Goal: Transaction & Acquisition: Purchase product/service

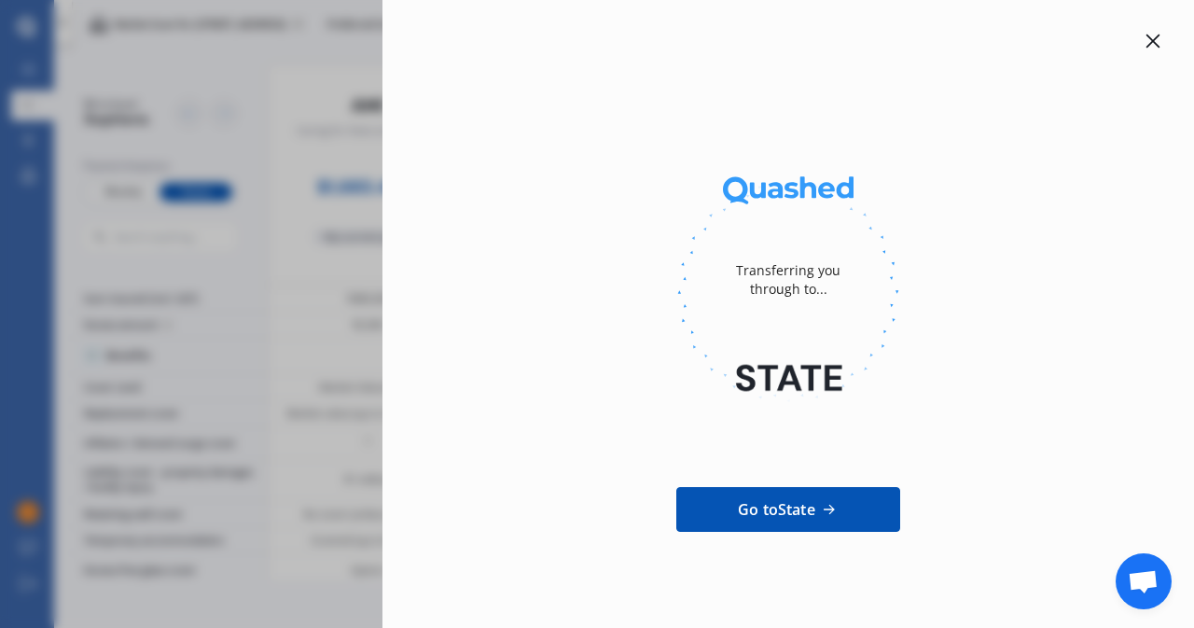
click at [1146, 35] on icon at bounding box center [1153, 41] width 15 height 15
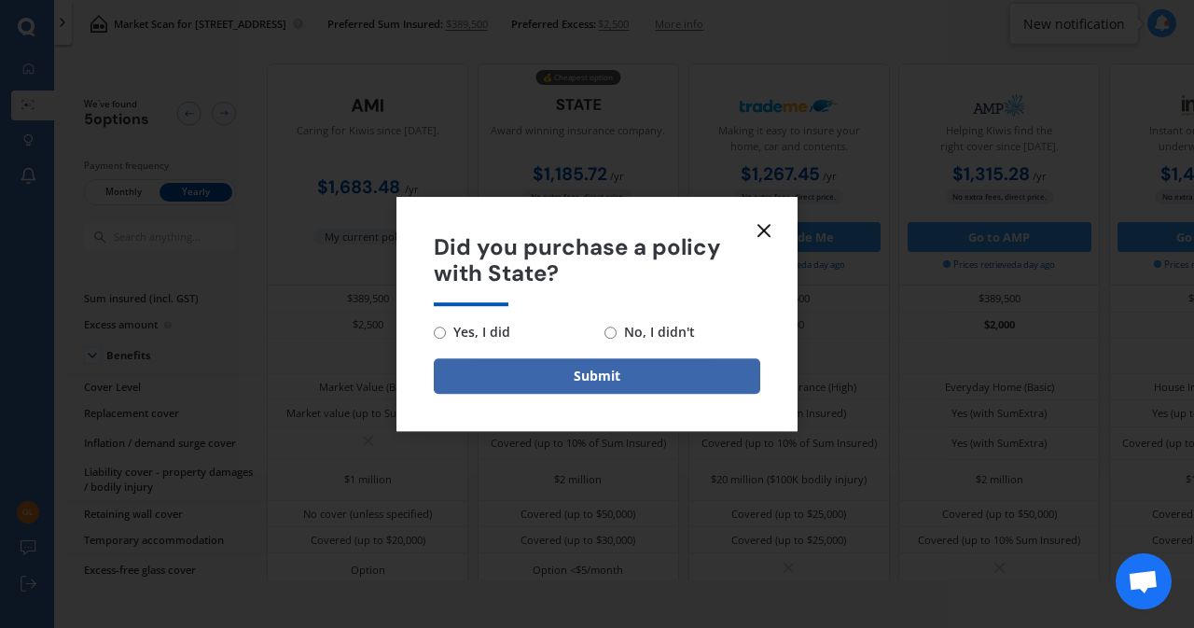
scroll to position [0, 13]
click at [438, 328] on input "Yes, I did" at bounding box center [440, 332] width 12 height 12
radio input "true"
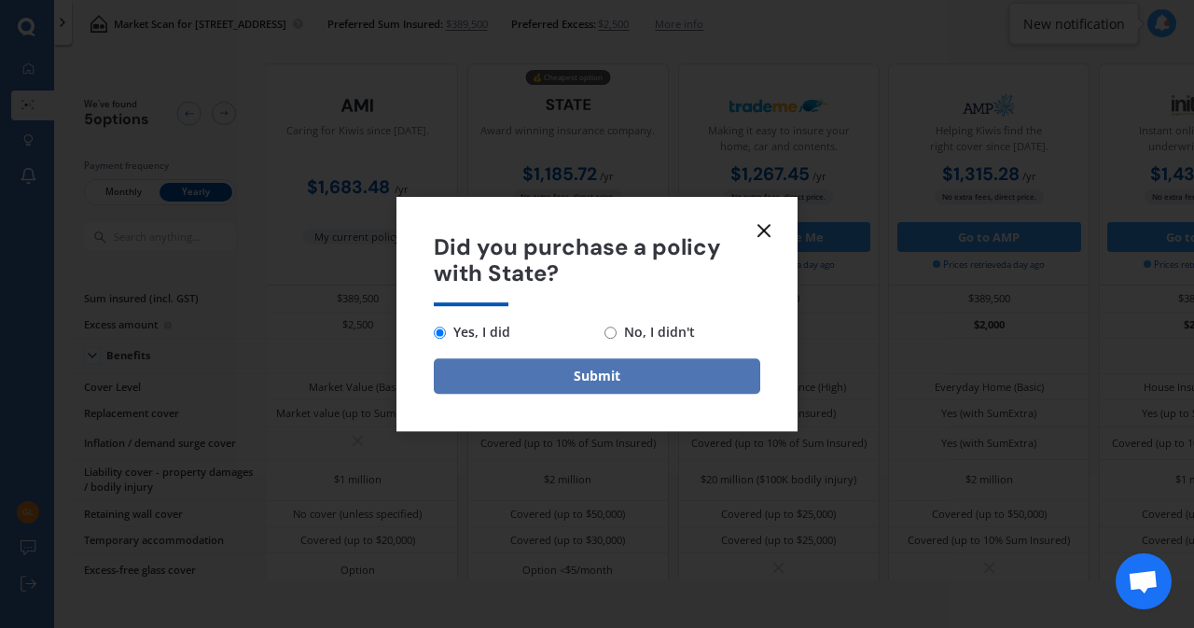
click at [554, 376] on button "Submit" at bounding box center [597, 375] width 326 height 35
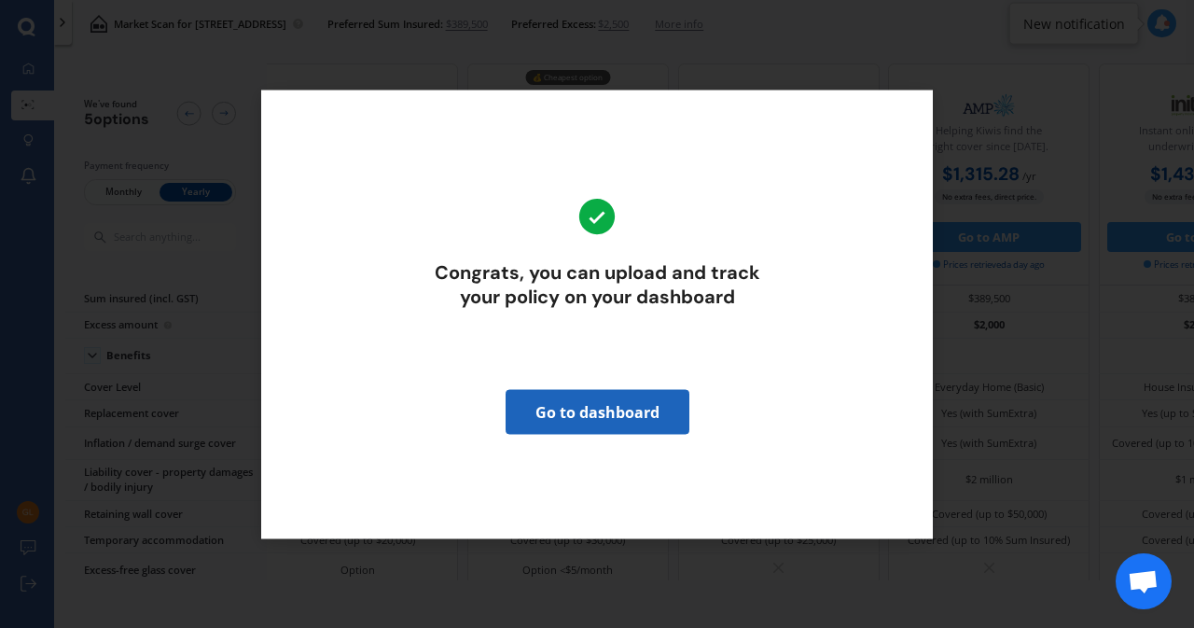
click at [588, 413] on link "Go to dashboard" at bounding box center [598, 411] width 184 height 45
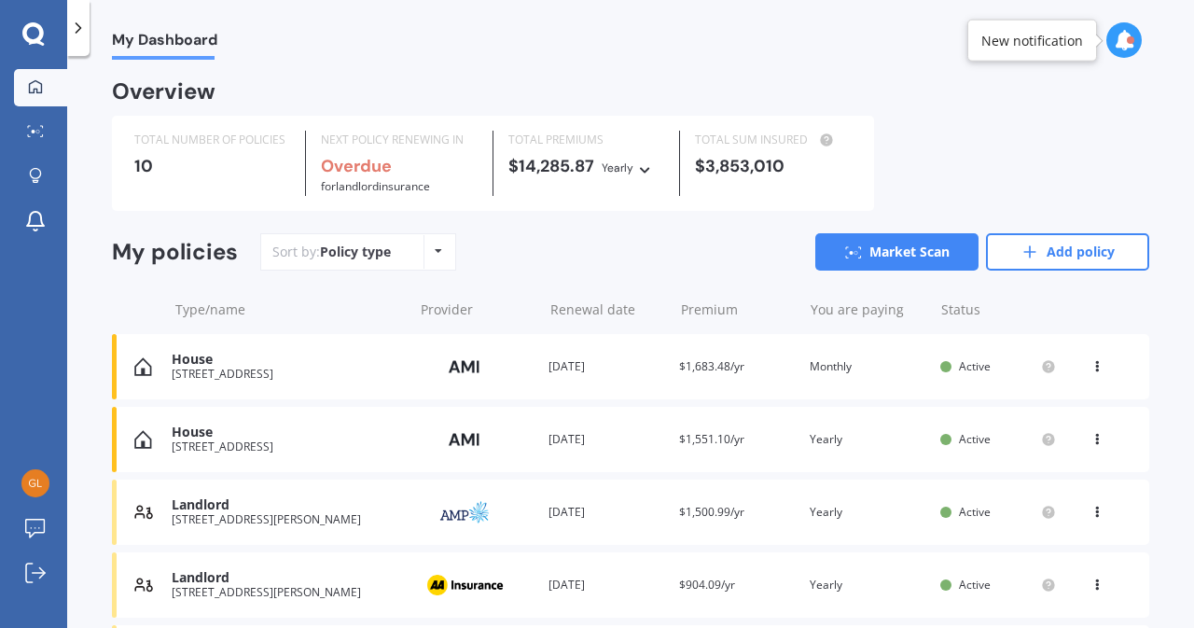
click at [345, 443] on div "[STREET_ADDRESS]" at bounding box center [287, 446] width 231 height 13
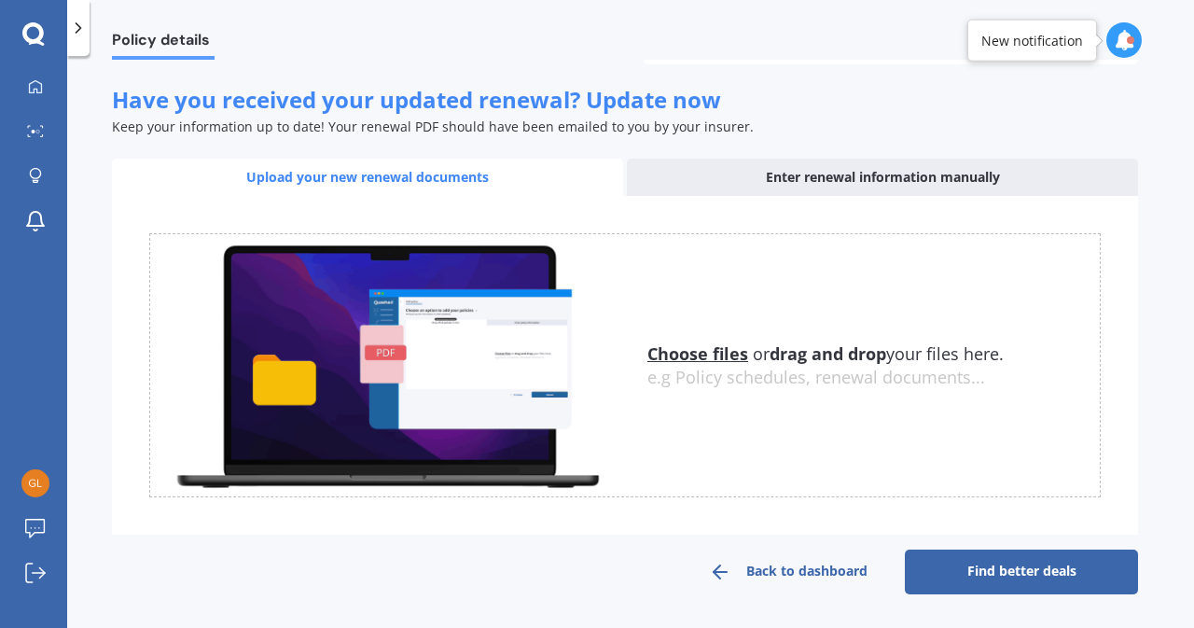
scroll to position [364, 0]
click at [1032, 571] on link "Find better deals" at bounding box center [1021, 571] width 233 height 45
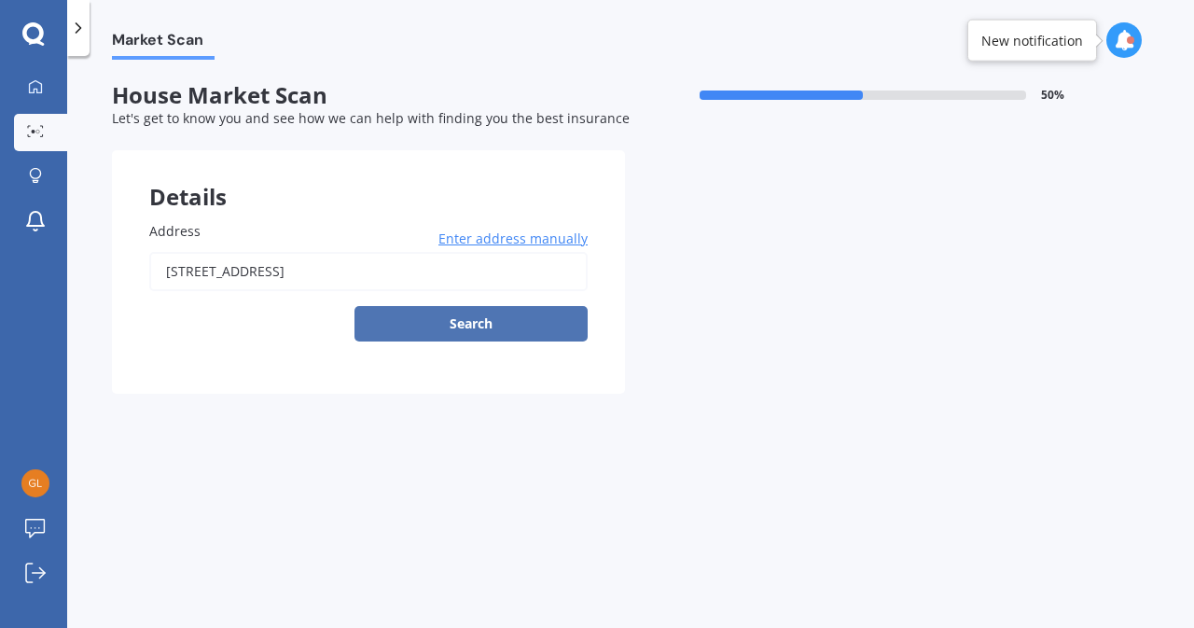
click at [470, 326] on button "Search" at bounding box center [470, 323] width 233 height 35
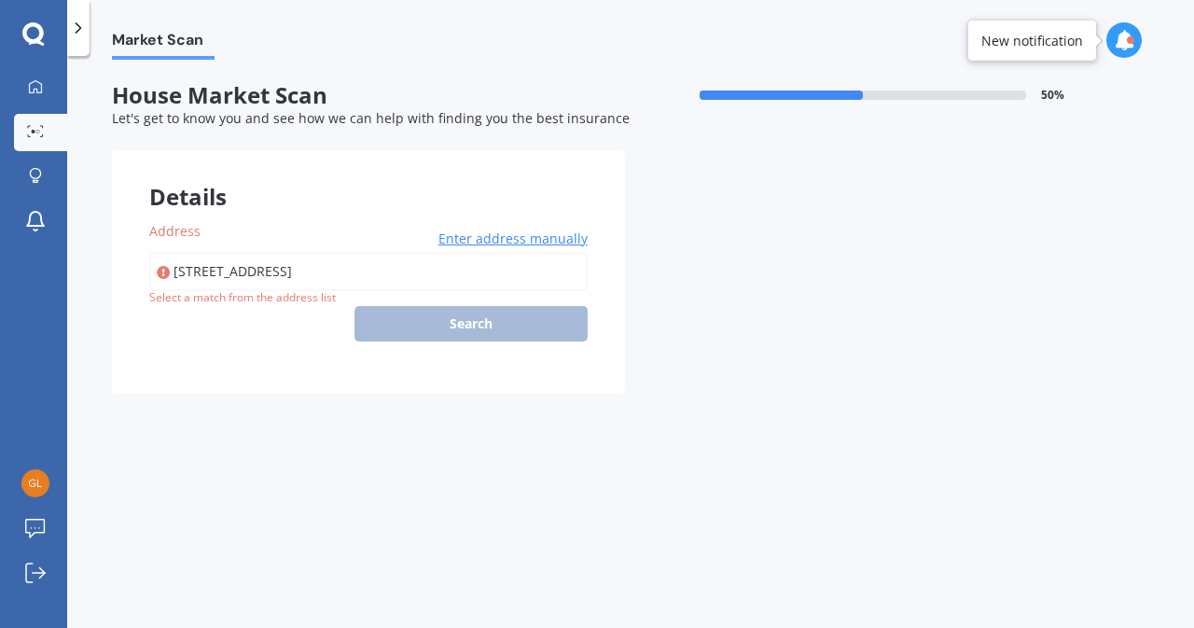
type input "[STREET_ADDRESS]"
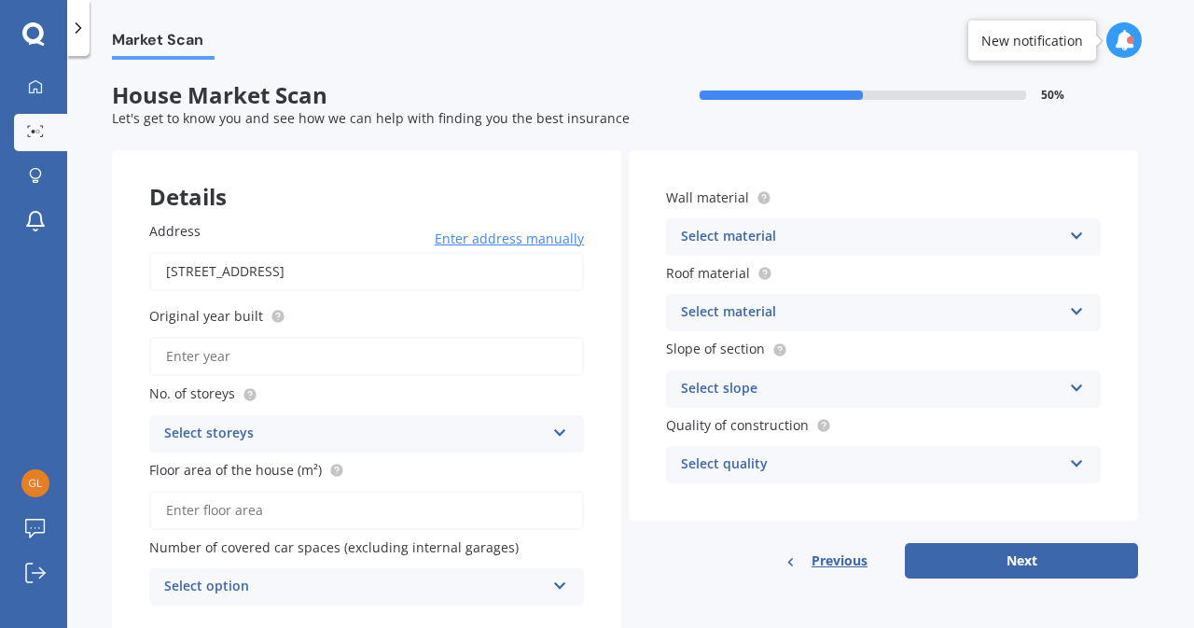
click at [416, 354] on input "Original year built" at bounding box center [366, 356] width 435 height 39
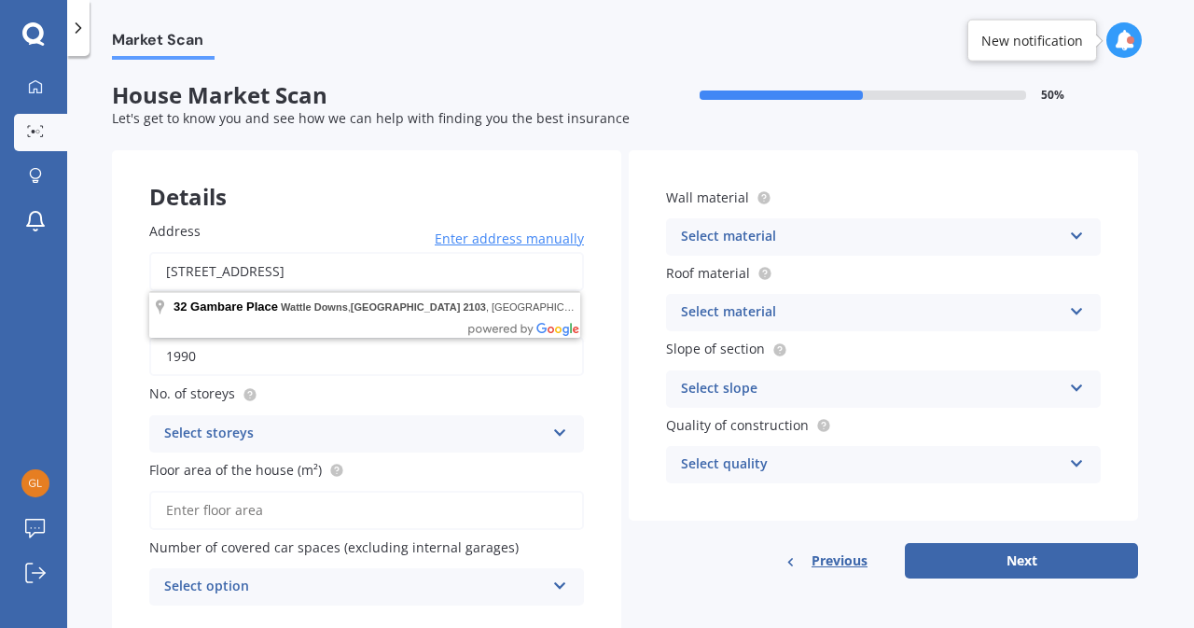
drag, startPoint x: 467, startPoint y: 272, endPoint x: 128, endPoint y: 280, distance: 339.6
click at [128, 280] on div "Address [STREET_ADDRESS] Enter address manually Search Original year built 1990…" at bounding box center [366, 413] width 509 height 459
click at [375, 359] on input "1990" at bounding box center [366, 356] width 435 height 39
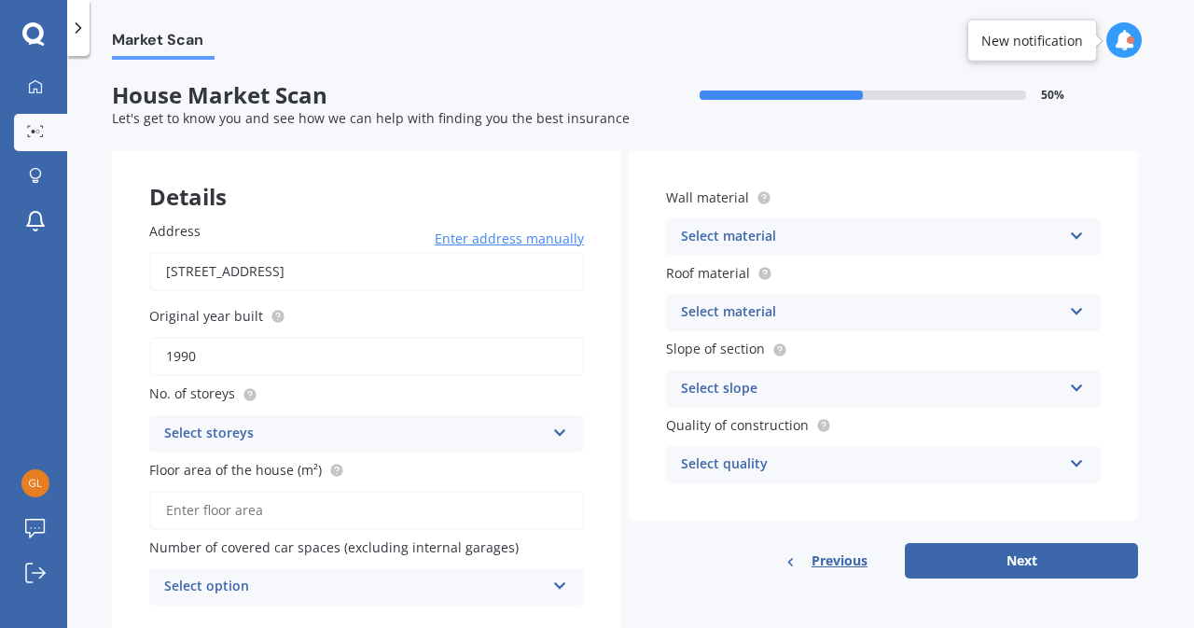
drag, startPoint x: 375, startPoint y: 359, endPoint x: 90, endPoint y: 365, distance: 285.5
click at [90, 365] on div "Market Scan House Market Scan 50 % Let's get to know you and see how we can hel…" at bounding box center [630, 346] width 1127 height 572
type input "1974"
click at [567, 432] on div "Select storeys 1 2 3 4 5+" at bounding box center [366, 433] width 435 height 37
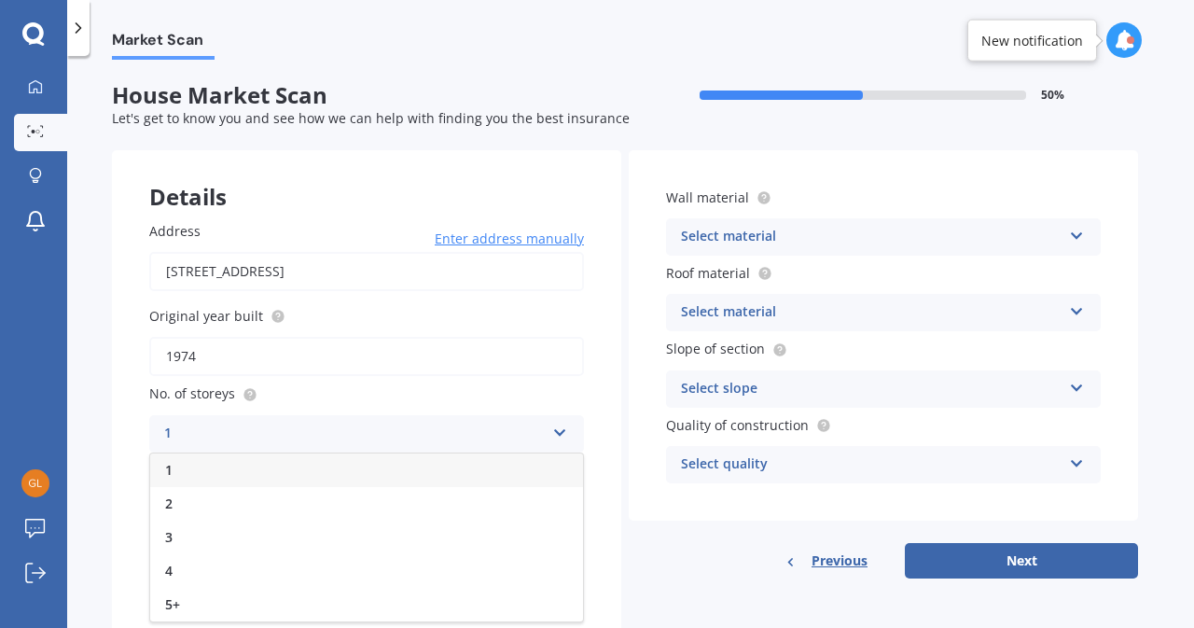
click at [414, 473] on div "1" at bounding box center [366, 470] width 433 height 34
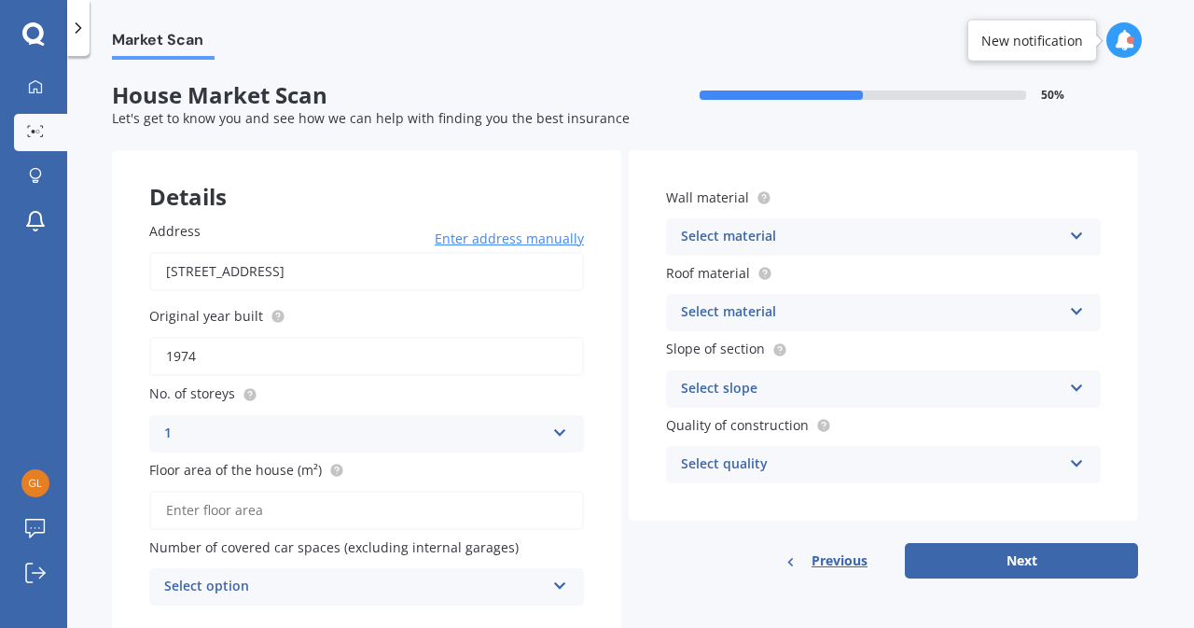
click at [389, 512] on input "Floor area of the house (m²)" at bounding box center [366, 510] width 435 height 39
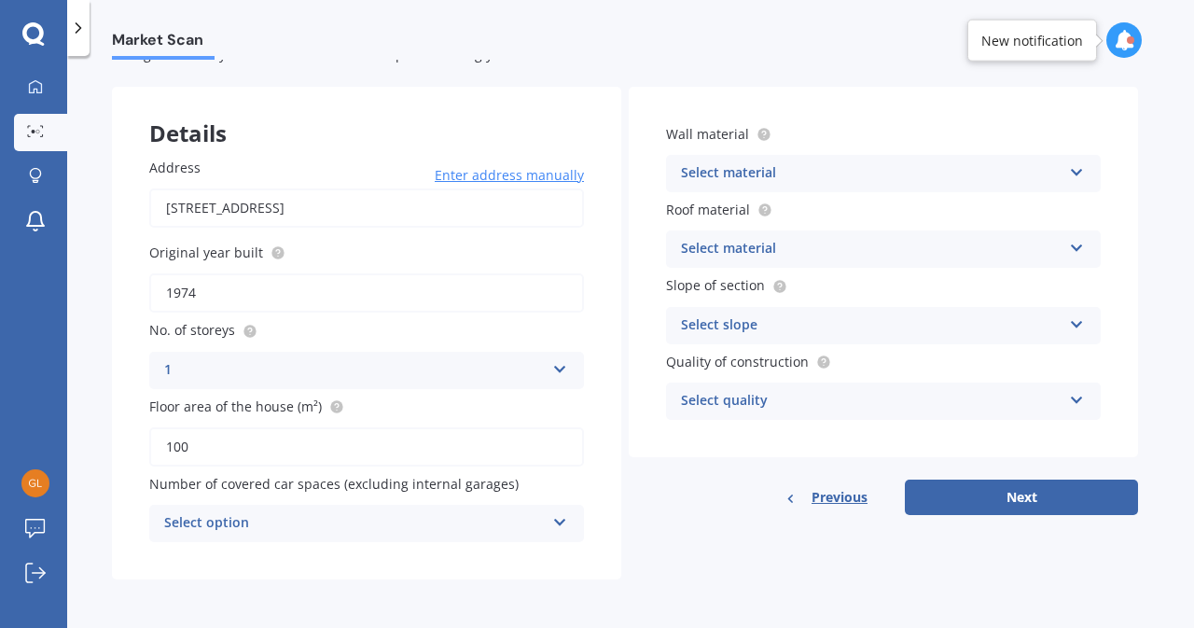
type input "100"
click at [559, 521] on icon at bounding box center [560, 518] width 16 height 13
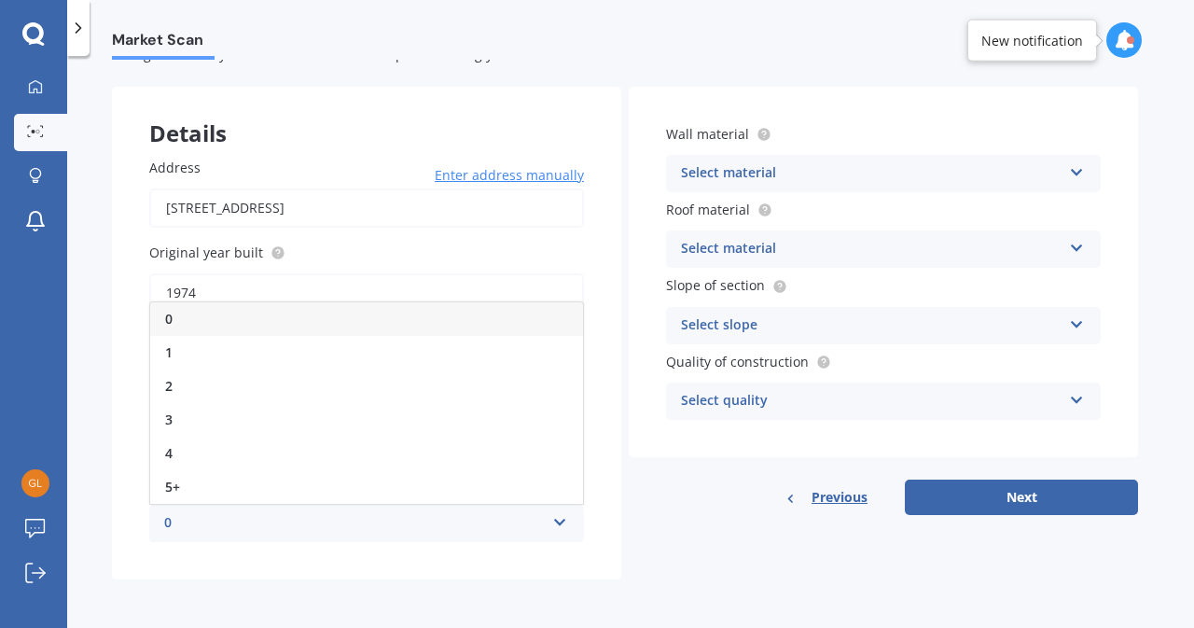
click at [474, 322] on div "0" at bounding box center [366, 319] width 433 height 34
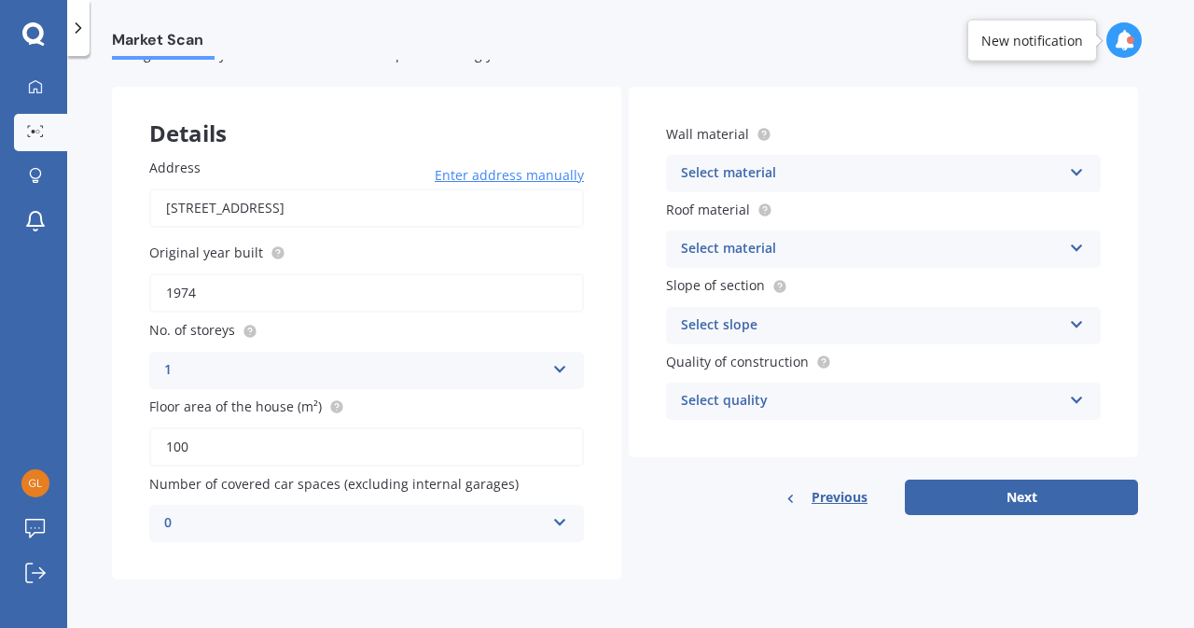
click at [1071, 173] on icon at bounding box center [1077, 168] width 16 height 13
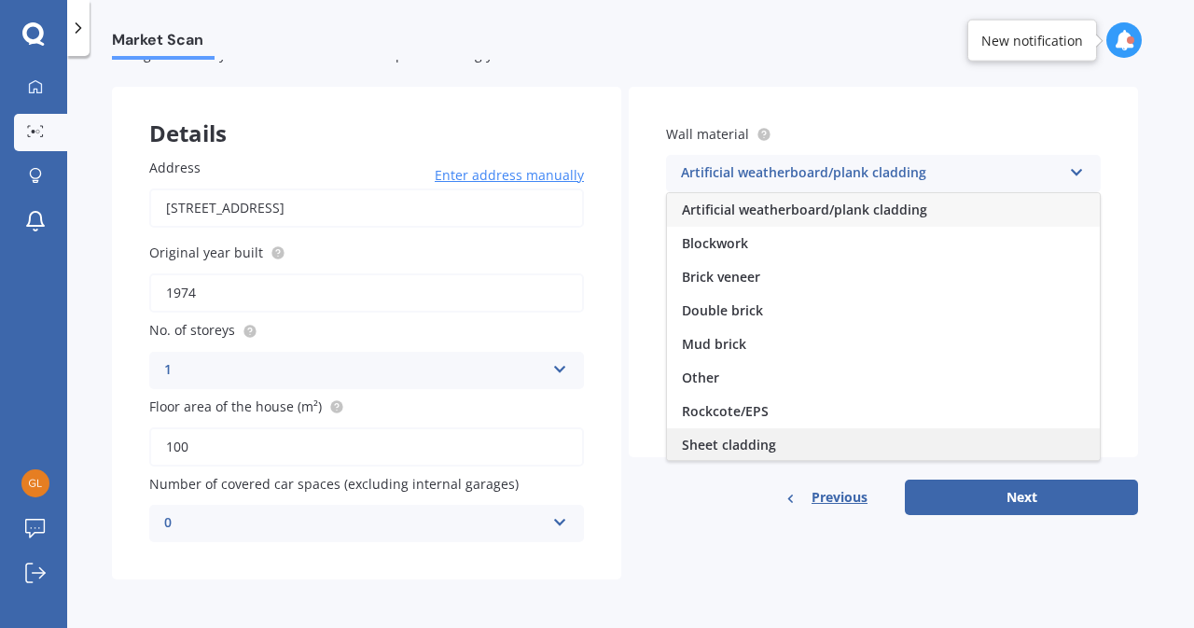
click at [906, 442] on div "Sheet cladding" at bounding box center [883, 445] width 433 height 34
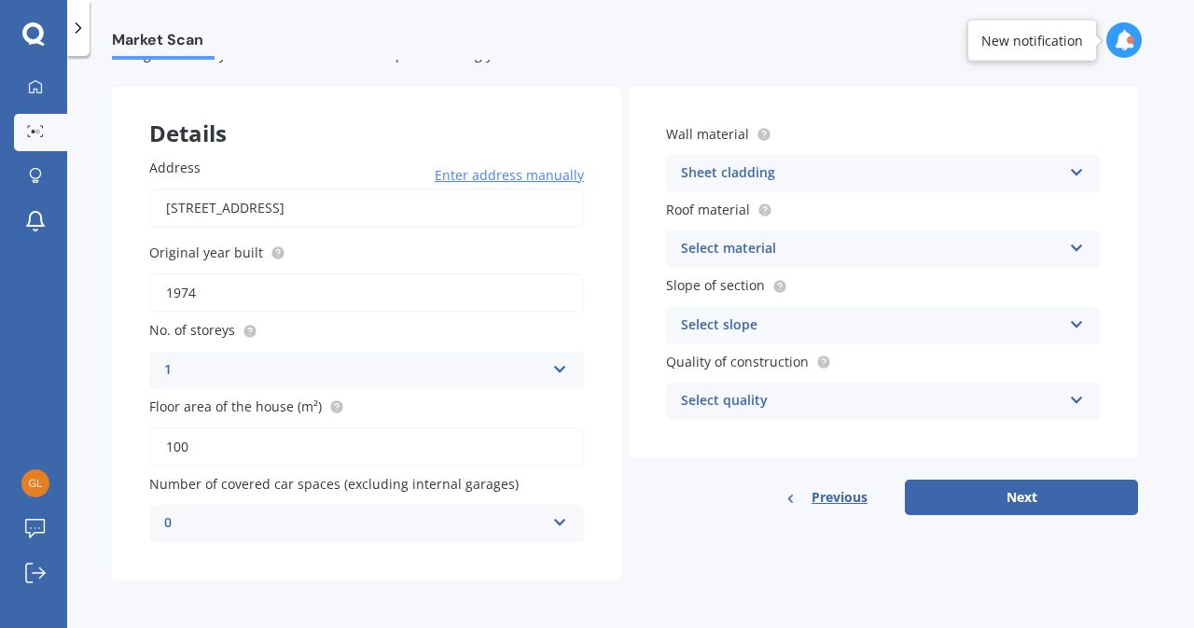
click at [1075, 250] on icon at bounding box center [1077, 244] width 16 height 13
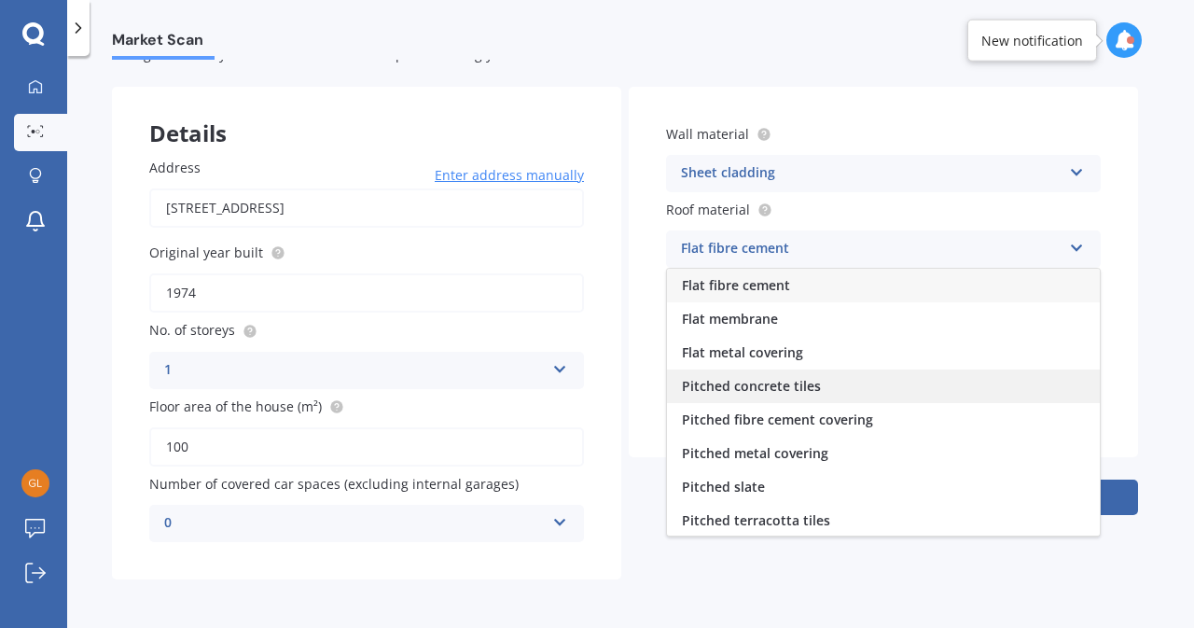
click at [960, 382] on div "Pitched concrete tiles" at bounding box center [883, 386] width 433 height 34
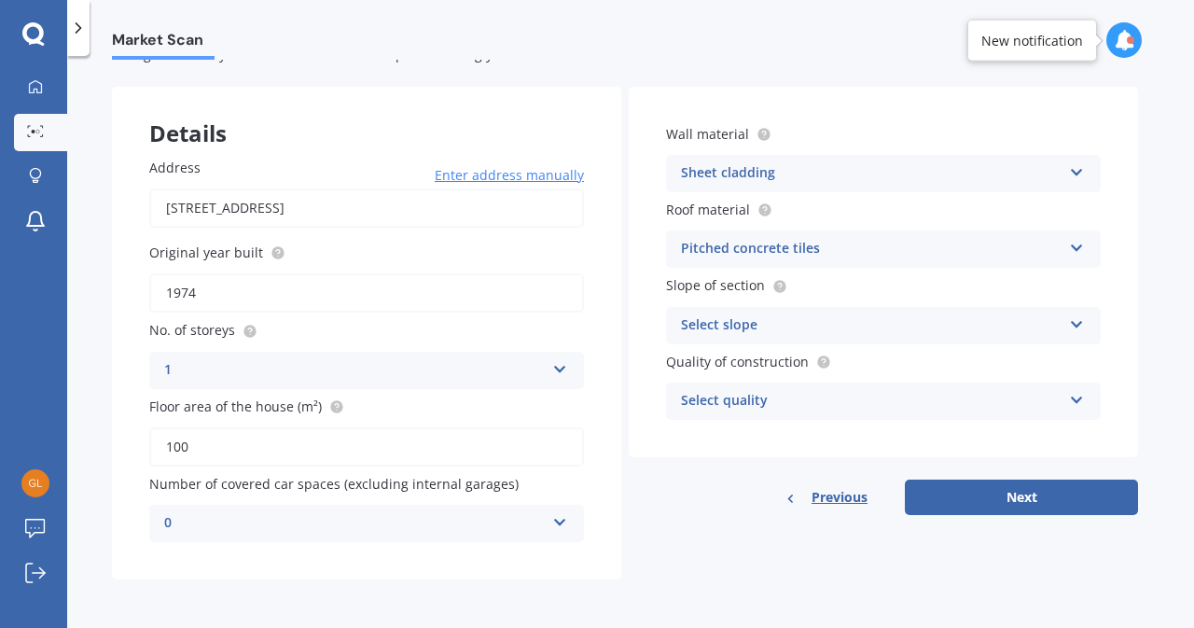
click at [1077, 326] on icon at bounding box center [1077, 320] width 16 height 13
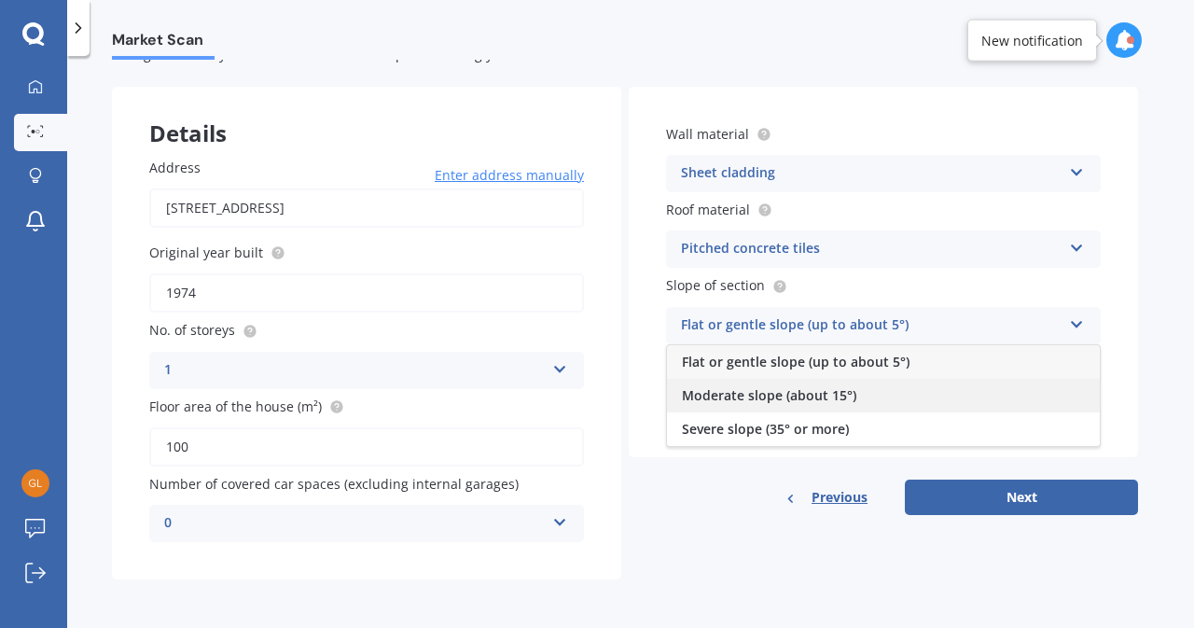
click at [982, 389] on div "Moderate slope (about 15°)" at bounding box center [883, 396] width 433 height 34
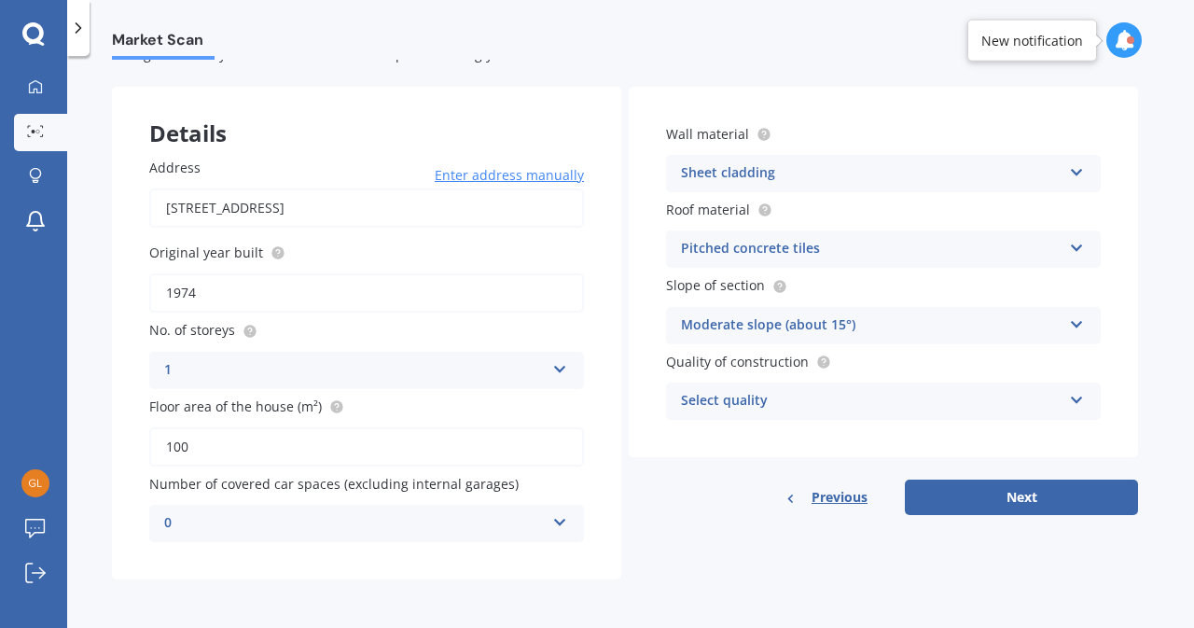
click at [1051, 398] on div "Select quality" at bounding box center [871, 401] width 381 height 22
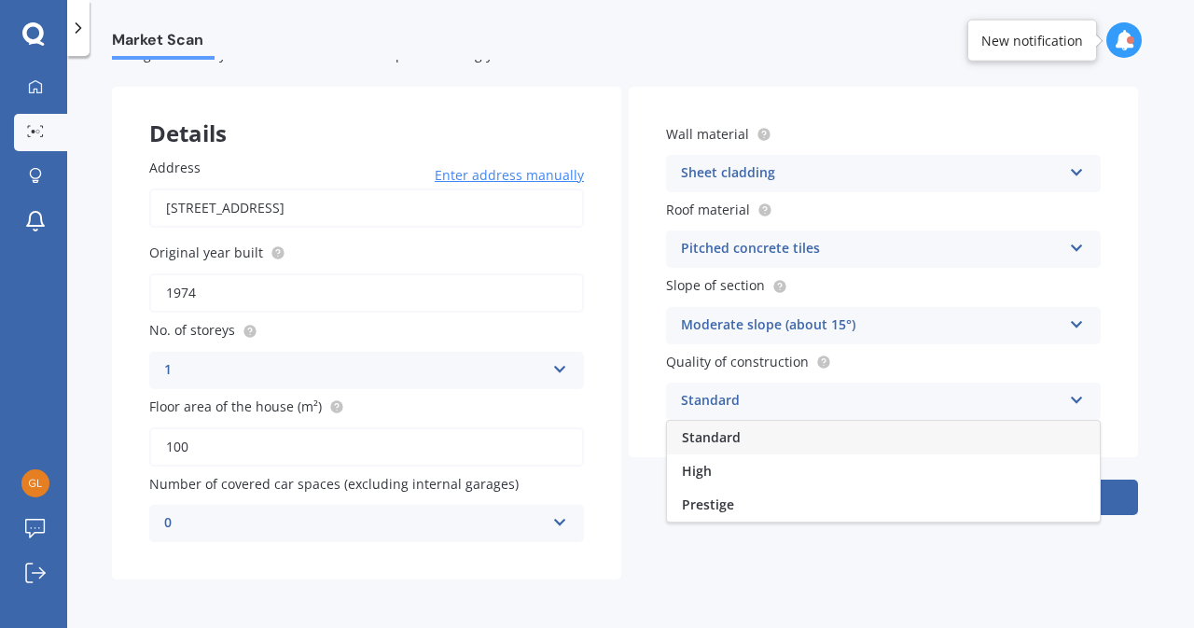
click at [942, 439] on div "Standard" at bounding box center [883, 438] width 433 height 34
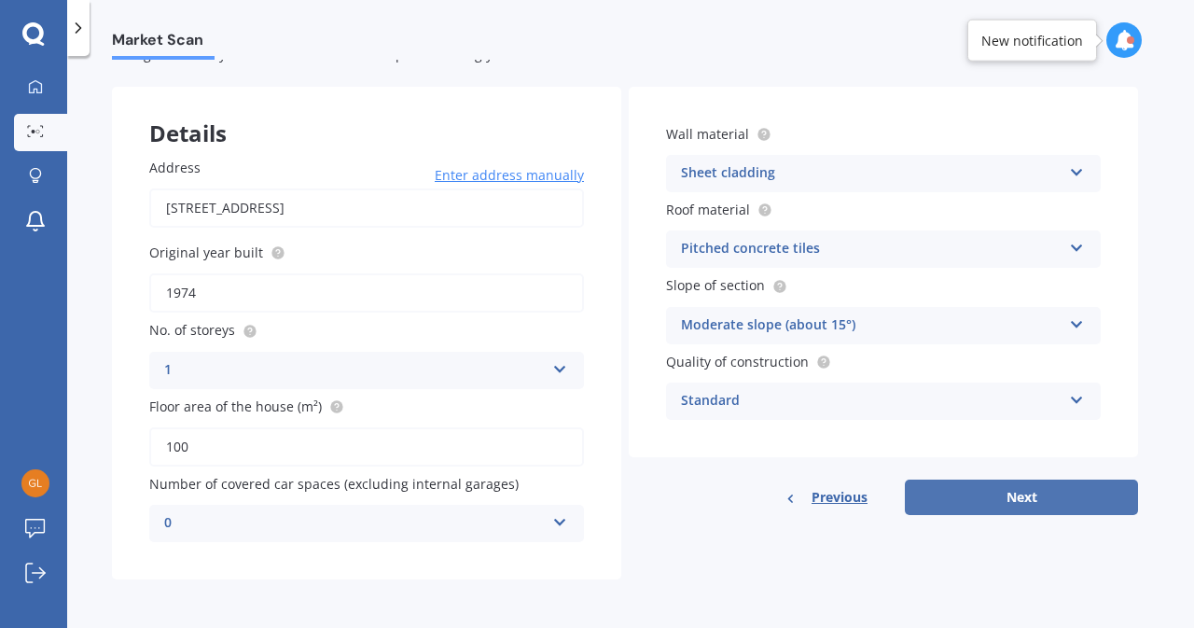
click at [984, 496] on button "Next" at bounding box center [1021, 496] width 233 height 35
select select "02"
select select "07"
select select "1967"
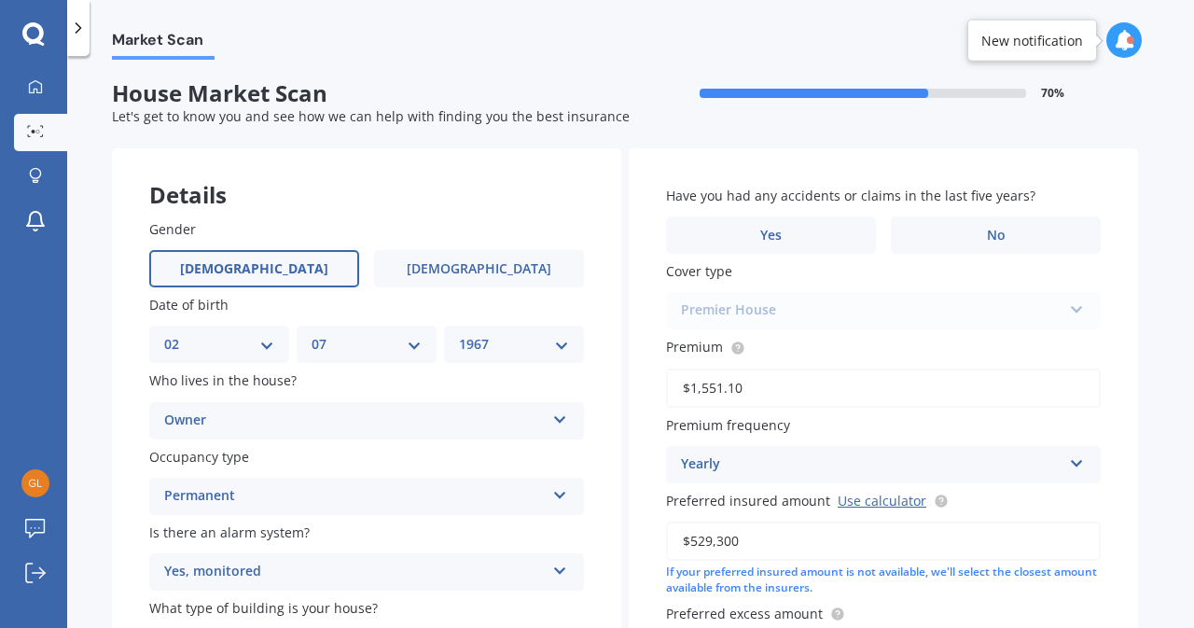
scroll to position [0, 0]
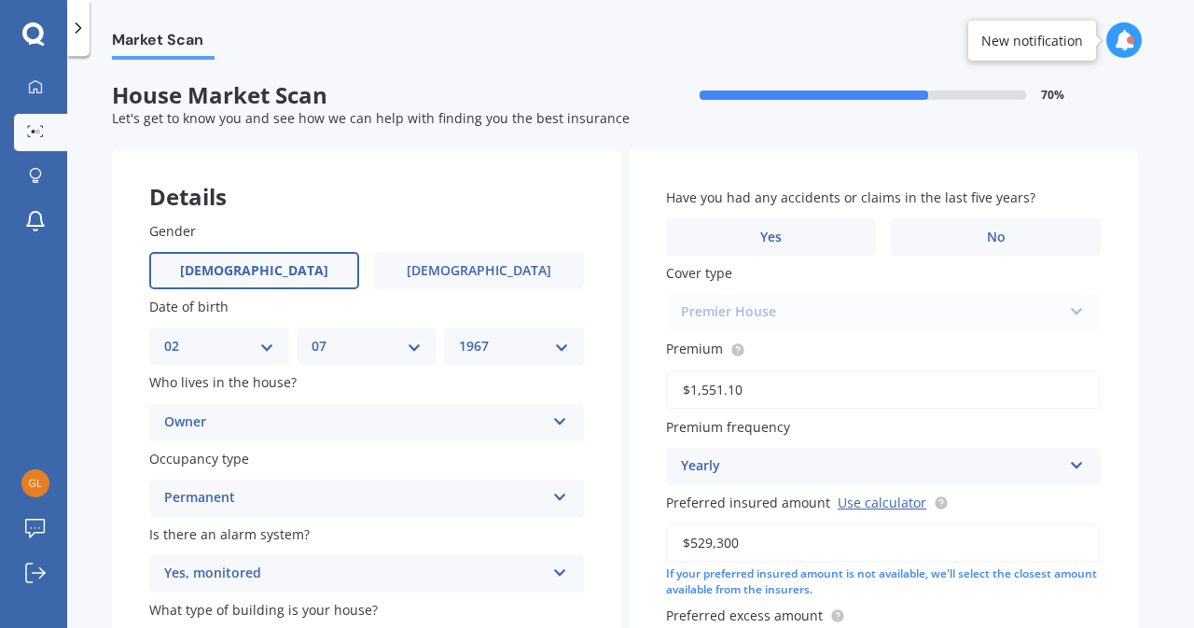
click at [569, 415] on div "Owner Owner Owner + Boarder" at bounding box center [366, 422] width 435 height 37
click at [475, 434] on div "Owner Owner Owner + Boarder" at bounding box center [366, 422] width 435 height 37
click at [550, 499] on div "Permanent Permanent Holiday (without tenancy)" at bounding box center [366, 497] width 435 height 37
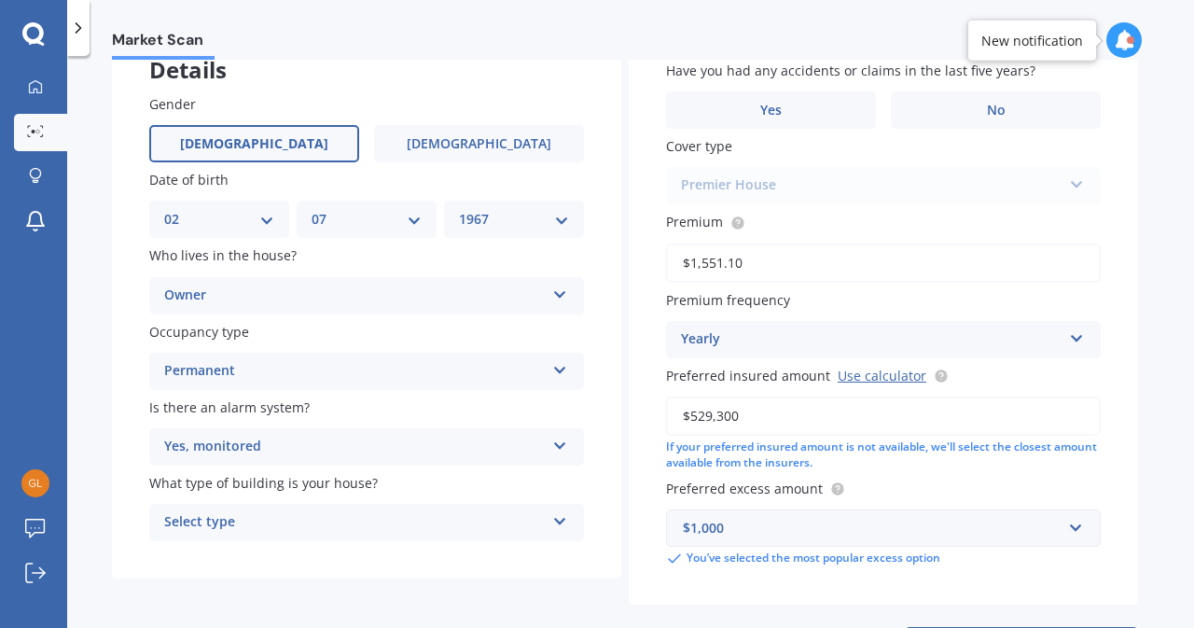
scroll to position [126, 0]
click at [549, 307] on div "Owner Owner Owner + Boarder" at bounding box center [366, 296] width 435 height 37
click at [528, 326] on div "Owner" at bounding box center [366, 333] width 433 height 34
click at [549, 455] on div "Yes, monitored Yes, monitored Yes, not monitored No" at bounding box center [366, 447] width 435 height 37
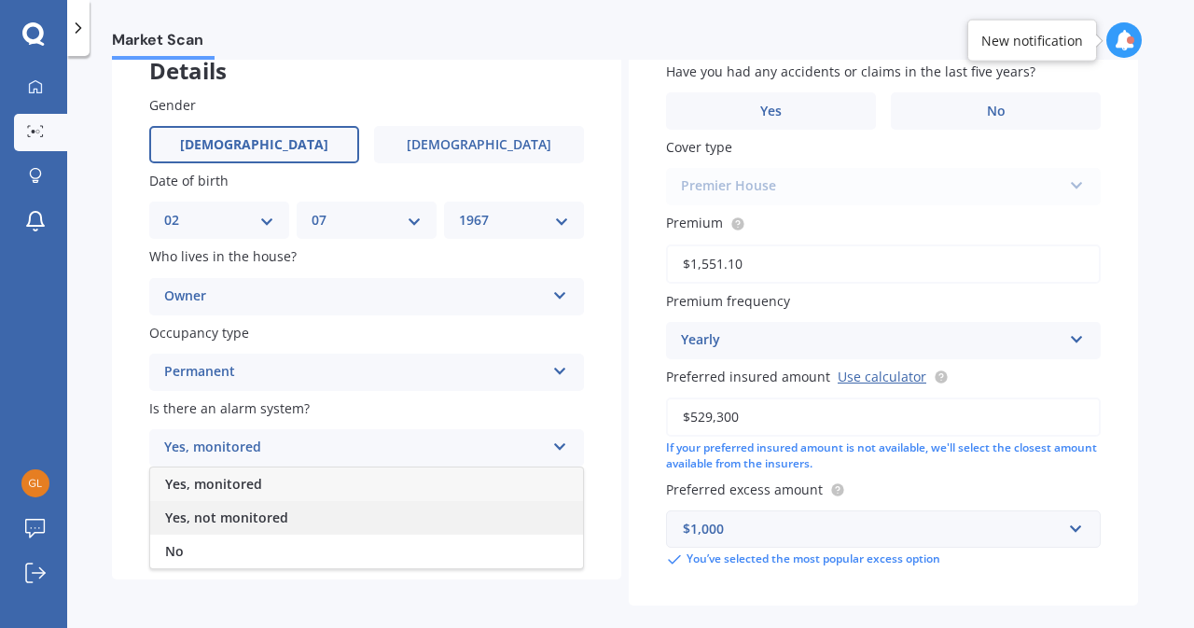
click at [474, 516] on div "Yes, not monitored" at bounding box center [366, 518] width 433 height 34
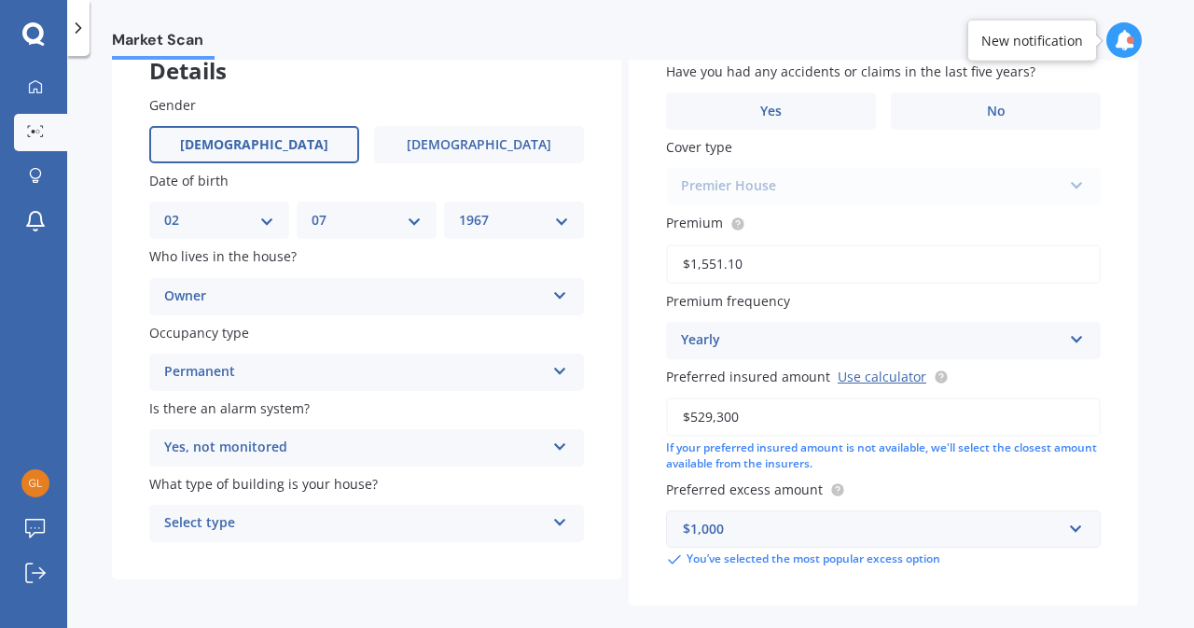
click at [551, 529] on div "Select type Freestanding Multi-unit (in a block of 6 or less) Multi-unit (in a …" at bounding box center [366, 523] width 435 height 37
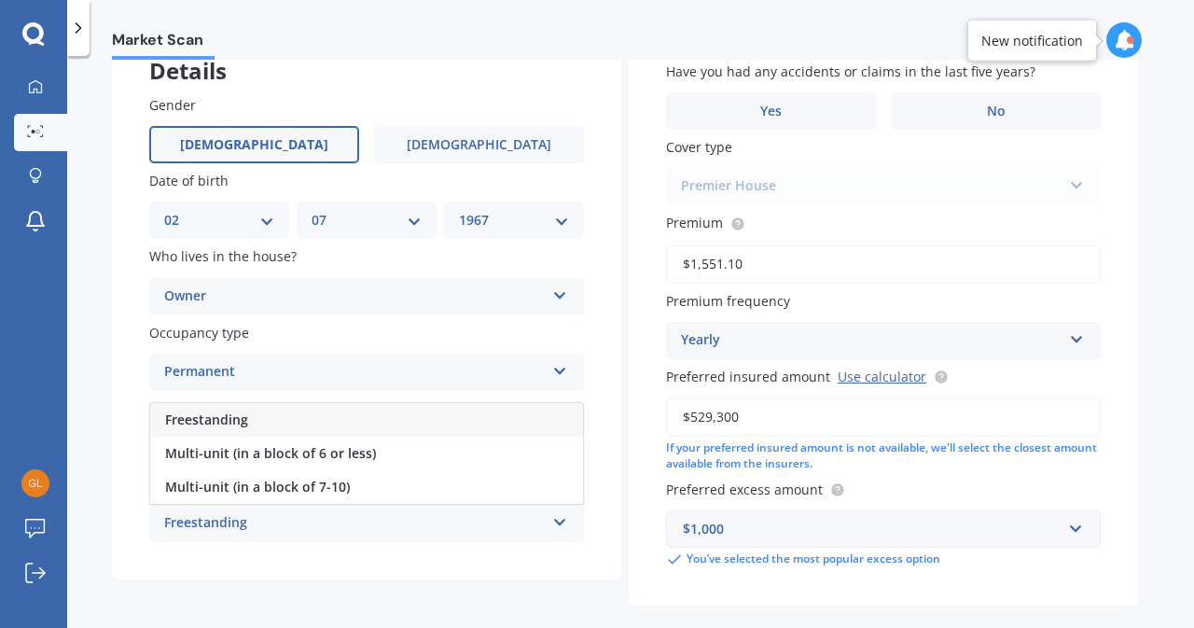
click at [515, 424] on div "Freestanding" at bounding box center [366, 420] width 433 height 34
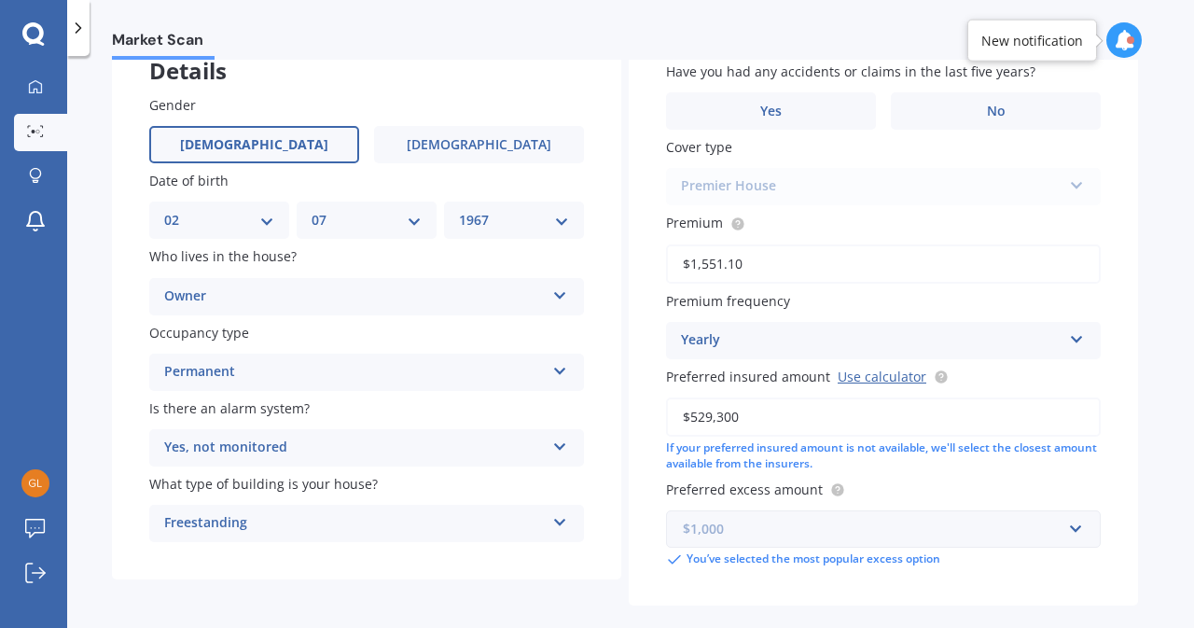
click at [1073, 527] on input "text" at bounding box center [877, 528] width 418 height 35
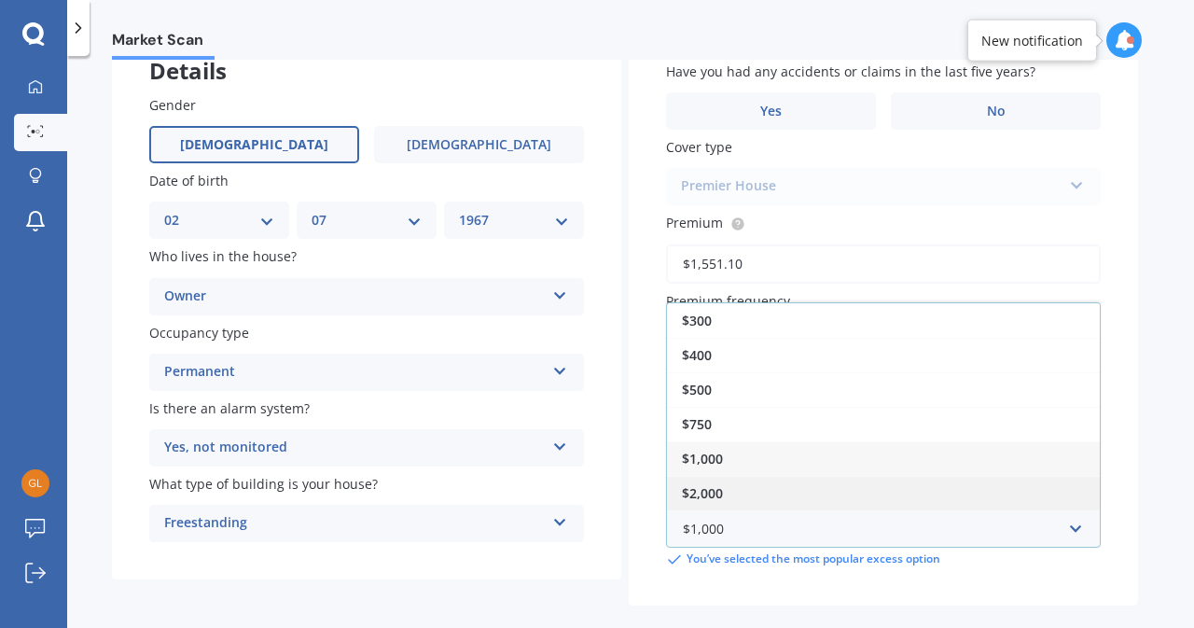
click at [1035, 493] on div "$2,000" at bounding box center [883, 493] width 433 height 35
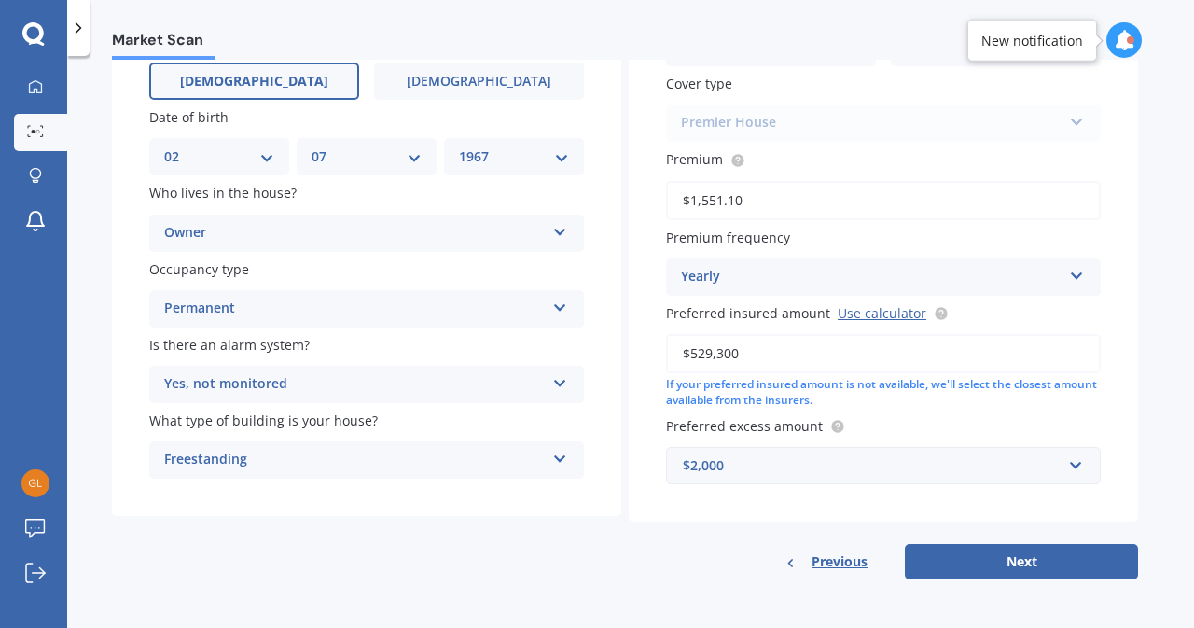
scroll to position [190, 0]
click at [1011, 561] on button "Next" at bounding box center [1021, 561] width 233 height 35
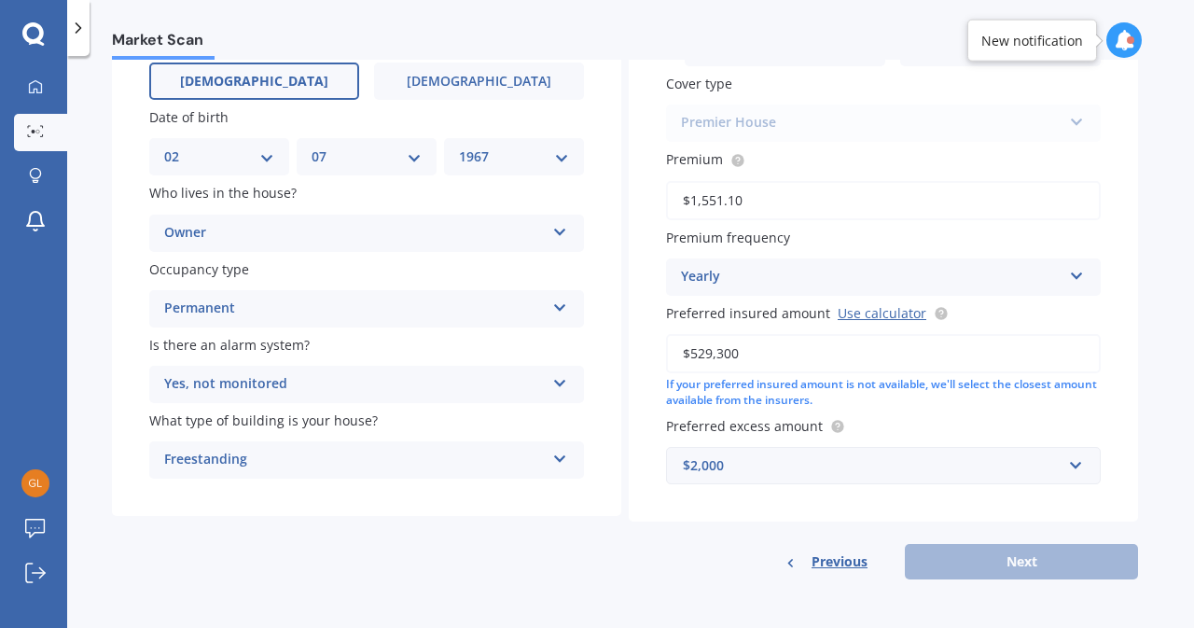
scroll to position [127, 0]
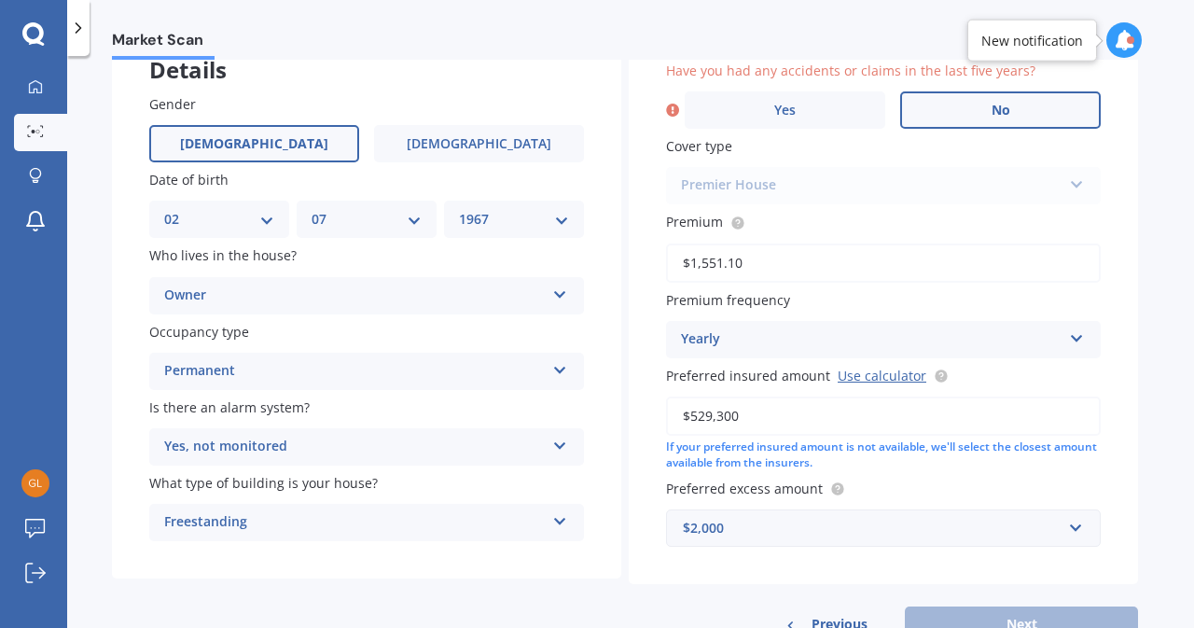
click at [994, 97] on label "No" at bounding box center [1000, 109] width 201 height 37
click at [0, 0] on input "No" at bounding box center [0, 0] width 0 height 0
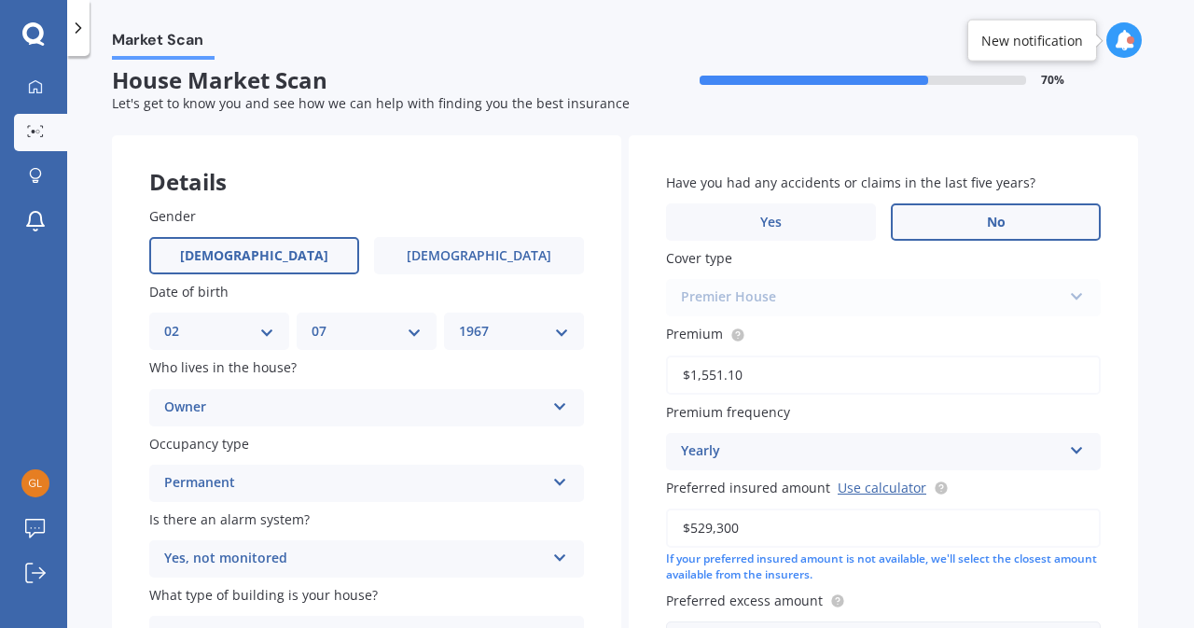
scroll to position [190, 0]
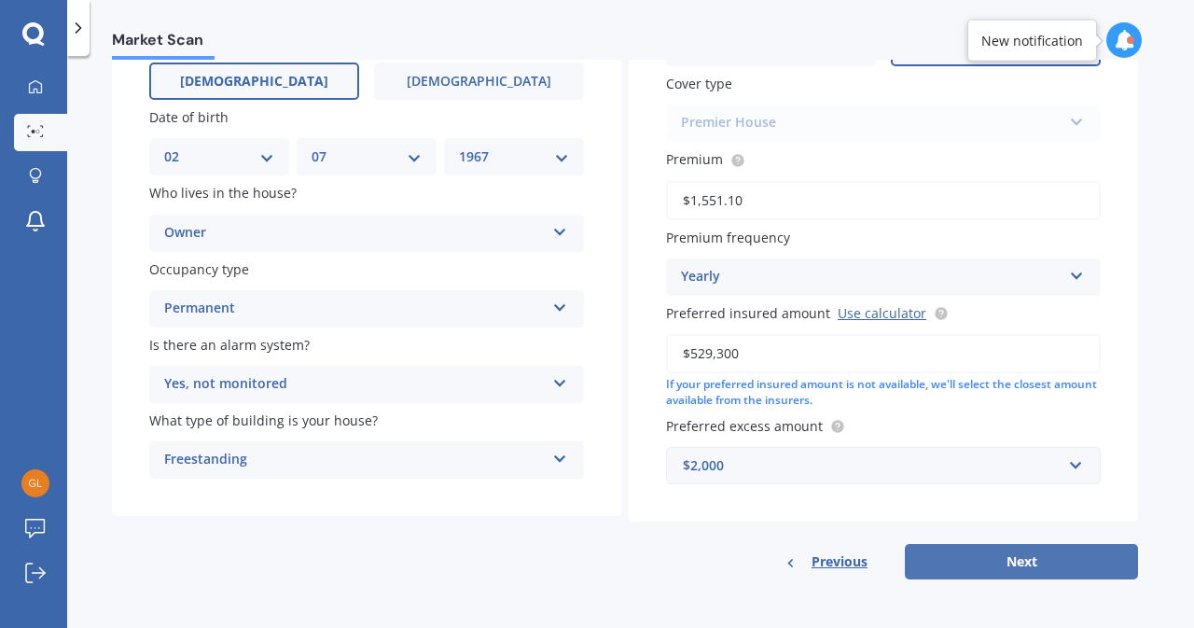
click at [999, 555] on button "Next" at bounding box center [1021, 561] width 233 height 35
select select "02"
select select "07"
select select "1967"
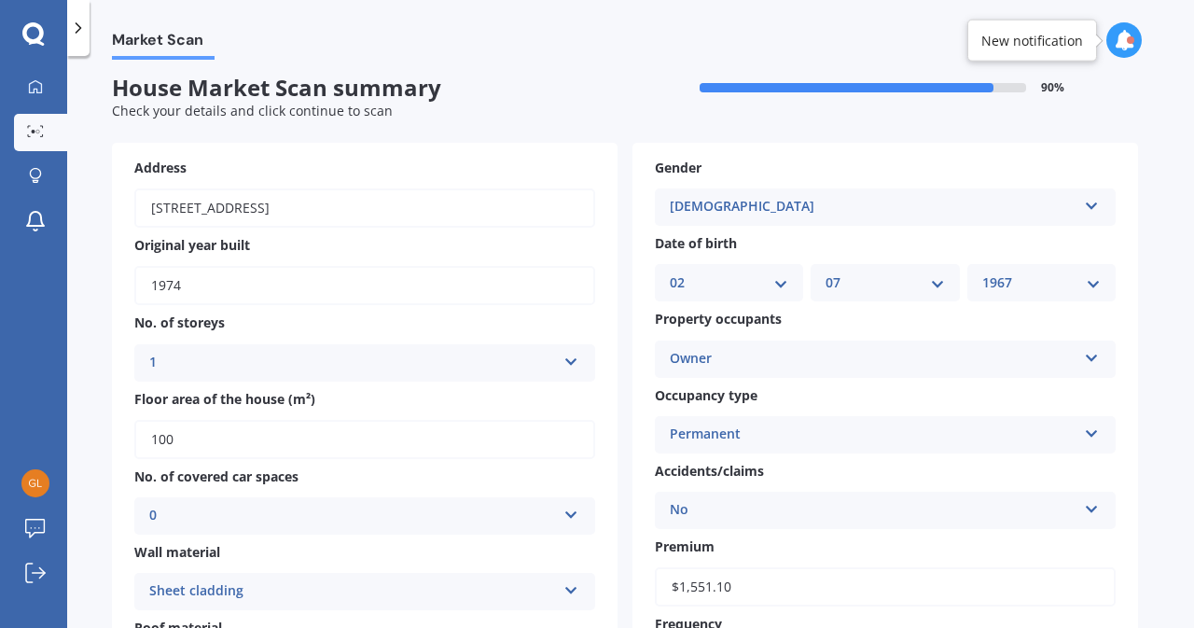
scroll to position [0, 0]
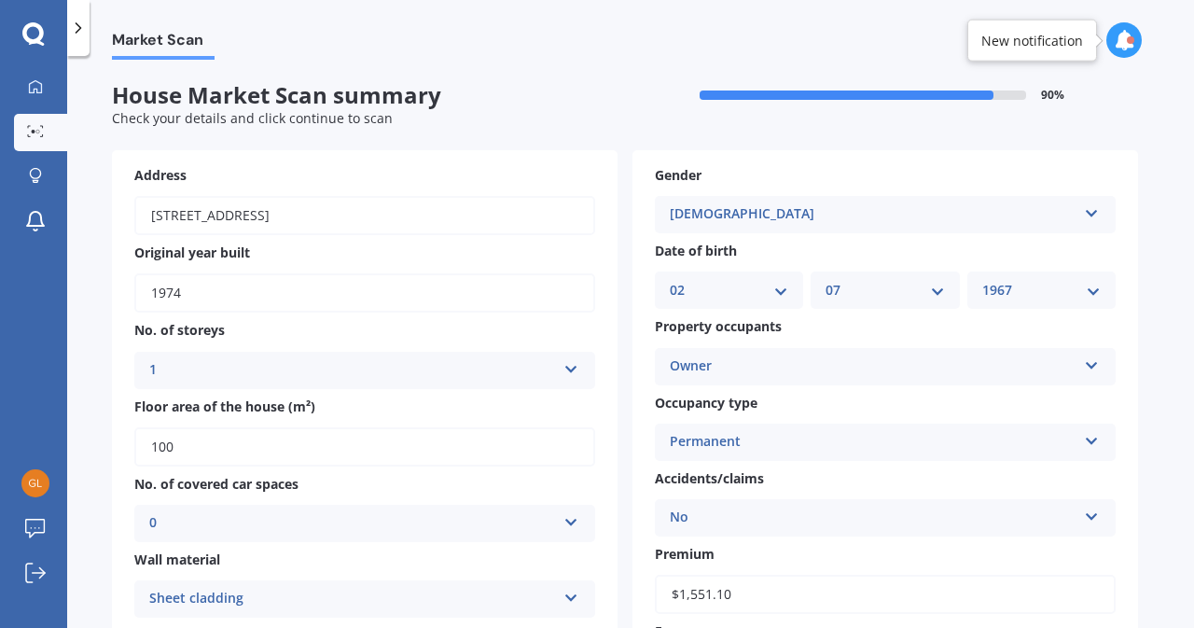
click at [1094, 368] on icon at bounding box center [1092, 361] width 16 height 13
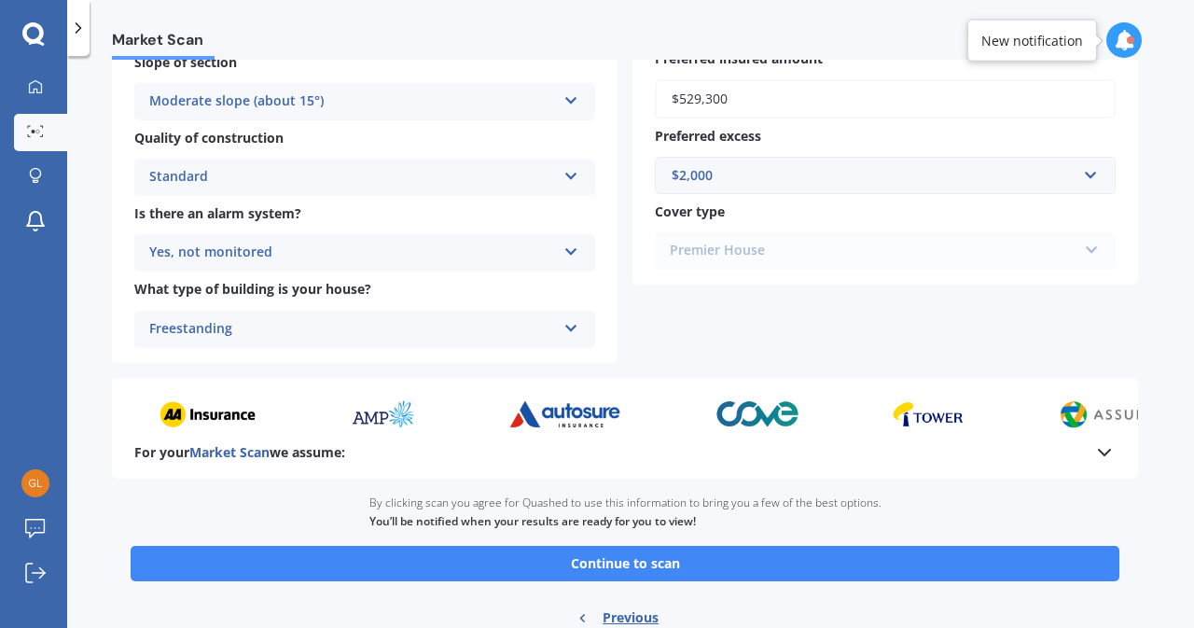
scroll to position [702, 0]
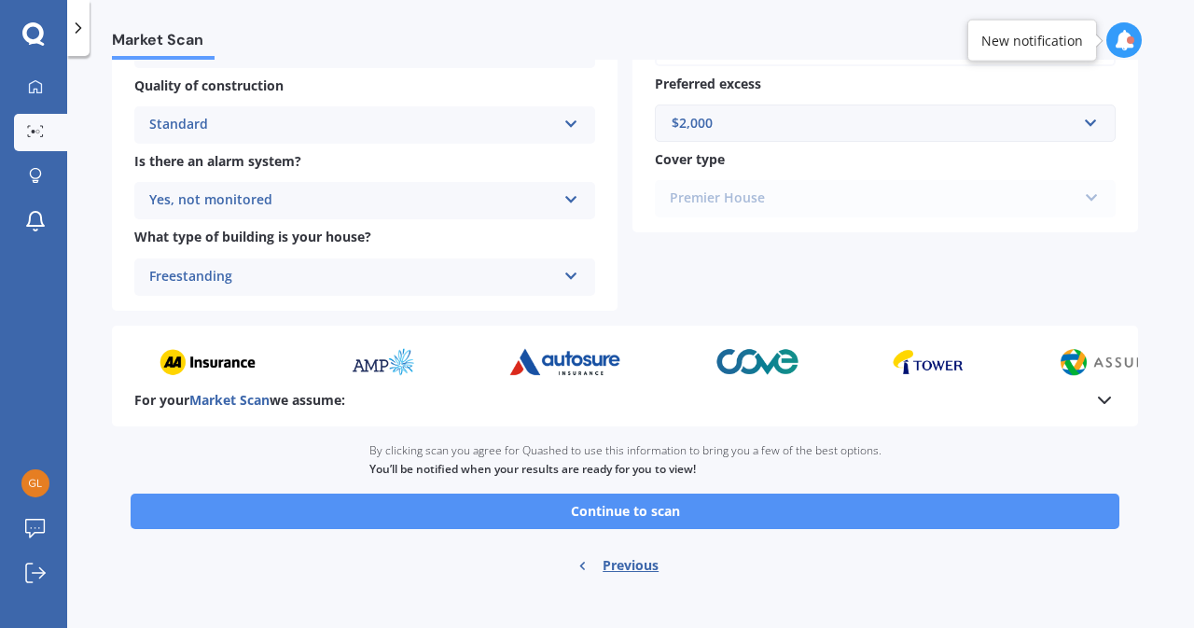
click at [658, 510] on button "Continue to scan" at bounding box center [625, 510] width 989 height 35
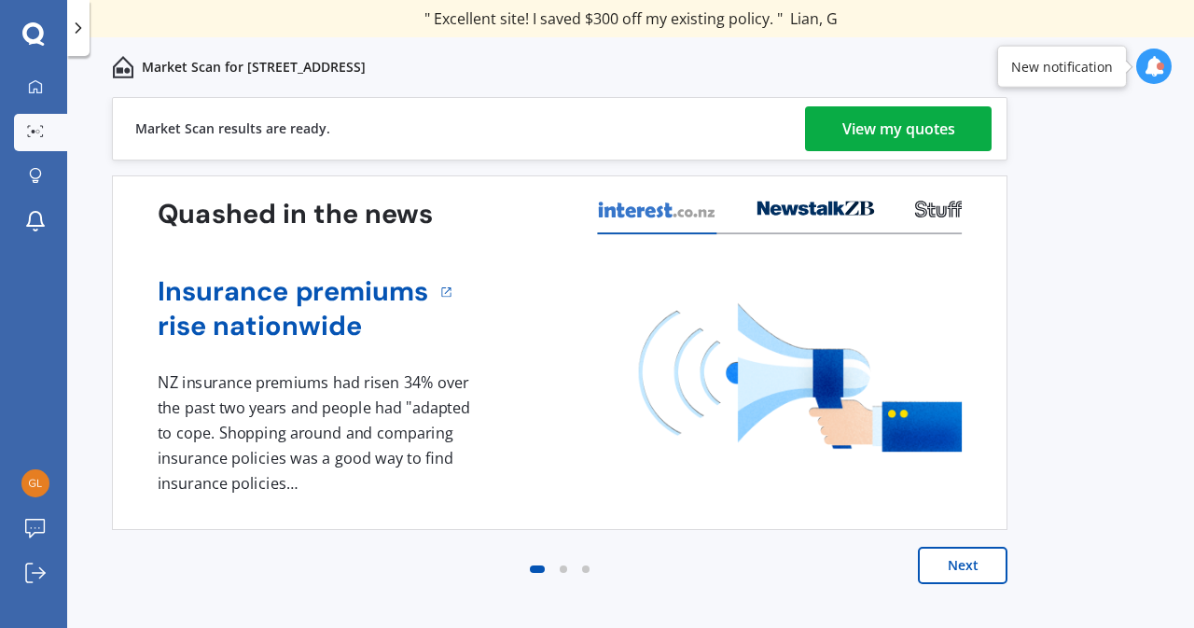
click at [868, 126] on div "View my quotes" at bounding box center [898, 128] width 113 height 45
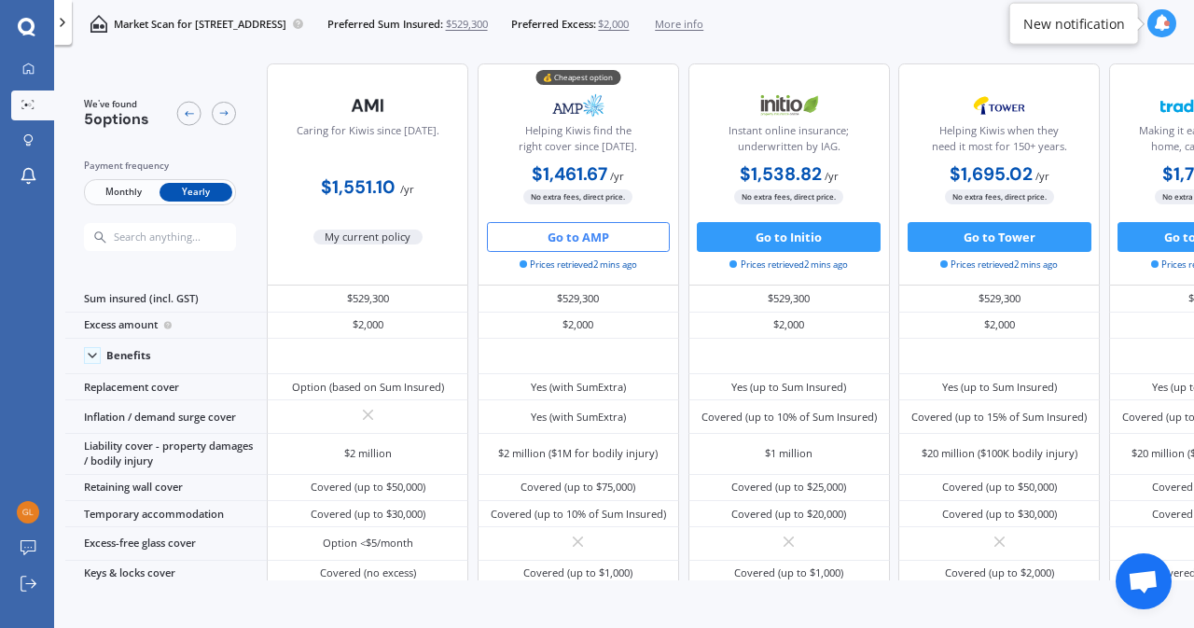
click at [598, 251] on button "Go to AMP" at bounding box center [579, 237] width 184 height 30
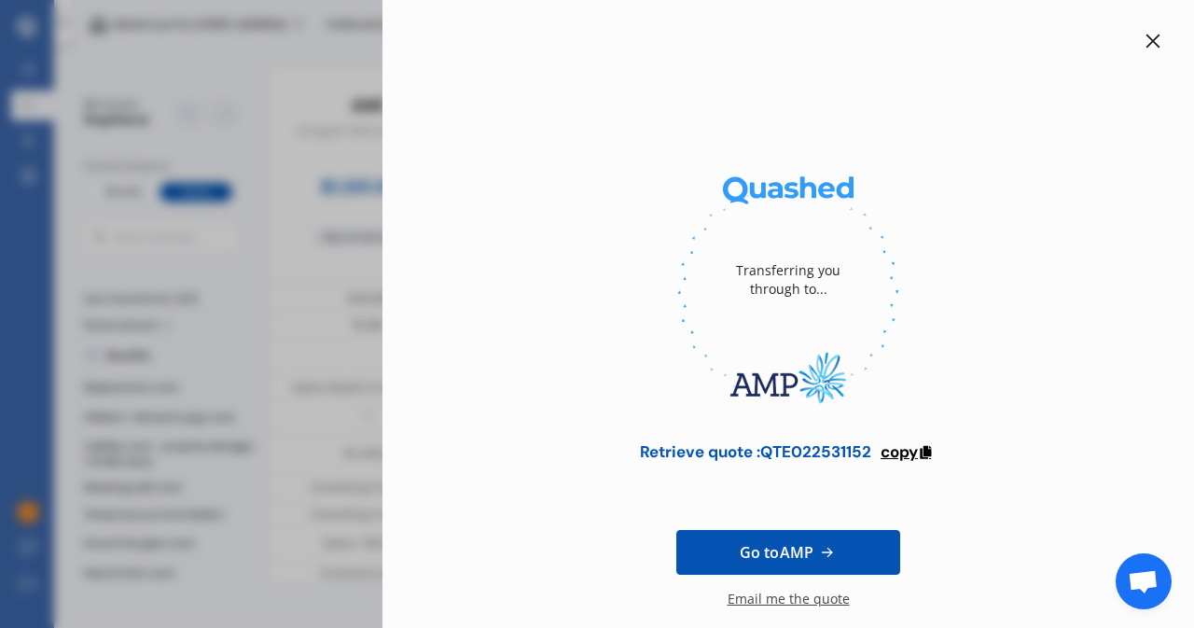
click at [910, 454] on span "copy" at bounding box center [899, 451] width 37 height 21
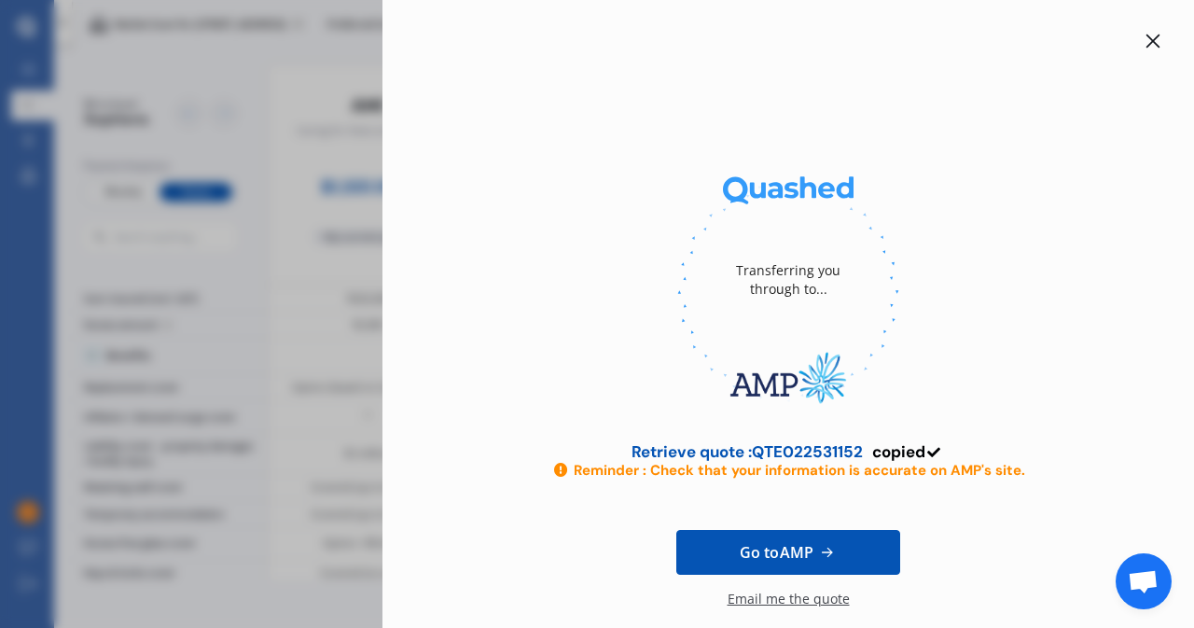
click at [1146, 42] on icon at bounding box center [1153, 41] width 15 height 15
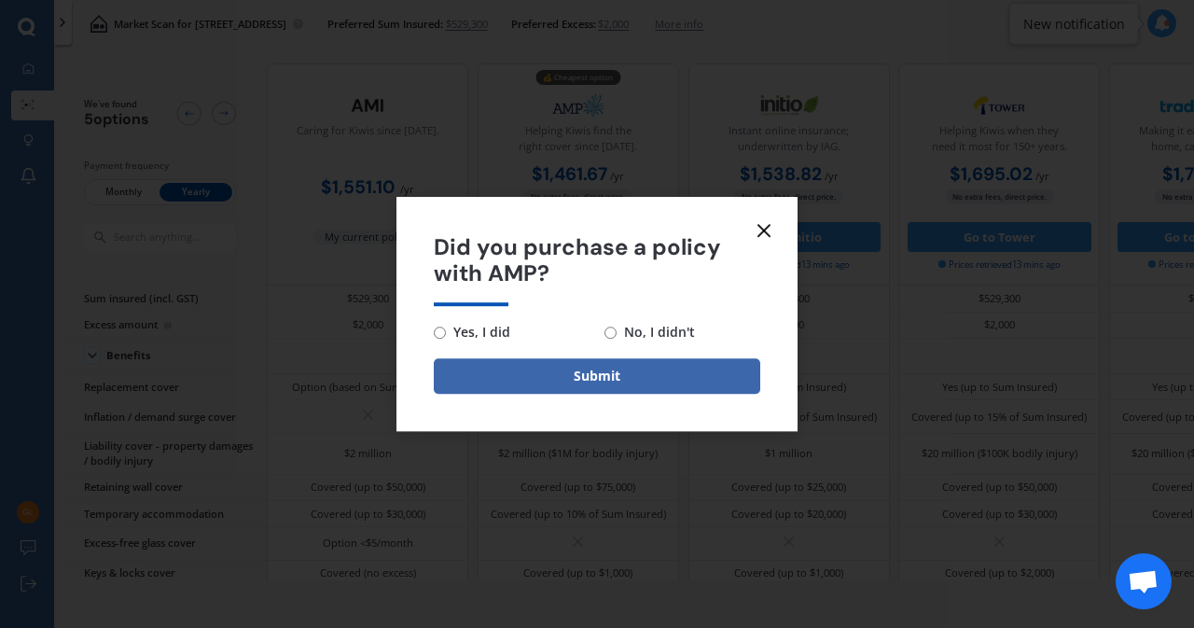
click at [438, 332] on input "Yes, I did" at bounding box center [440, 332] width 12 height 12
radio input "true"
click at [555, 372] on button "Submit" at bounding box center [597, 375] width 326 height 35
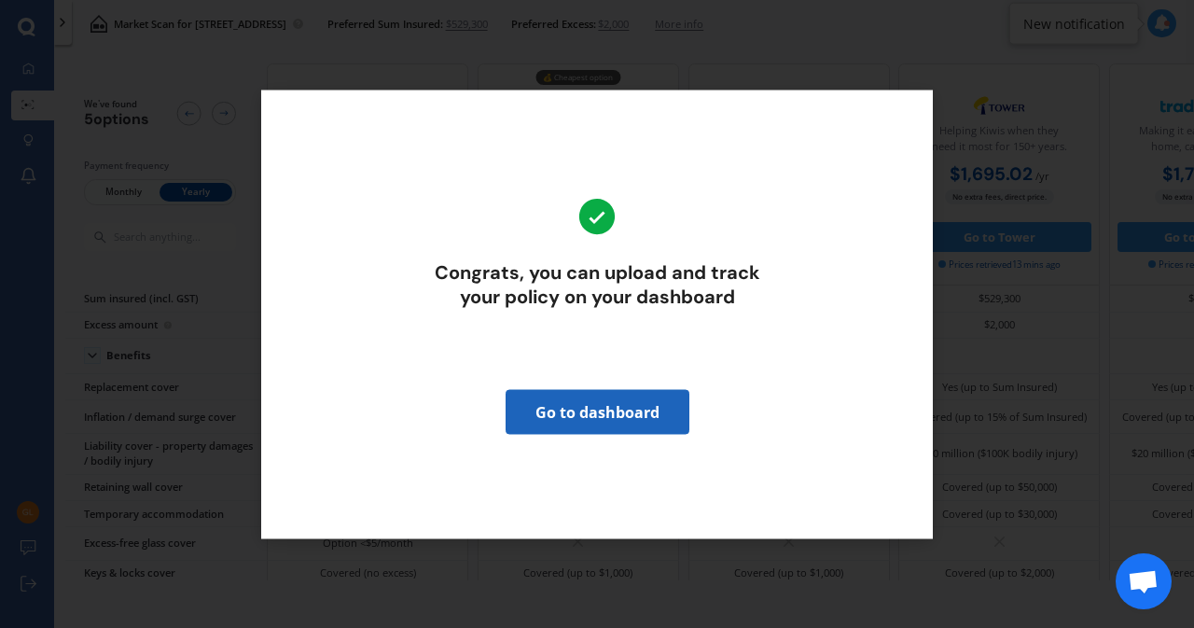
click at [576, 415] on link "Go to dashboard" at bounding box center [598, 411] width 184 height 45
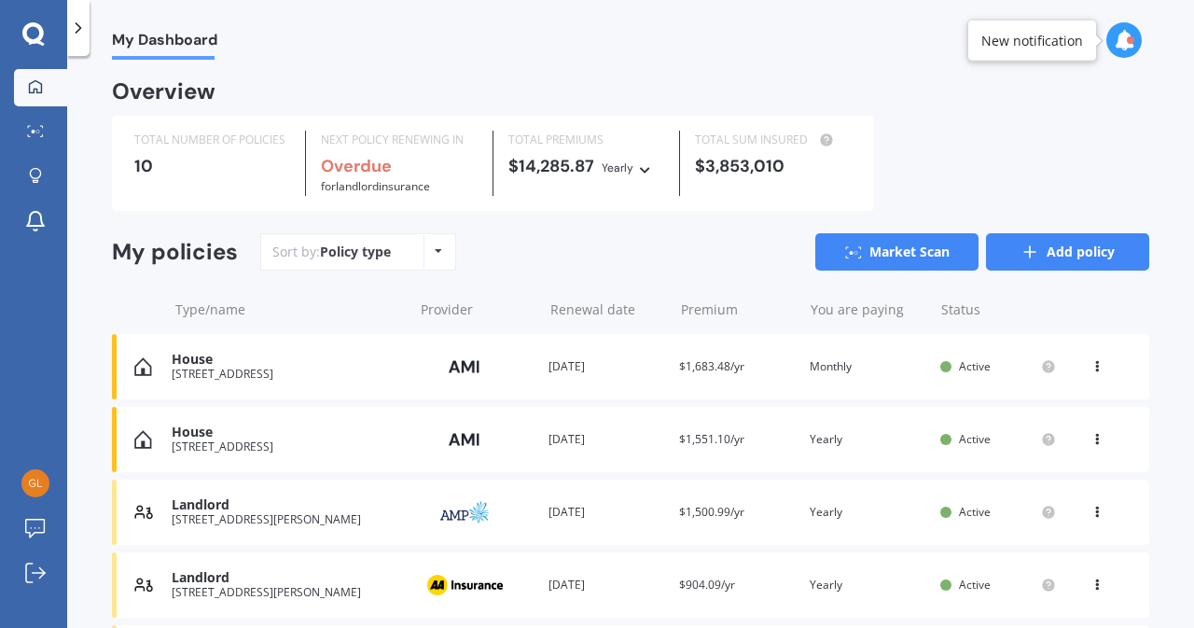
click at [1062, 258] on link "Add policy" at bounding box center [1067, 251] width 163 height 37
click at [36, 36] on icon at bounding box center [33, 34] width 22 height 24
click at [80, 36] on icon at bounding box center [78, 28] width 19 height 19
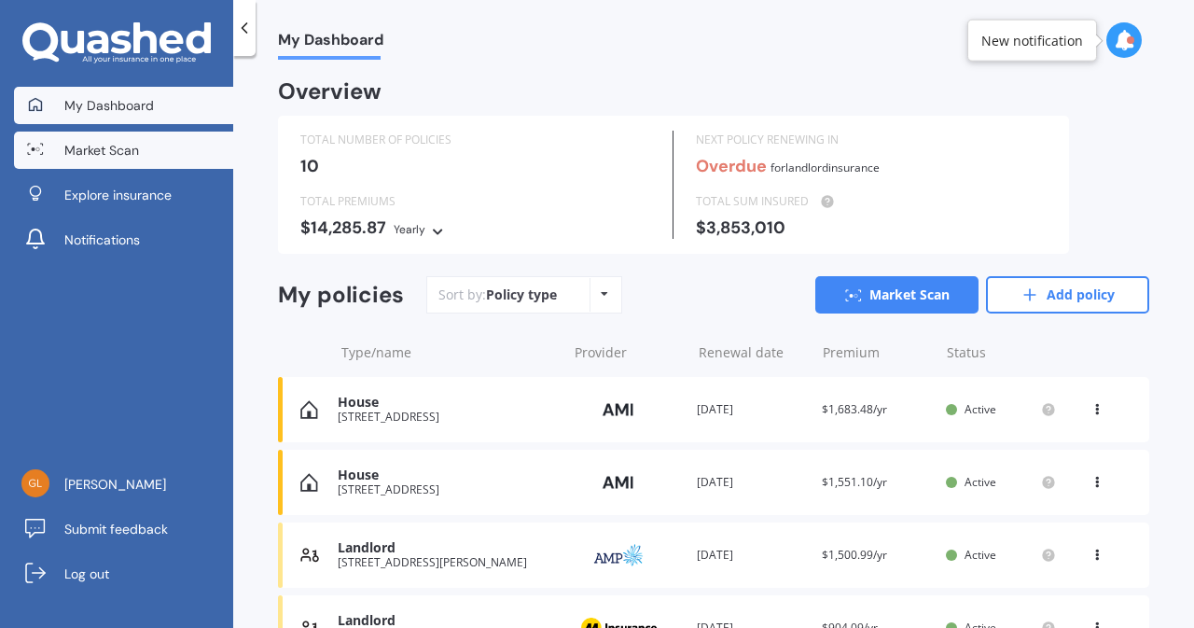
click at [148, 160] on link "Market Scan" at bounding box center [123, 150] width 219 height 37
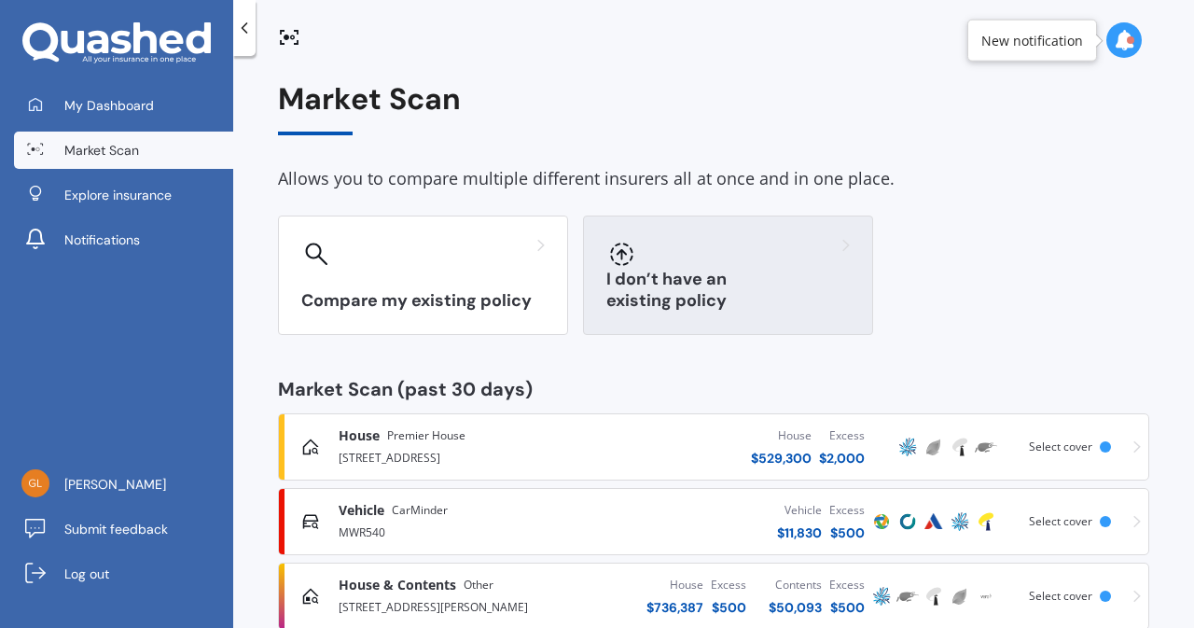
click at [677, 272] on div "I don’t have an existing policy" at bounding box center [728, 274] width 290 height 119
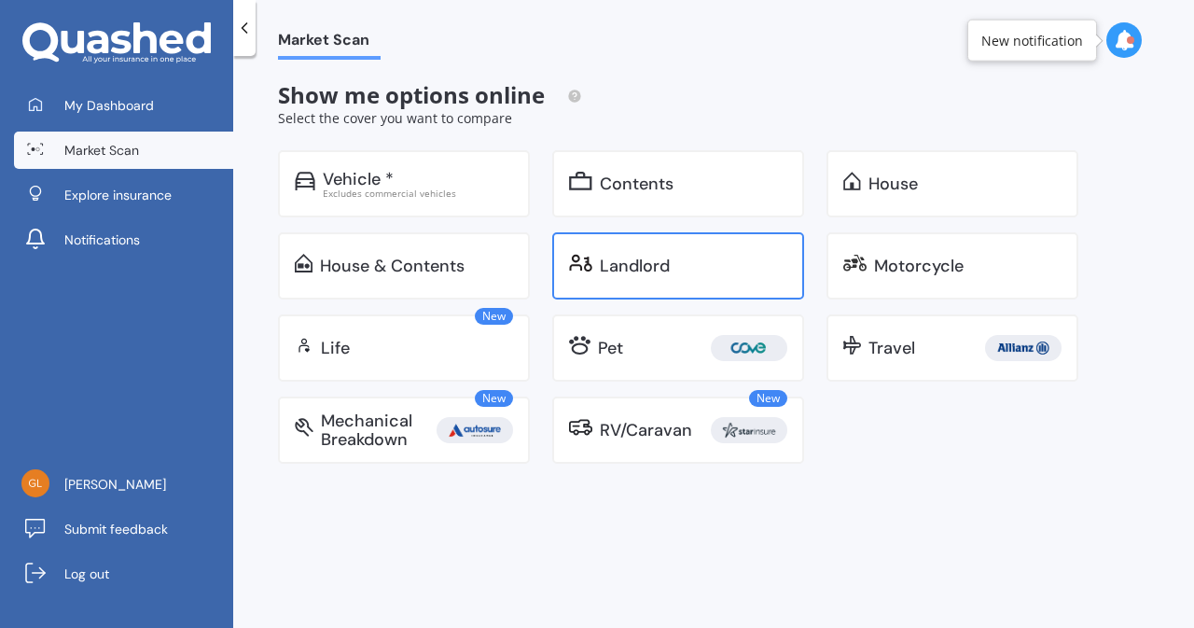
click at [629, 279] on div "Landlord" at bounding box center [678, 265] width 252 height 67
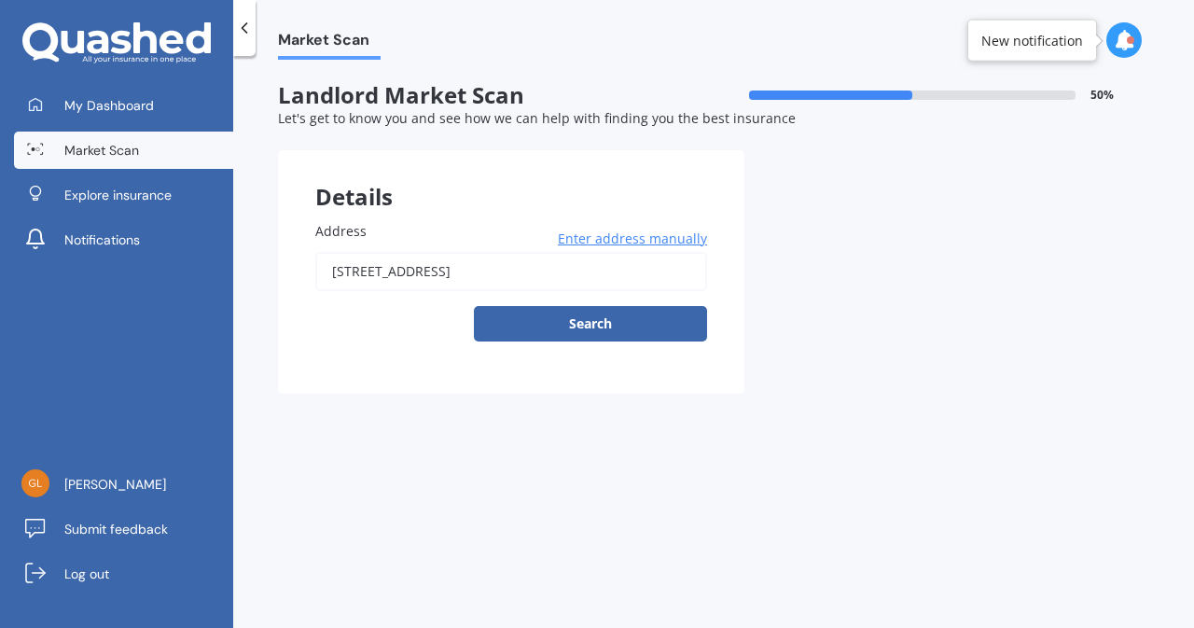
click at [591, 272] on input "[STREET_ADDRESS]" at bounding box center [511, 271] width 392 height 39
type input "[STREET_ADDRESS]"
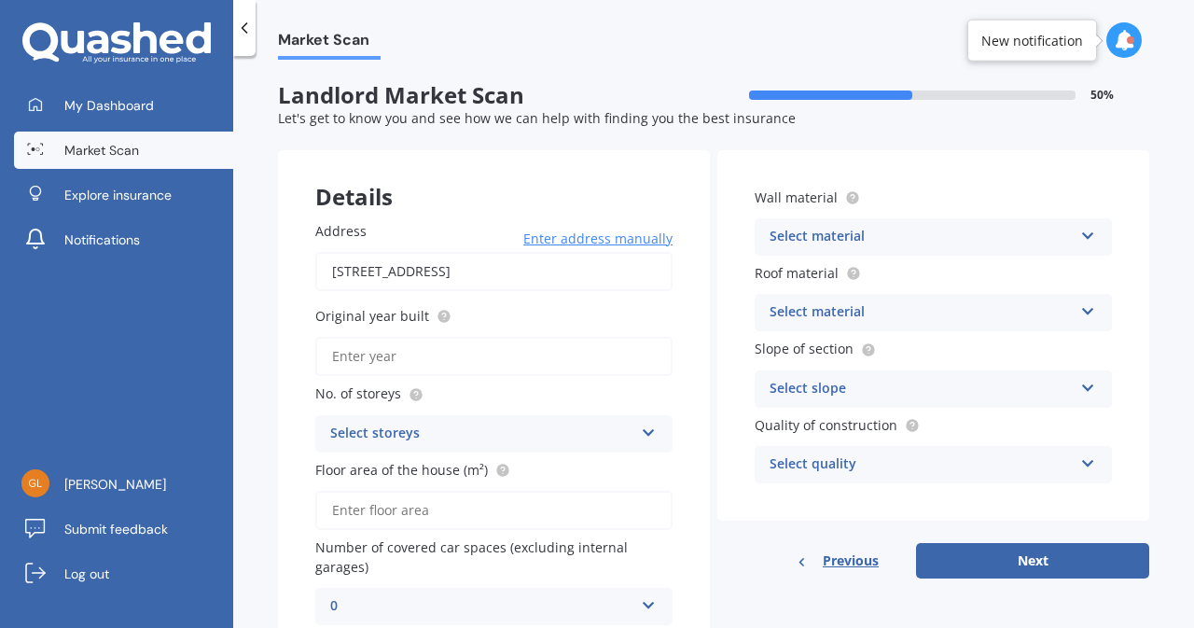
click at [537, 363] on input "Original year built" at bounding box center [493, 356] width 357 height 39
type input "1974"
click at [650, 434] on icon at bounding box center [649, 429] width 16 height 13
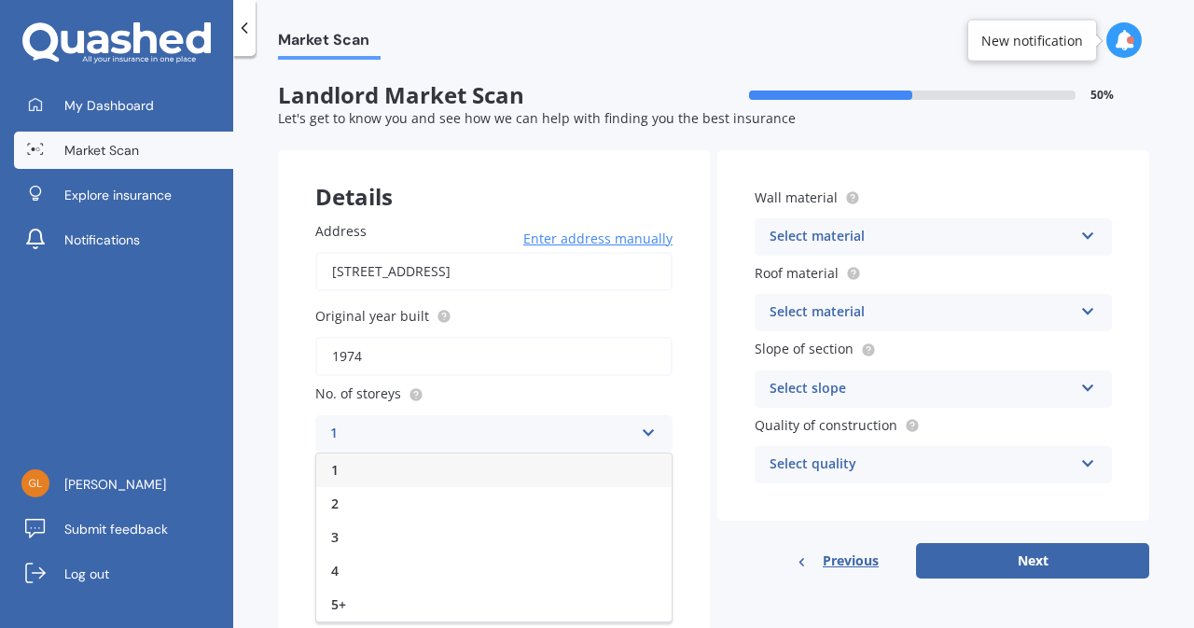
click at [530, 434] on div "1" at bounding box center [481, 434] width 303 height 22
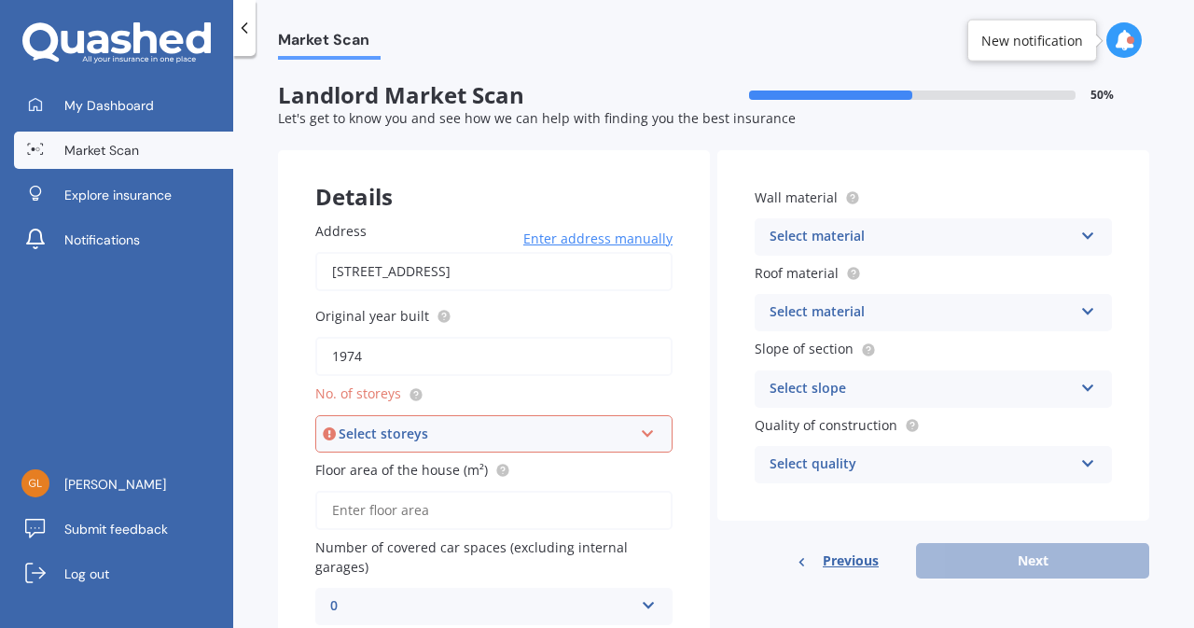
click at [632, 441] on div "Select storeys 1 2 3 4 5+" at bounding box center [493, 433] width 357 height 37
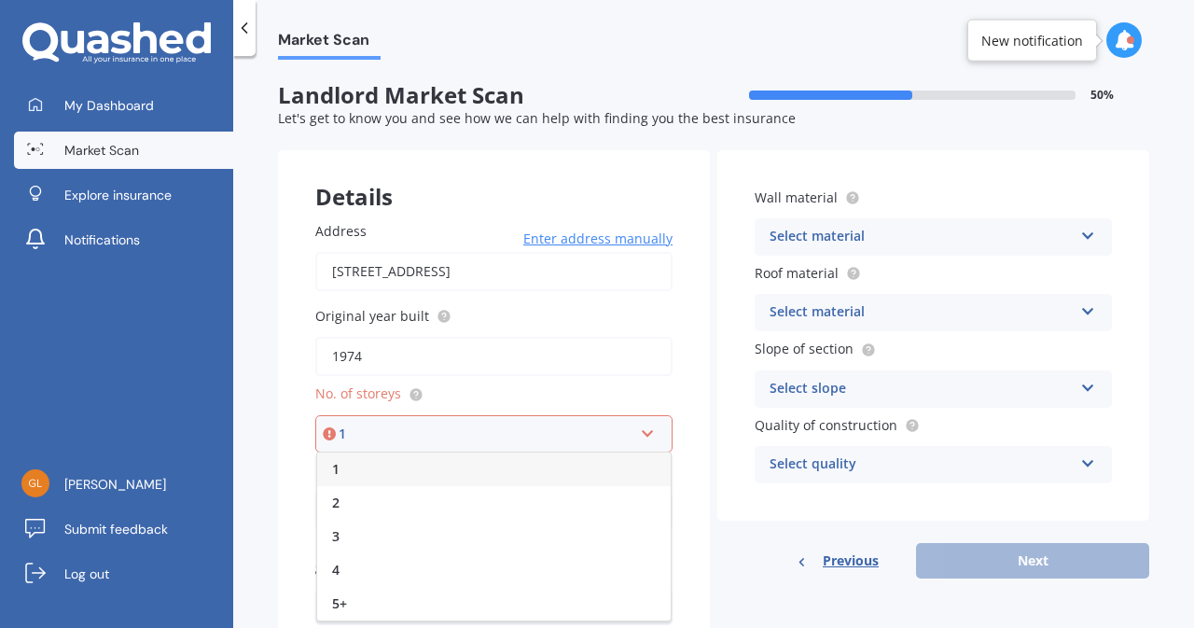
click at [506, 476] on div "1" at bounding box center [494, 469] width 354 height 34
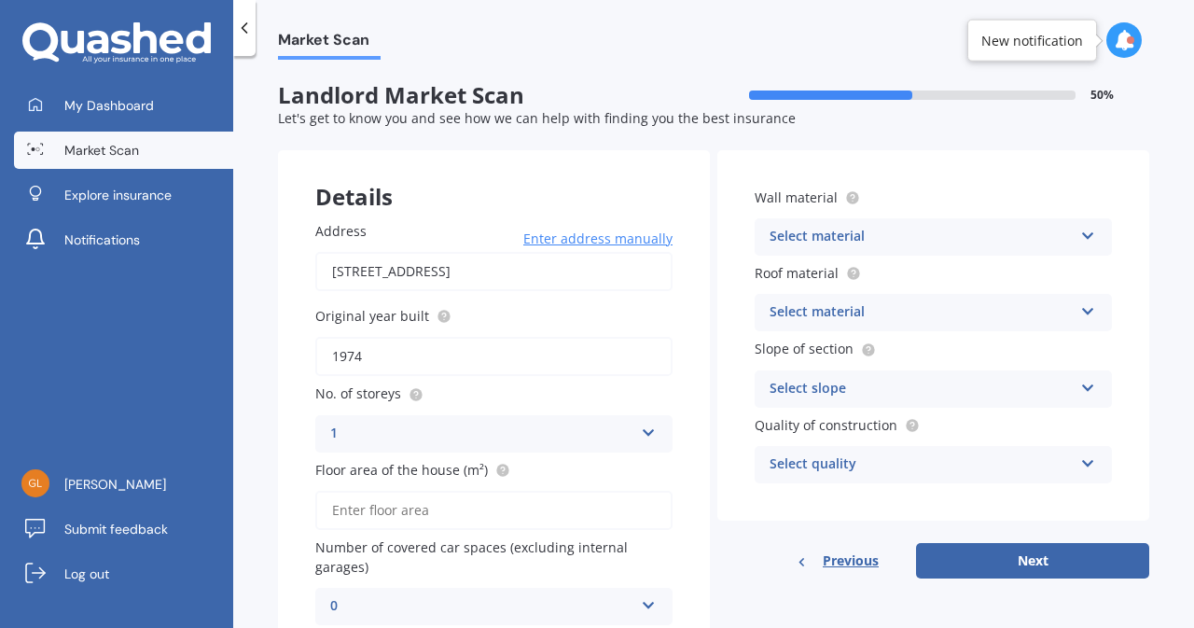
click at [567, 521] on input "Floor area of the house (m²)" at bounding box center [493, 510] width 357 height 39
type input "100"
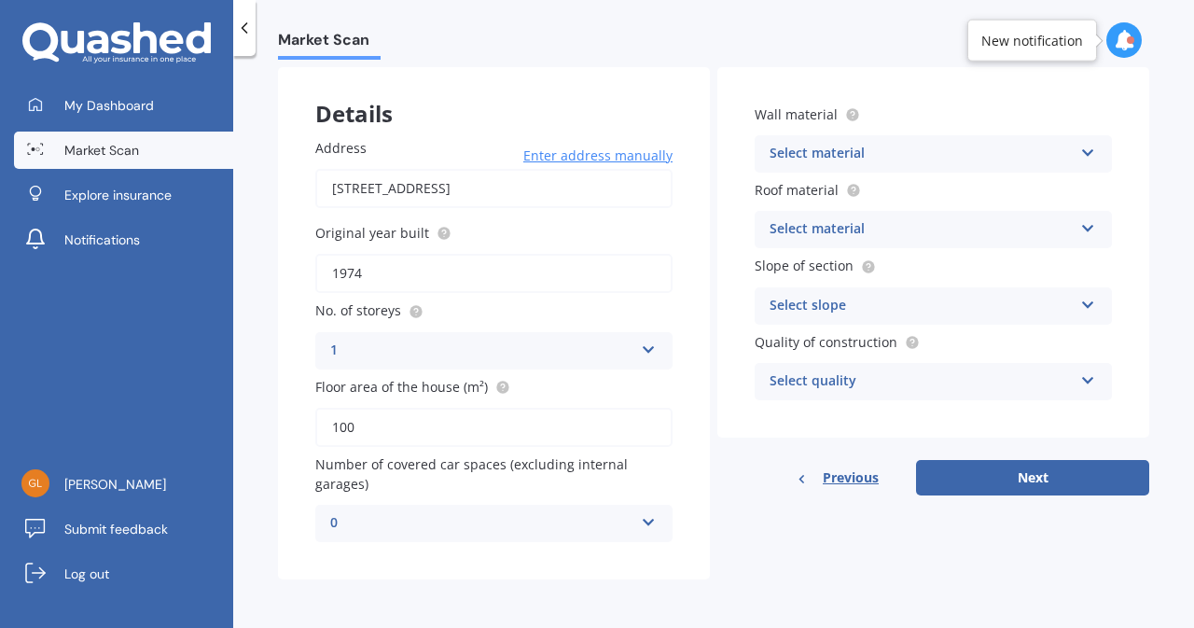
click at [1063, 156] on div "Select material Artificial weatherboard/plank cladding Blockwork Brick veneer D…" at bounding box center [933, 153] width 357 height 37
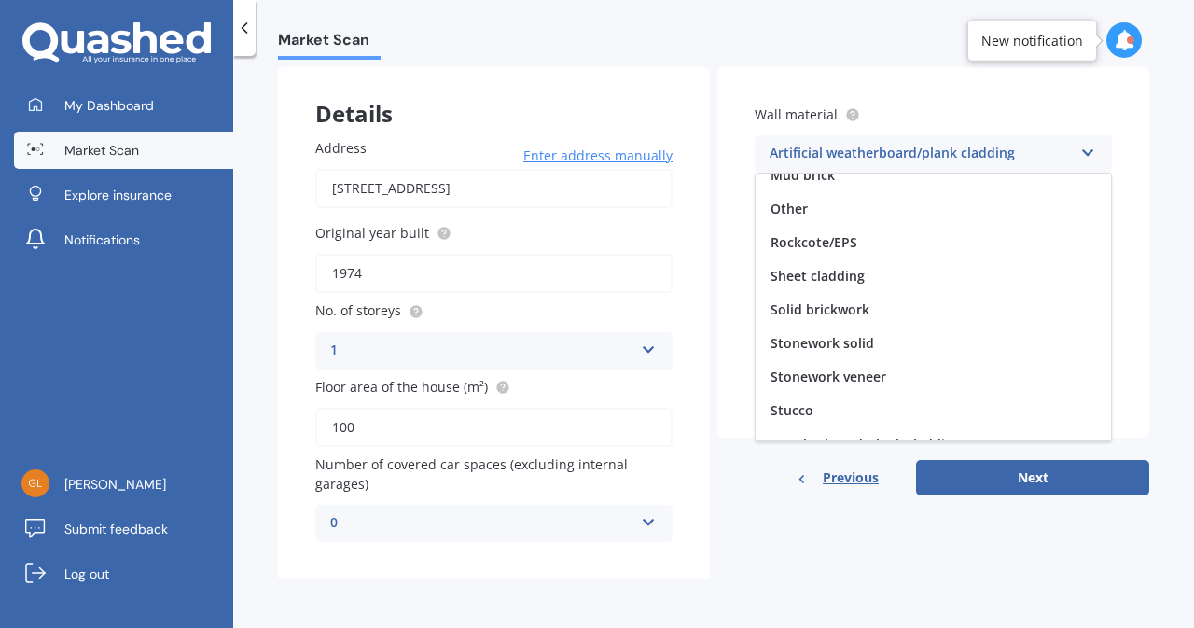
scroll to position [169, 0]
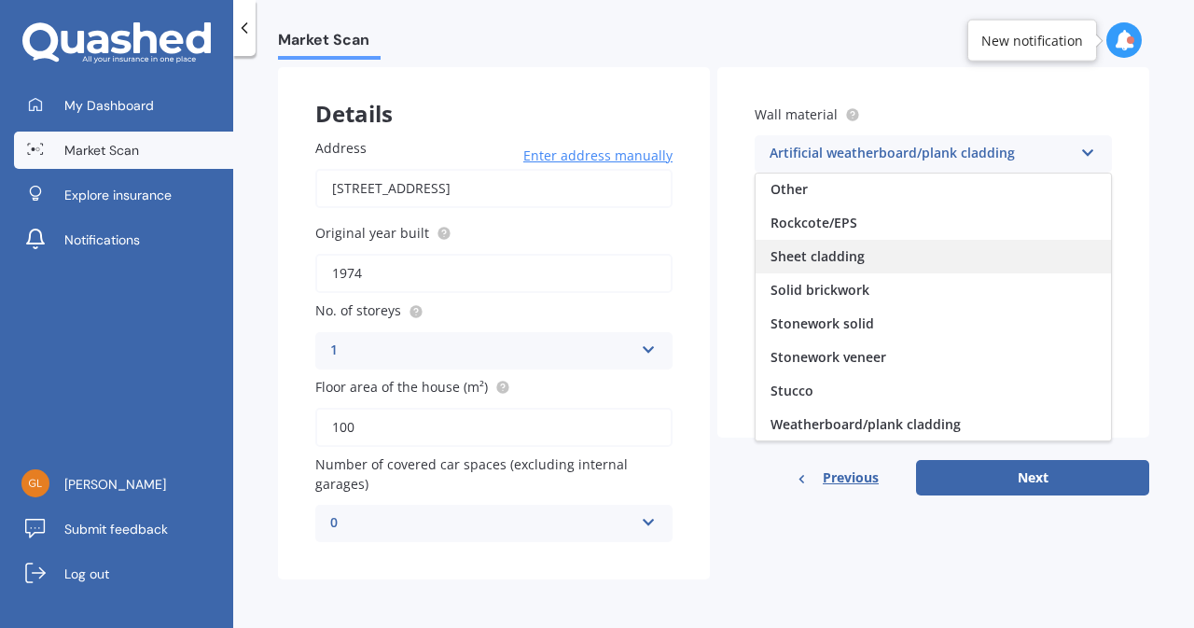
click at [910, 255] on div "Sheet cladding" at bounding box center [933, 257] width 355 height 34
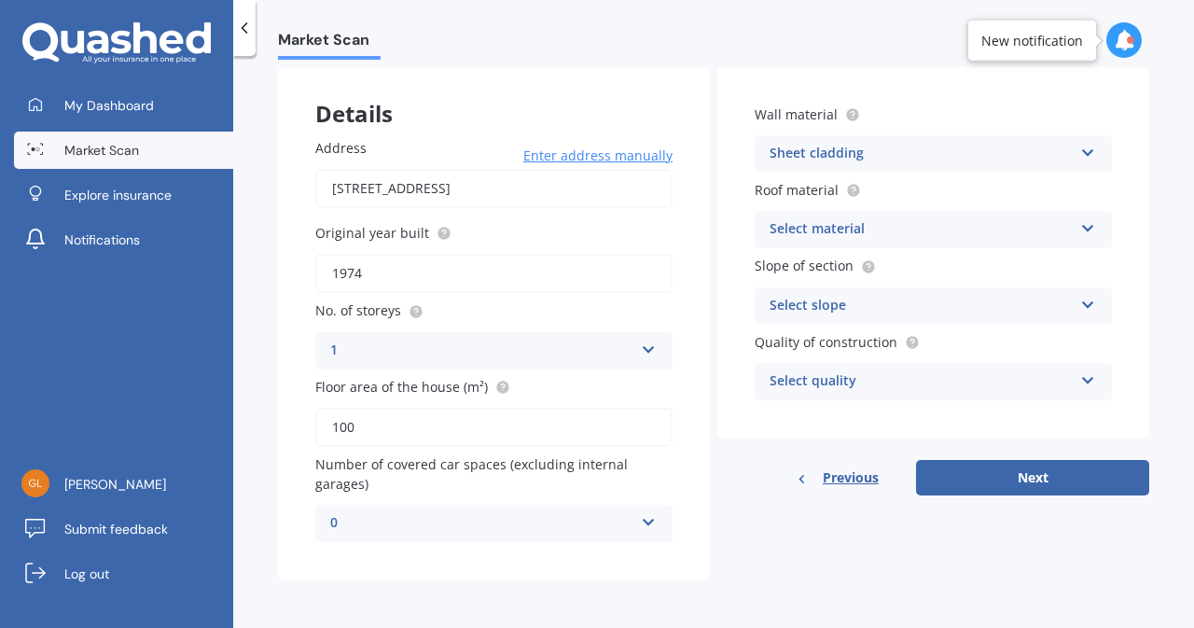
click at [1039, 378] on div "Select quality" at bounding box center [921, 381] width 303 height 22
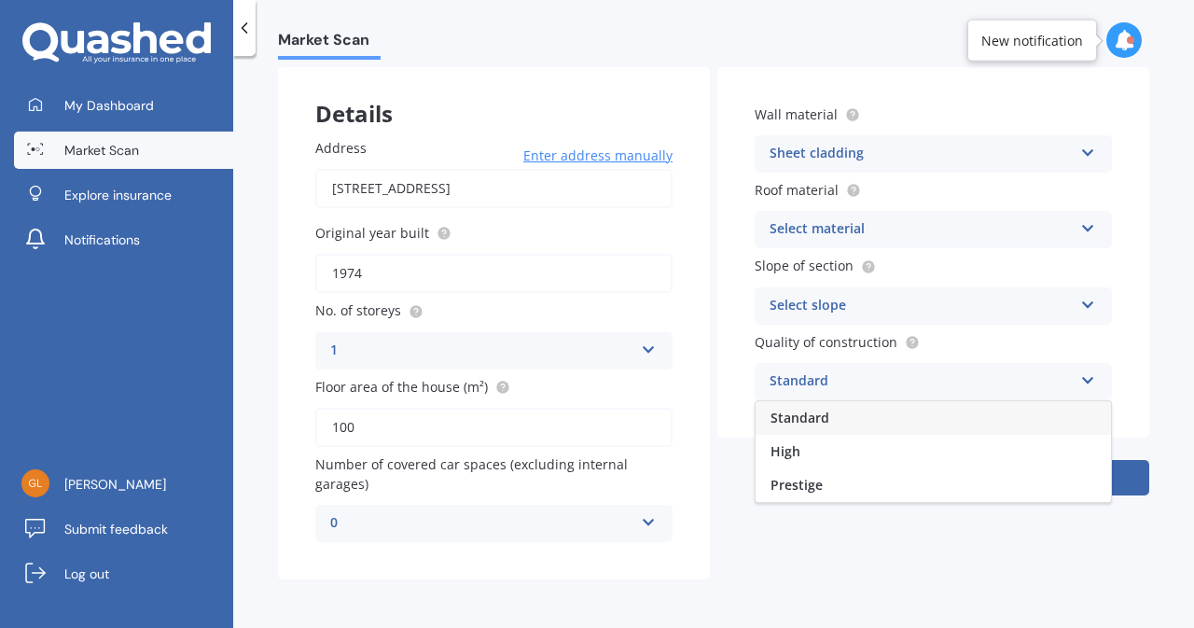
click at [935, 427] on div "Standard" at bounding box center [933, 418] width 355 height 34
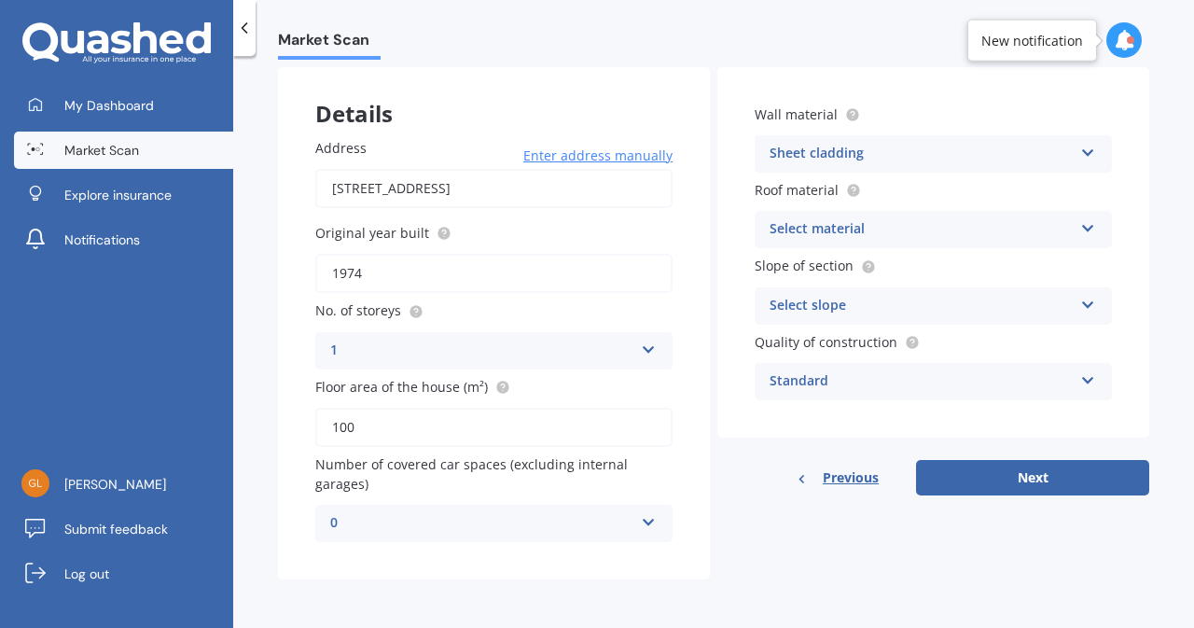
click at [1062, 309] on div "Select slope" at bounding box center [921, 306] width 303 height 22
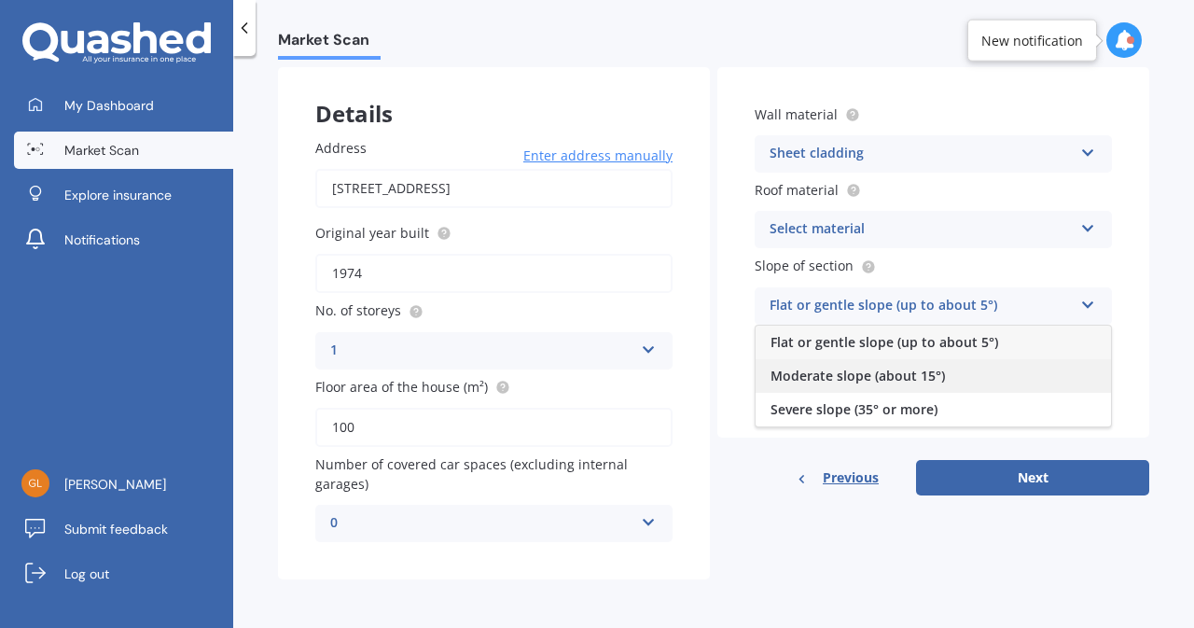
click at [981, 378] on div "Moderate slope (about 15°)" at bounding box center [933, 376] width 355 height 34
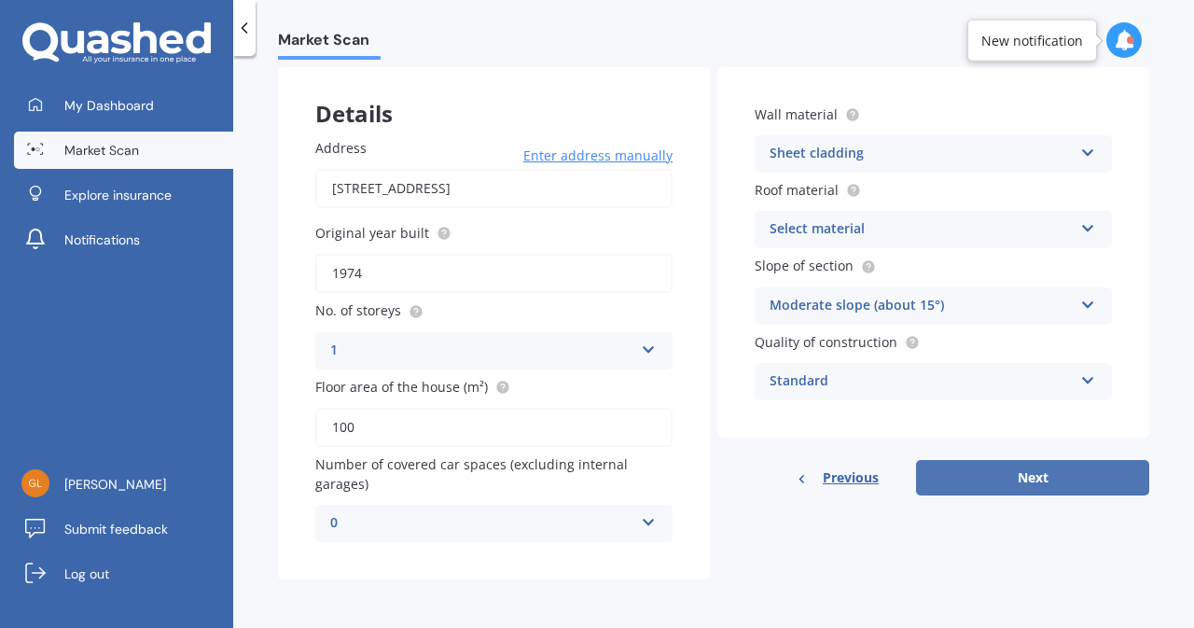
click at [987, 473] on button "Next" at bounding box center [1032, 477] width 233 height 35
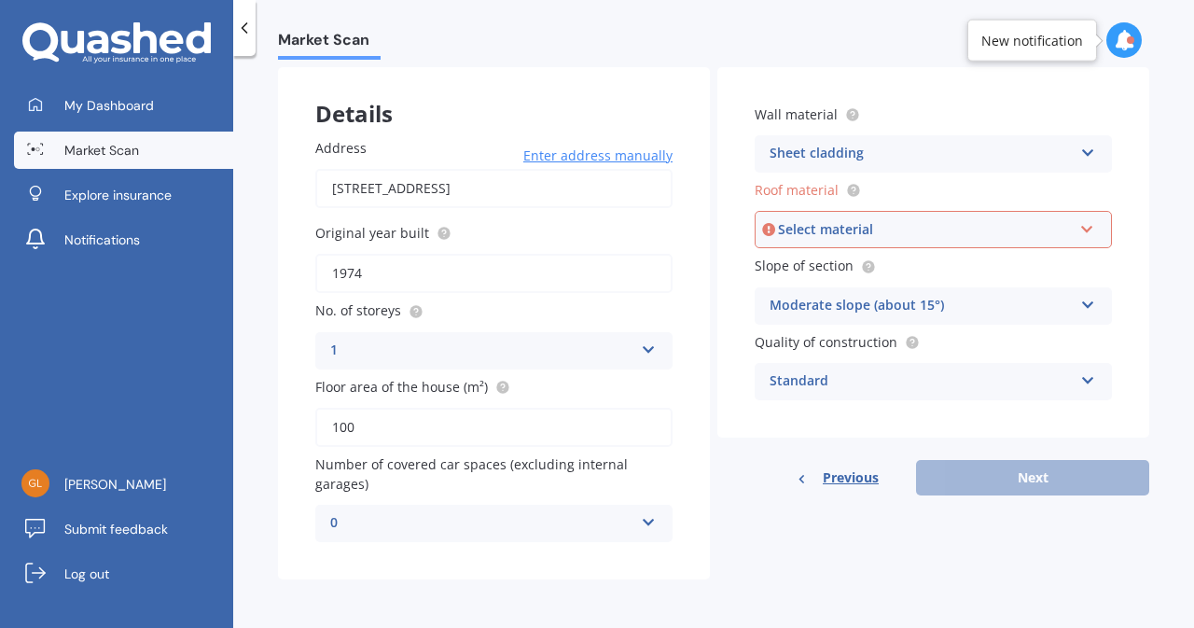
click at [1053, 229] on div "Select material" at bounding box center [925, 229] width 294 height 21
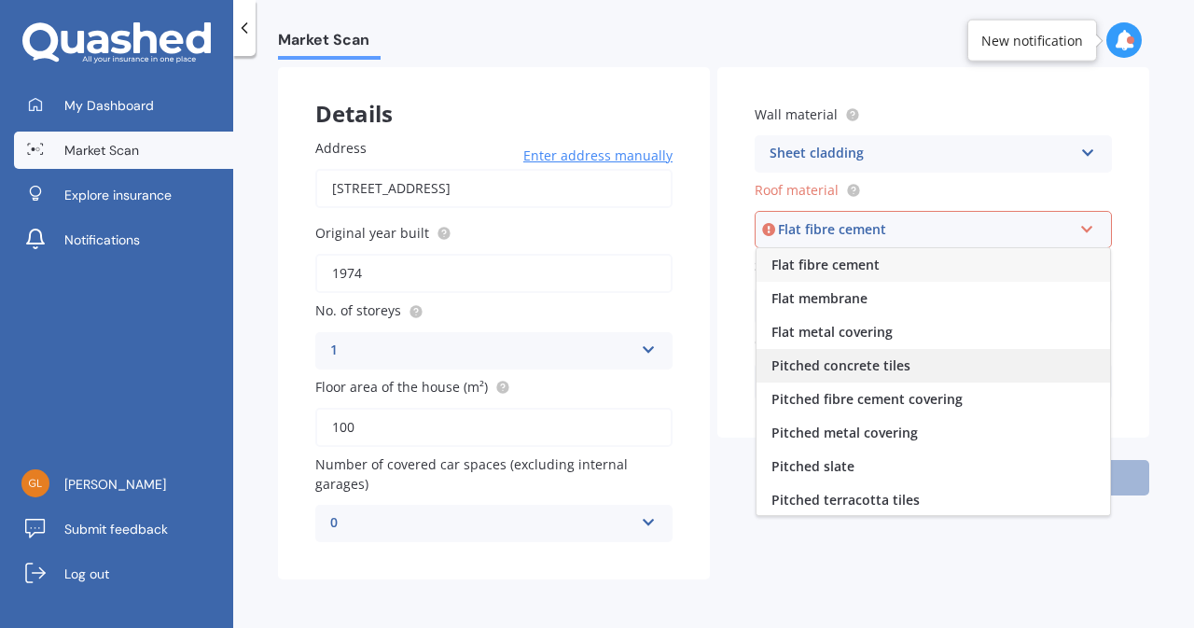
click at [935, 376] on div "Pitched concrete tiles" at bounding box center [934, 366] width 354 height 34
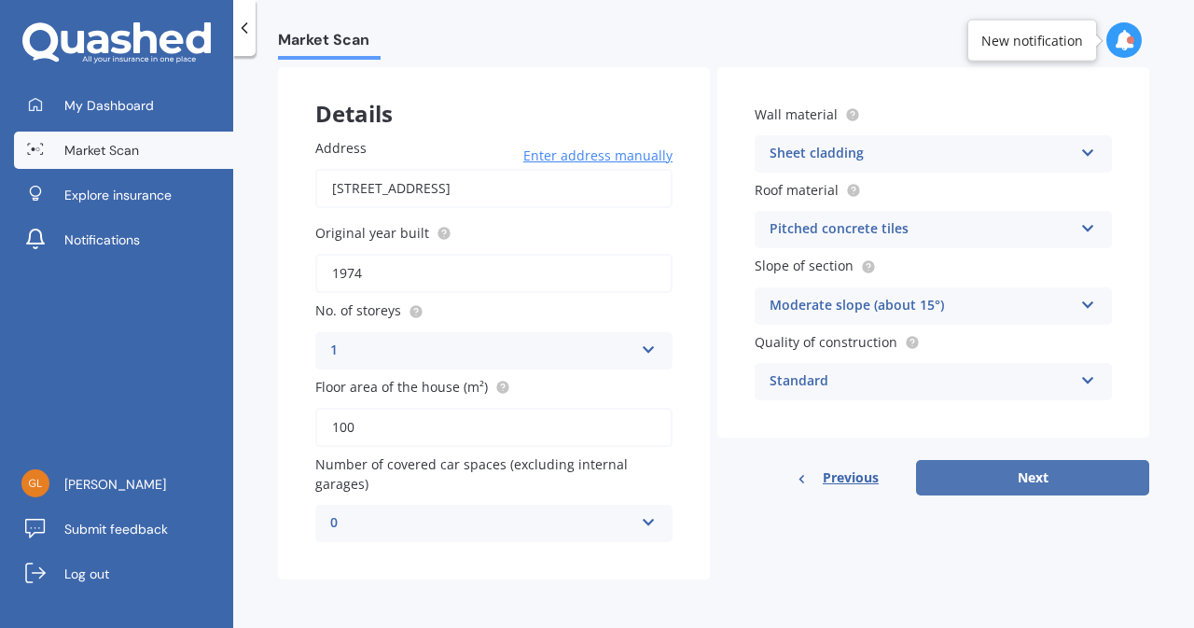
click at [1011, 482] on button "Next" at bounding box center [1032, 477] width 233 height 35
select select "02"
select select "07"
select select "1967"
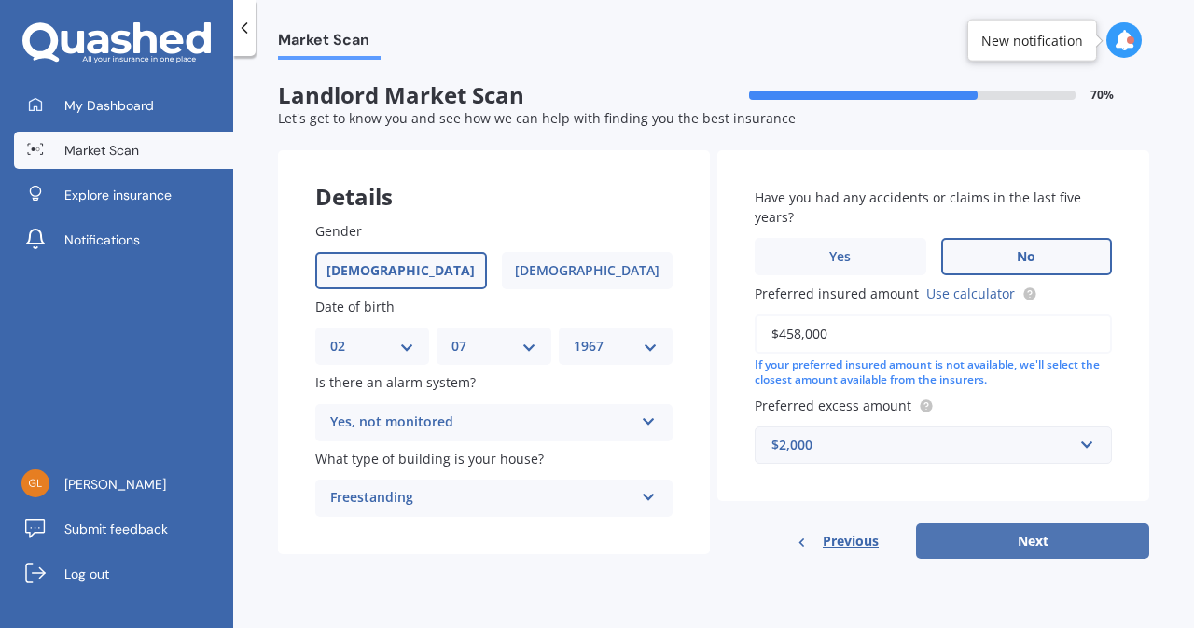
scroll to position [0, 0]
click at [647, 424] on icon at bounding box center [649, 417] width 16 height 13
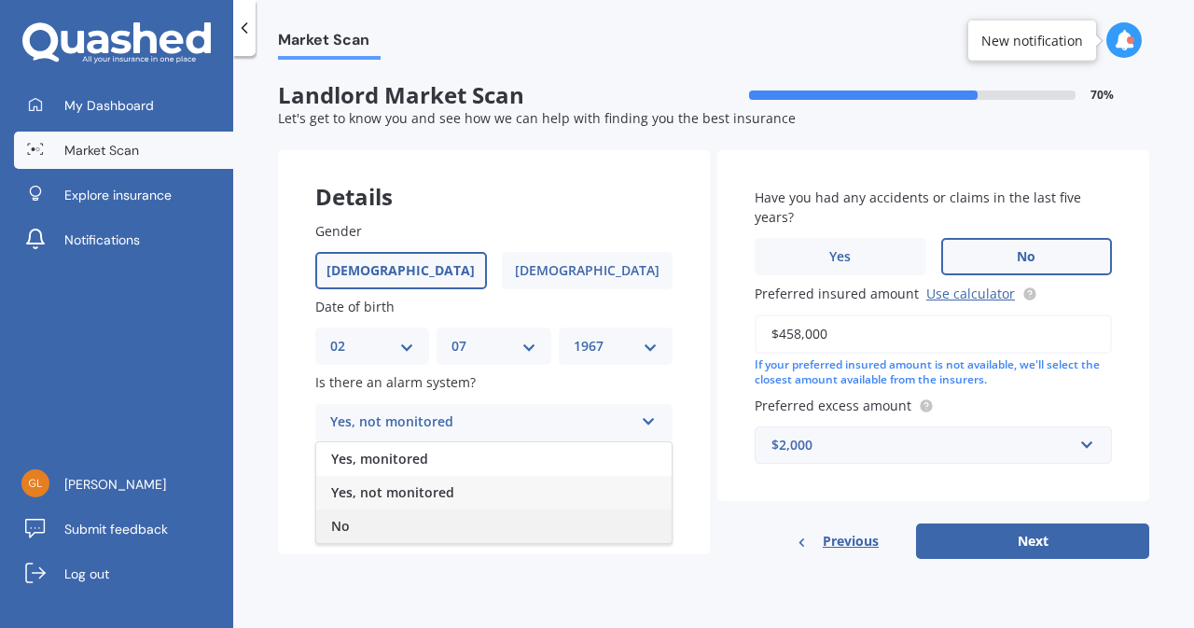
click at [577, 520] on div "No" at bounding box center [493, 526] width 355 height 34
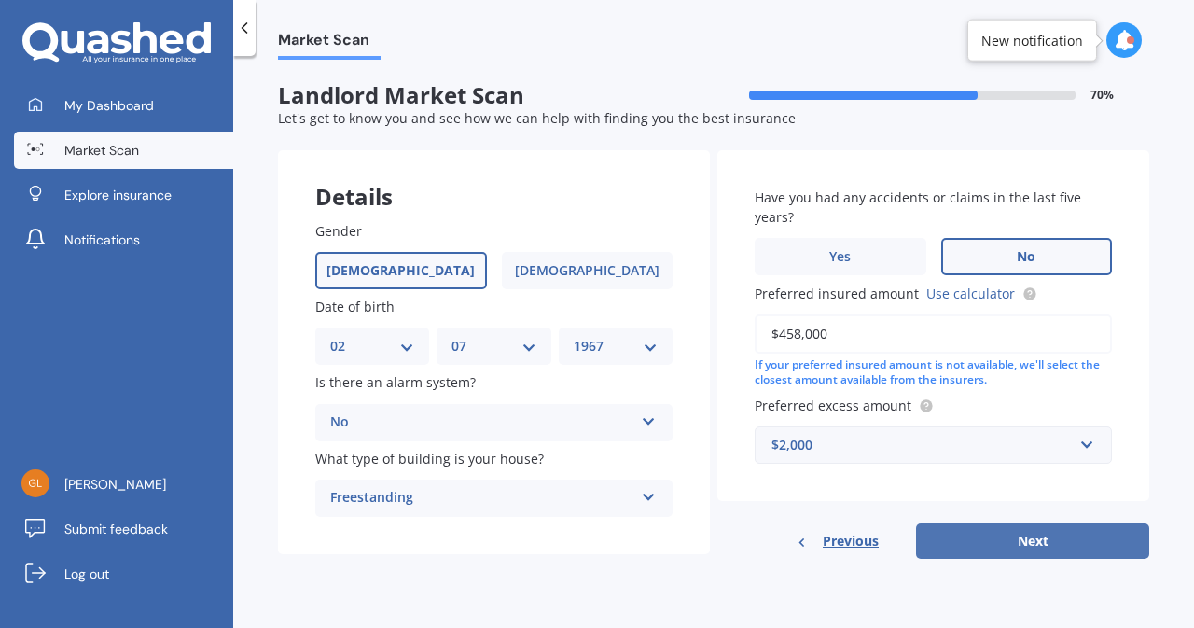
click at [1061, 540] on button "Next" at bounding box center [1032, 540] width 233 height 35
select select "02"
select select "07"
select select "1967"
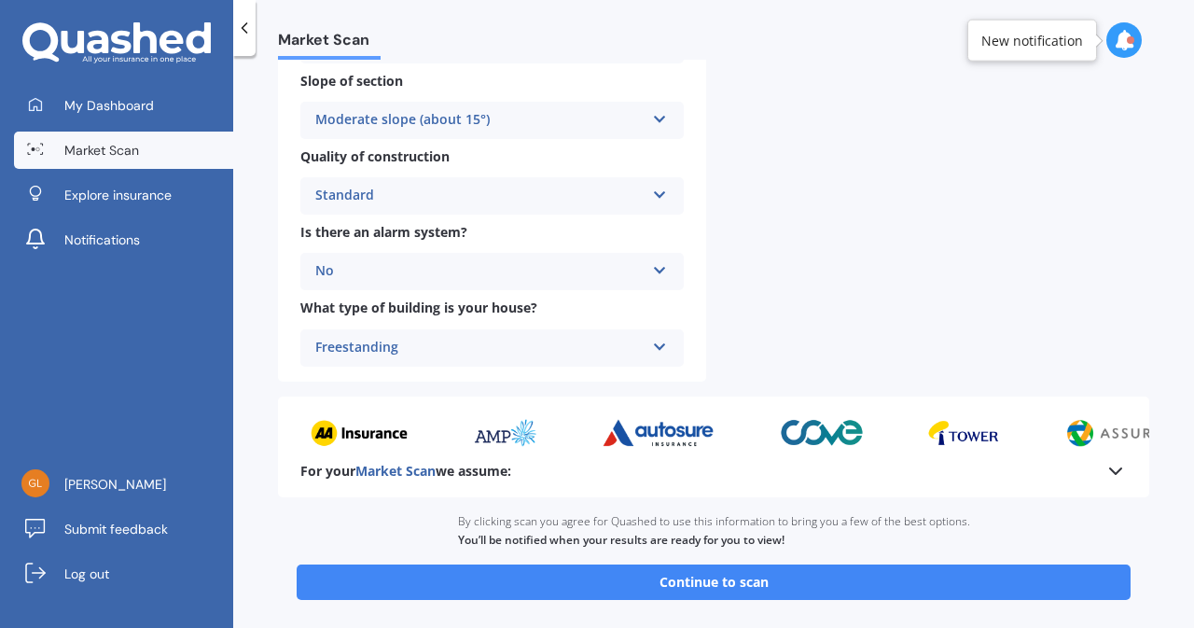
scroll to position [643, 0]
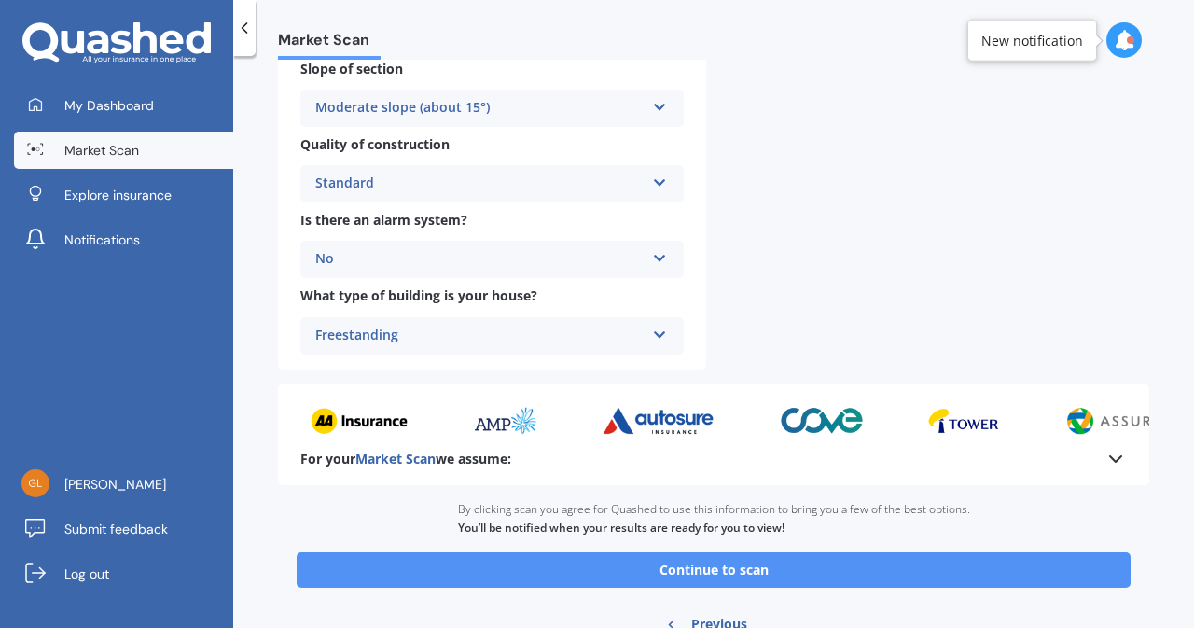
click at [711, 576] on button "Continue to scan" at bounding box center [714, 569] width 834 height 35
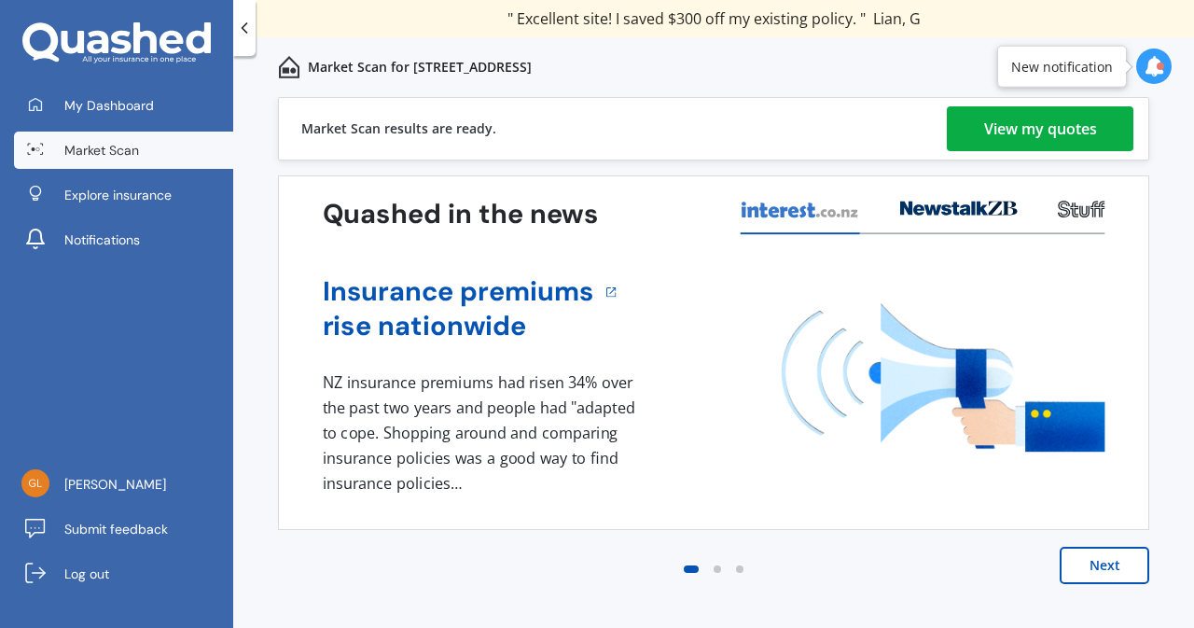
click at [1009, 132] on div "View my quotes" at bounding box center [1040, 128] width 113 height 45
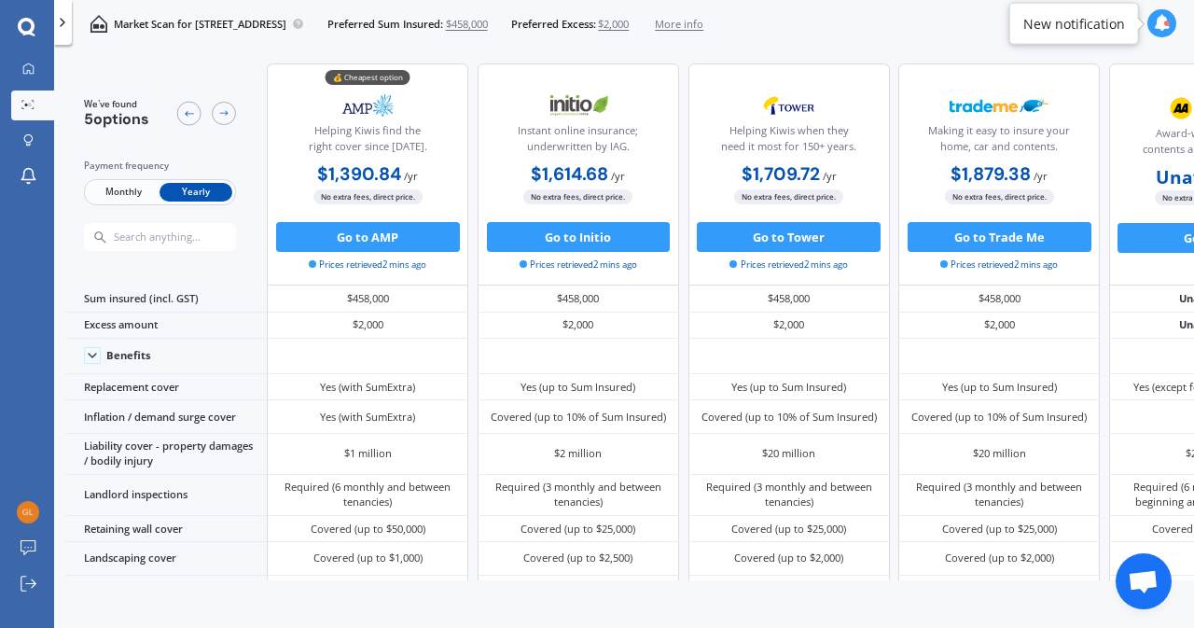
click at [372, 240] on button "Go to AMP" at bounding box center [368, 237] width 184 height 30
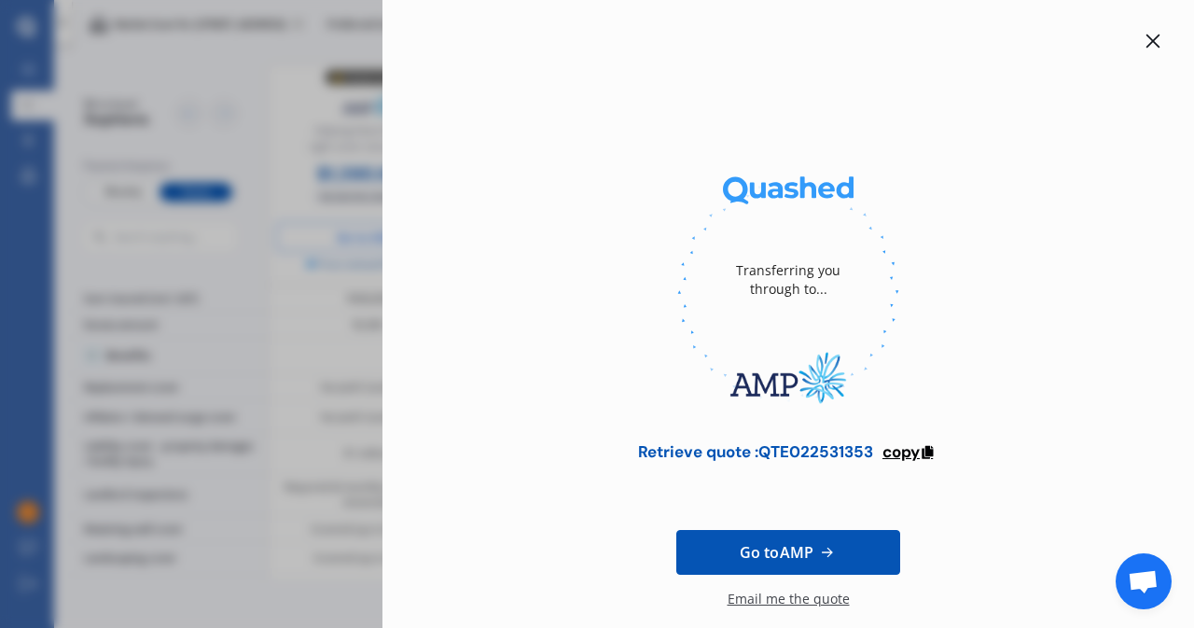
click at [896, 454] on span "copy" at bounding box center [900, 451] width 37 height 21
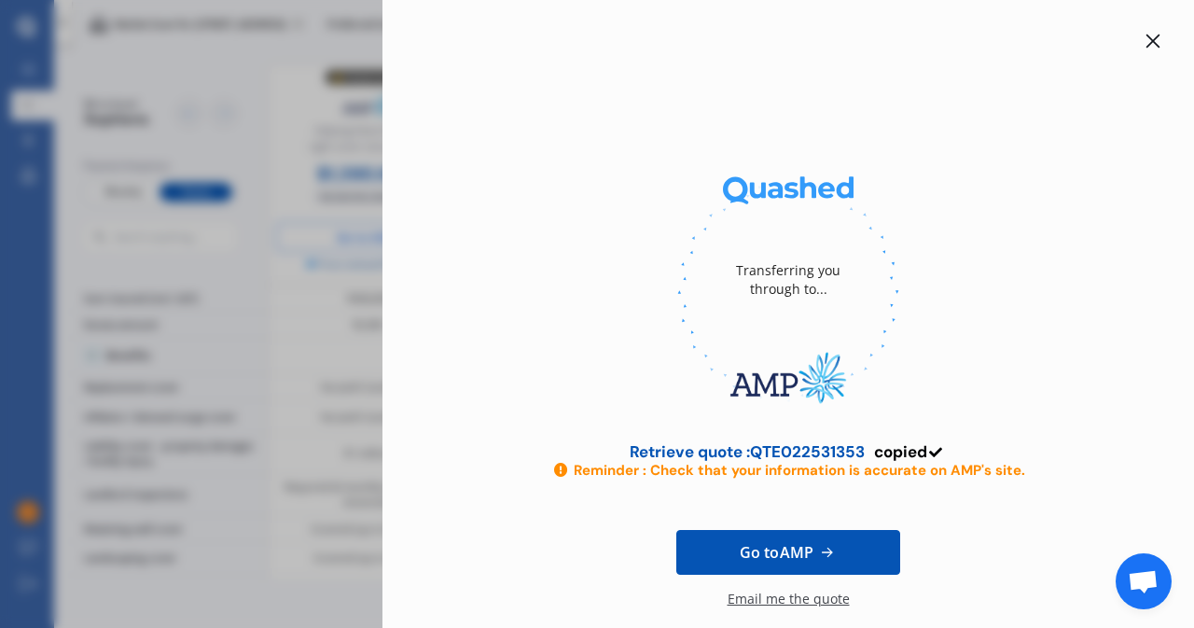
click at [1146, 44] on icon at bounding box center [1153, 41] width 15 height 15
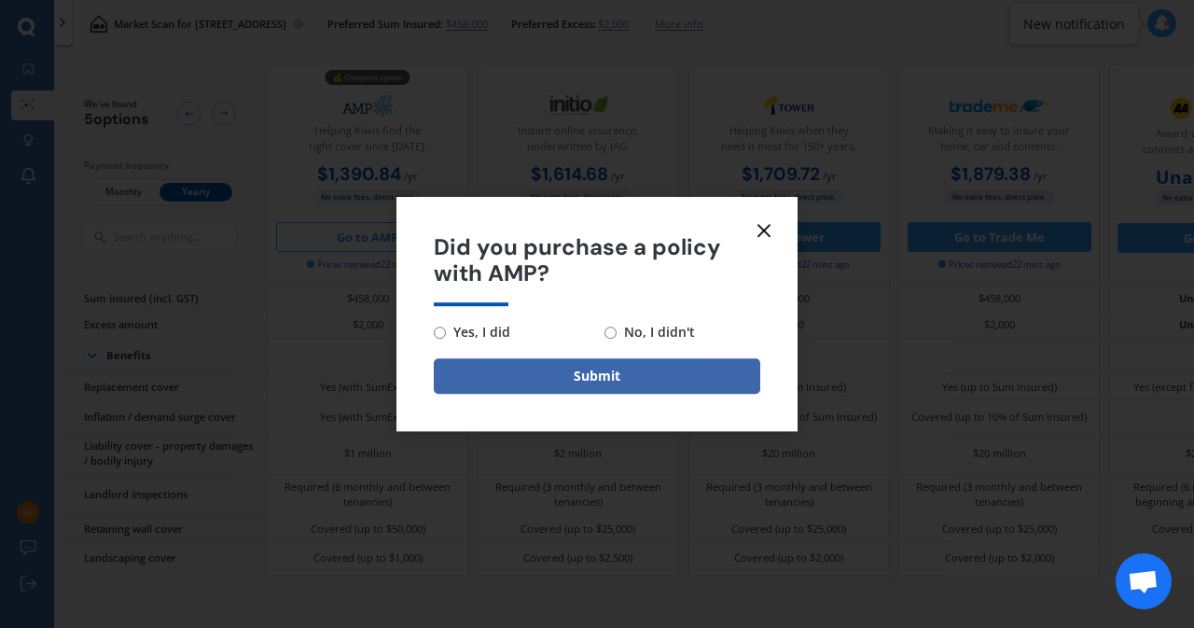
click at [437, 333] on input "Yes, I did" at bounding box center [440, 332] width 12 height 12
radio input "true"
click at [508, 369] on button "Submit" at bounding box center [597, 375] width 326 height 35
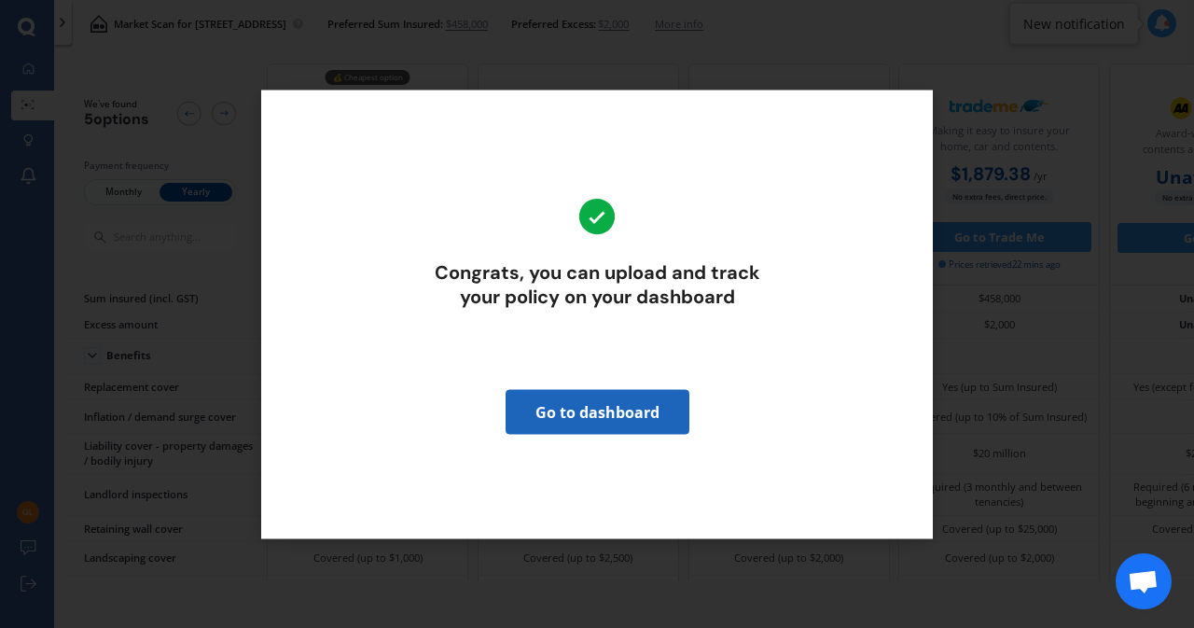
click at [586, 408] on link "Go to dashboard" at bounding box center [598, 411] width 184 height 45
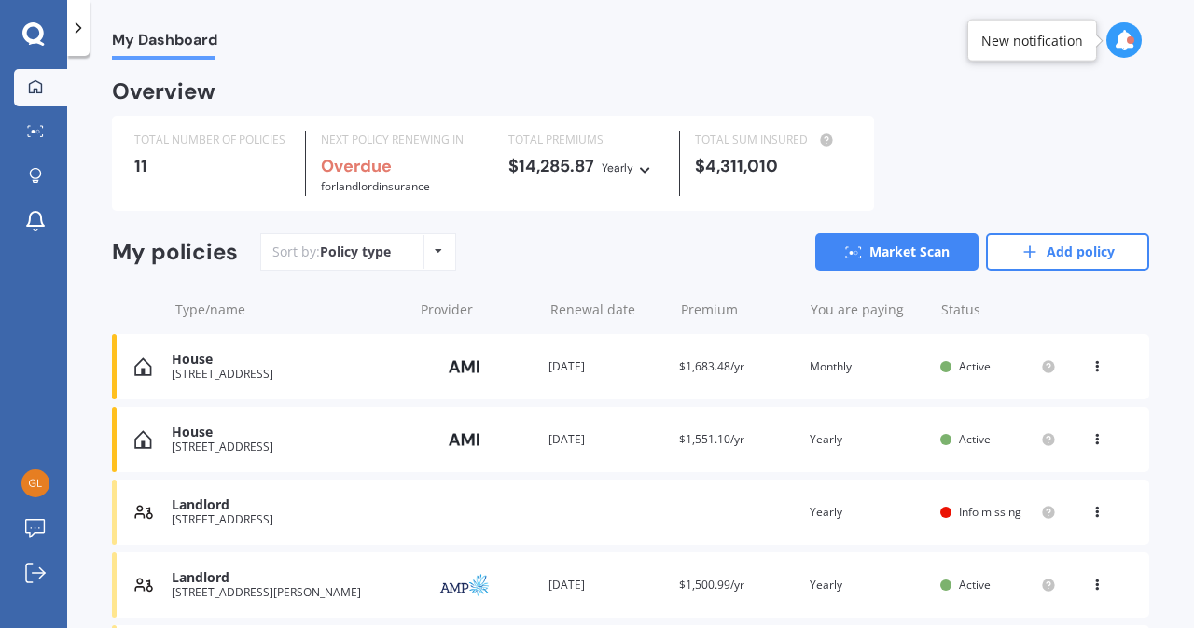
click at [1093, 514] on div "View option View policy Delete" at bounding box center [1098, 512] width 17 height 19
click at [660, 512] on div "Landlord [STREET_ADDRESS] Renewal date Premium You are paying Yearly Status Inf…" at bounding box center [630, 511] width 1037 height 65
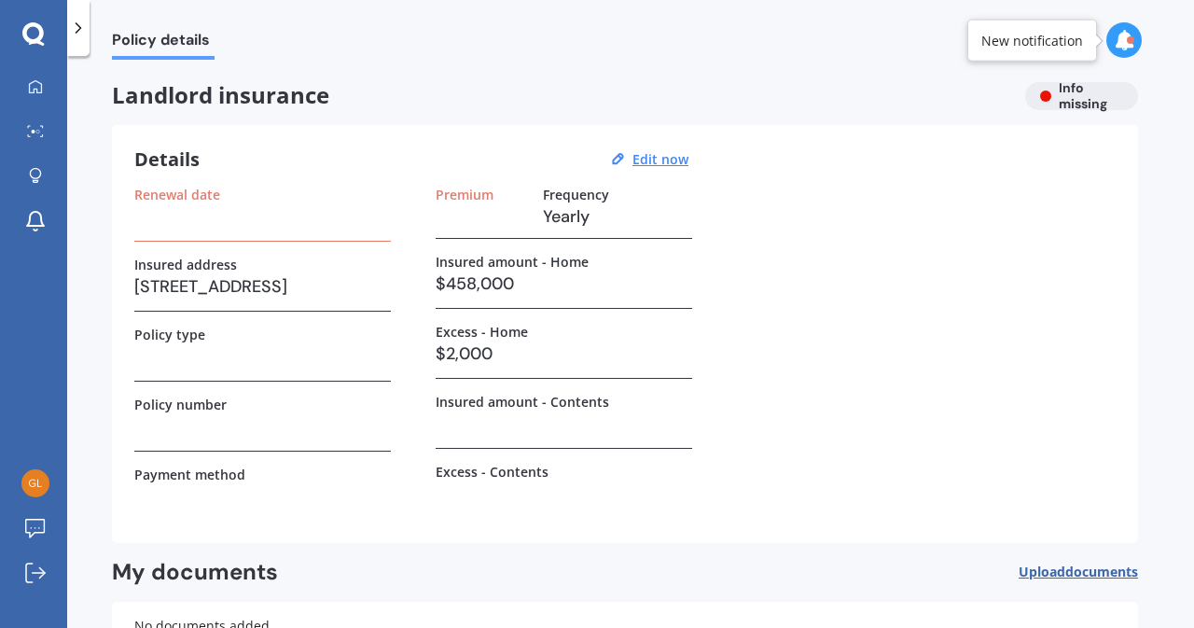
click at [274, 224] on h3 at bounding box center [262, 216] width 257 height 28
click at [479, 215] on h3 at bounding box center [482, 216] width 92 height 28
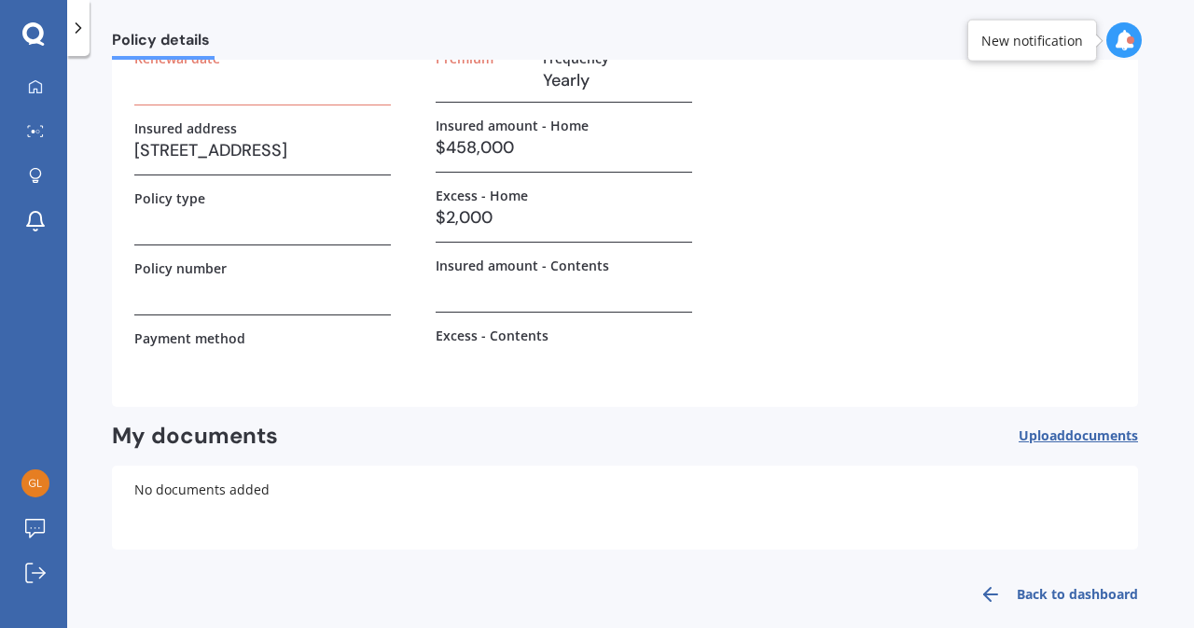
scroll to position [157, 0]
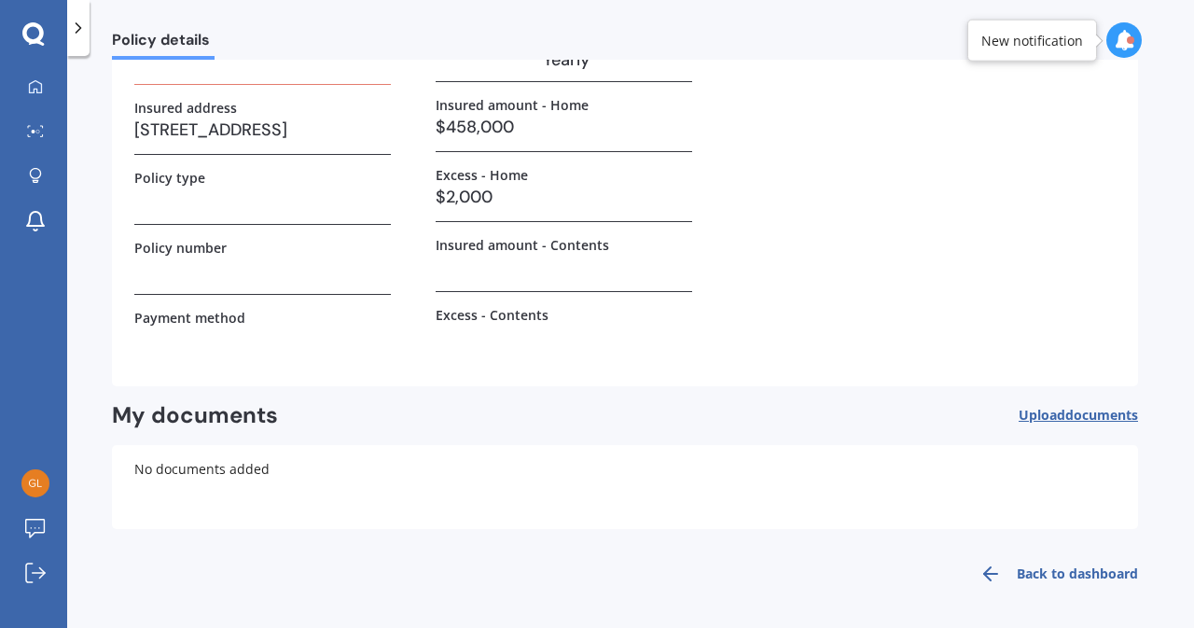
click at [1080, 413] on span "documents" at bounding box center [1101, 415] width 73 height 18
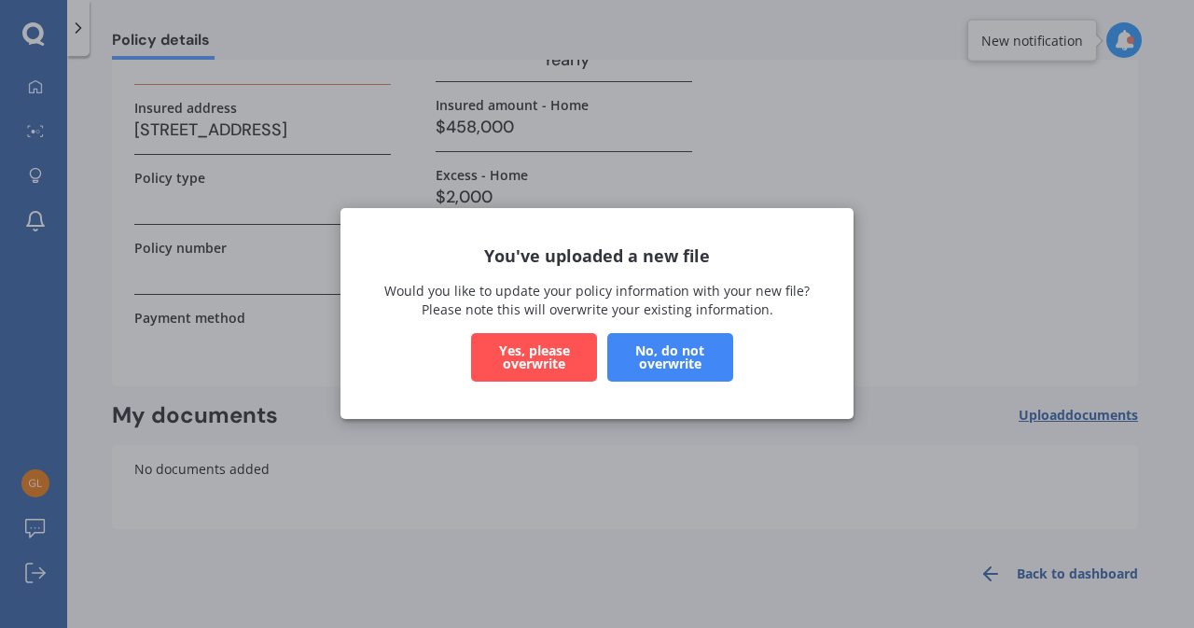
click at [643, 348] on button "No, do not overwrite" at bounding box center [670, 358] width 126 height 49
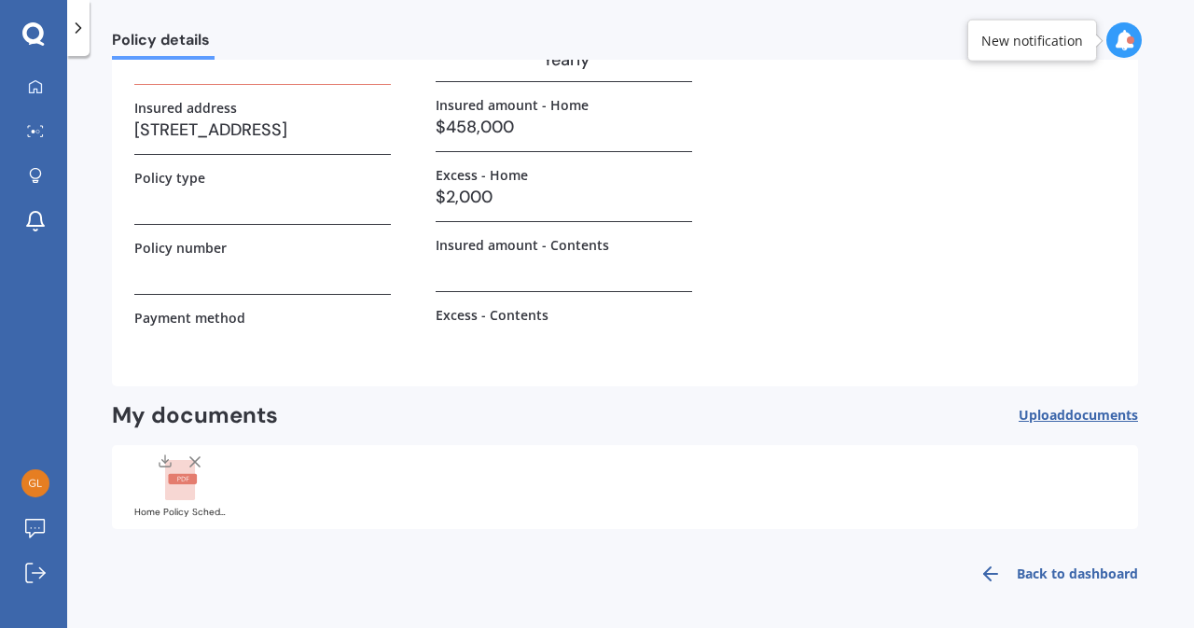
scroll to position [0, 0]
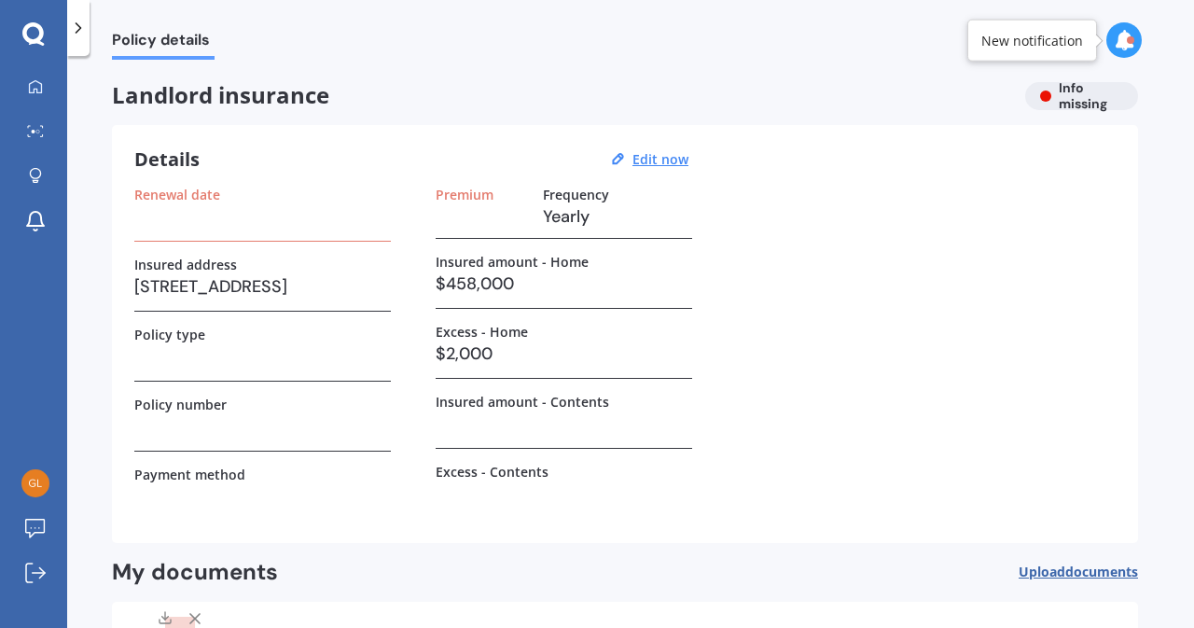
click at [261, 220] on h3 at bounding box center [262, 216] width 257 height 28
click at [476, 217] on h3 at bounding box center [482, 216] width 92 height 28
click at [655, 158] on u "Edit now" at bounding box center [660, 159] width 56 height 18
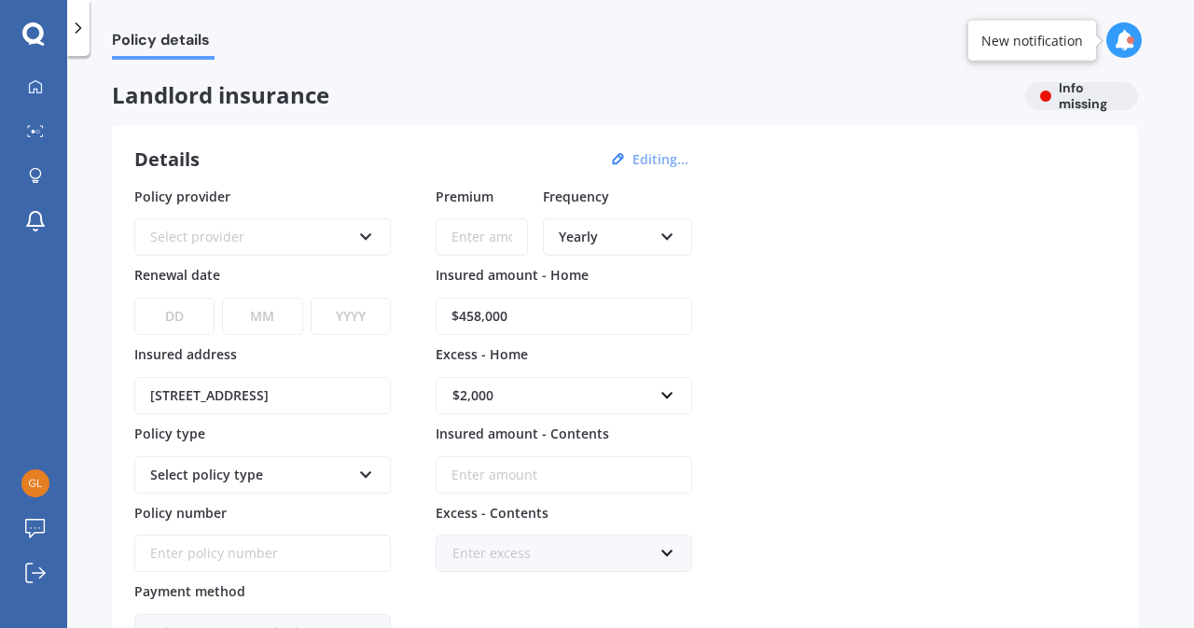
click at [366, 238] on icon at bounding box center [366, 233] width 16 height 13
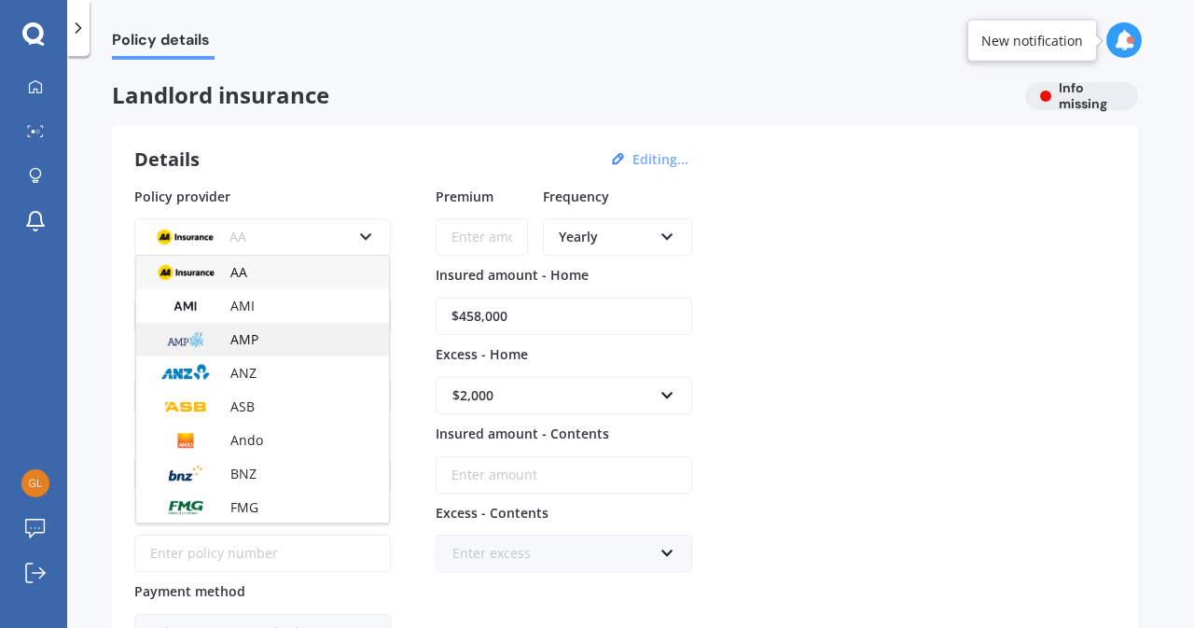
click at [274, 337] on div "AMP" at bounding box center [262, 340] width 253 height 34
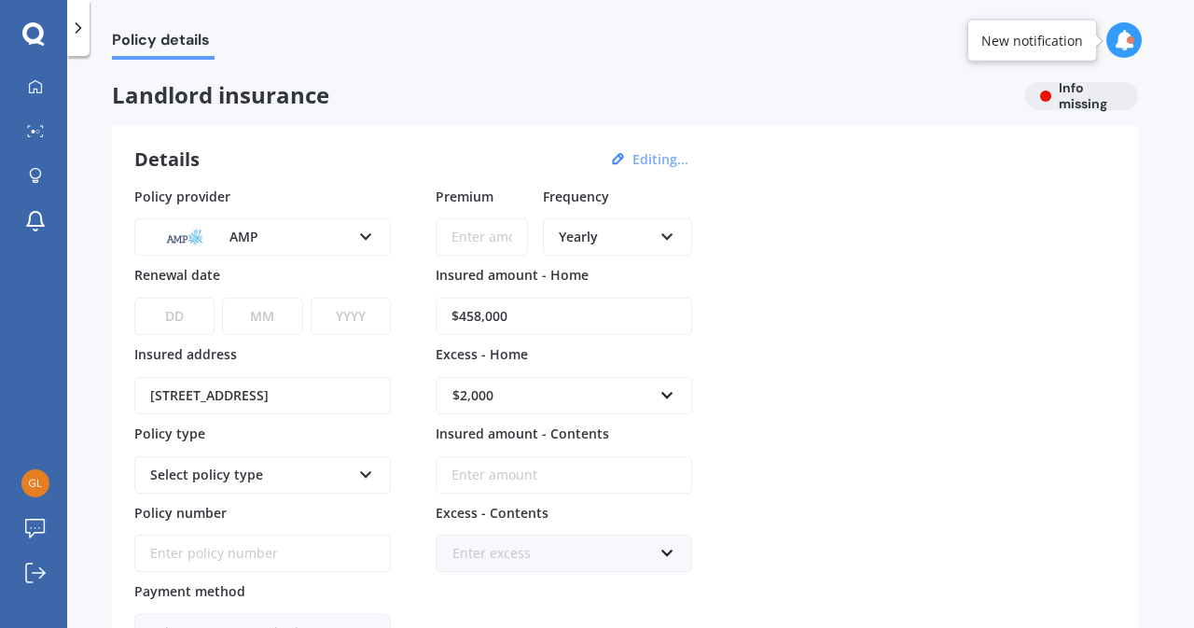
click at [162, 318] on select "DD 01 02 03 04 05 06 07 08 09 10 11 12 13 14 15 16 17 18 19 20 21 22 23 24 25 2…" at bounding box center [174, 316] width 80 height 37
select select "06"
click at [134, 298] on select "DD 01 02 03 04 05 06 07 08 09 10 11 12 13 14 15 16 17 18 19 20 21 22 23 24 25 2…" at bounding box center [174, 316] width 80 height 37
click at [278, 311] on select "MM 01 02 03 04 05 06 07 08 09 10 11 12" at bounding box center [262, 316] width 80 height 37
select select "10"
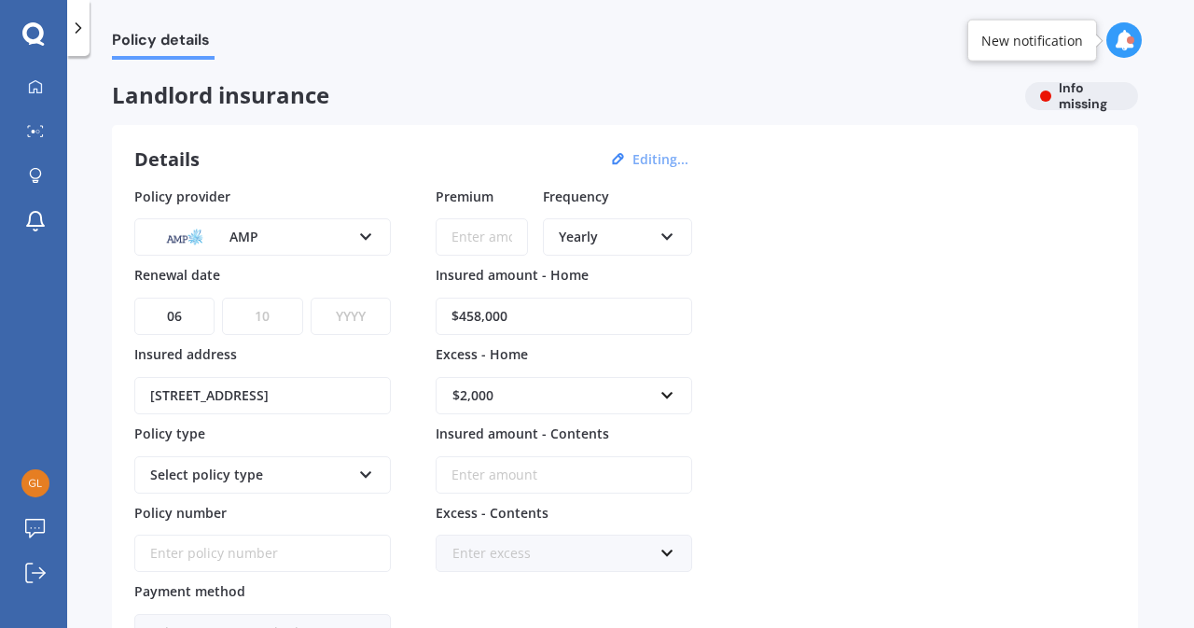
click at [222, 298] on select "MM 01 02 03 04 05 06 07 08 09 10 11 12" at bounding box center [262, 316] width 80 height 37
click at [342, 309] on select "YYYY 2027 2026 2025 2024 2023 2022 2021 2020 2019 2018 2017 2016 2015 2014 2013…" at bounding box center [351, 316] width 80 height 37
select select "2026"
click at [311, 298] on select "YYYY 2027 2026 2025 2024 2023 2022 2021 2020 2019 2018 2017 2016 2015 2014 2013…" at bounding box center [351, 316] width 80 height 37
click at [827, 270] on div "Policy provider AMP AA AMI AMP ANZ ASB Ando BNZ FMG Initio Kiwibank MAS NZI Oth…" at bounding box center [624, 419] width 981 height 465
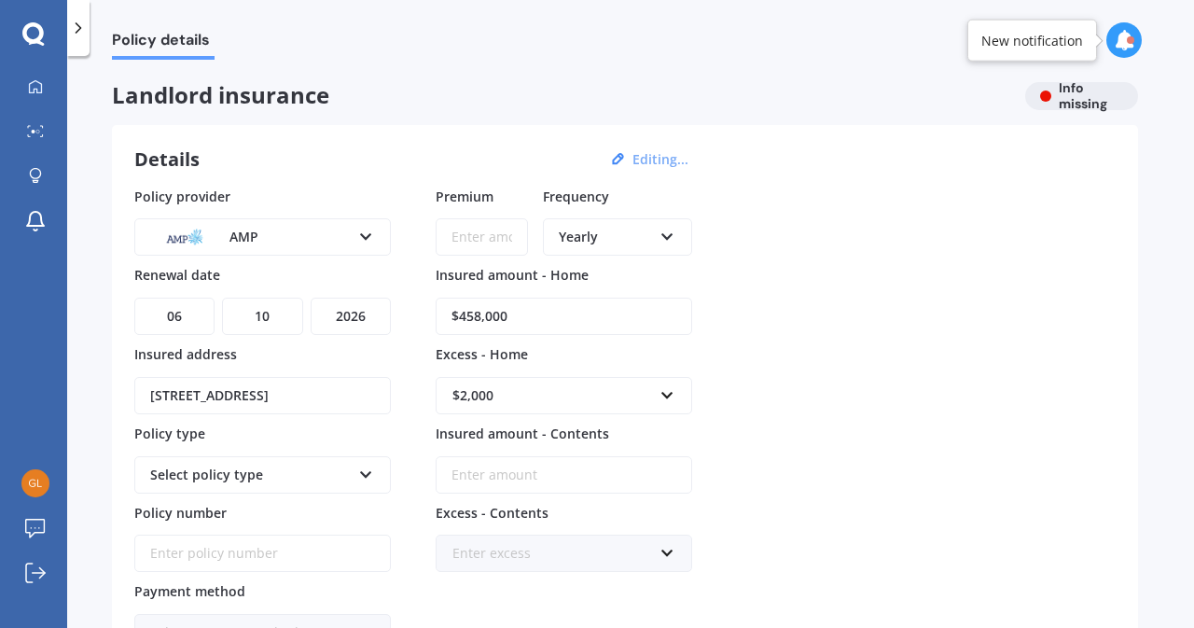
click at [467, 237] on input "Premium" at bounding box center [482, 236] width 92 height 37
paste input "$1,425.95"
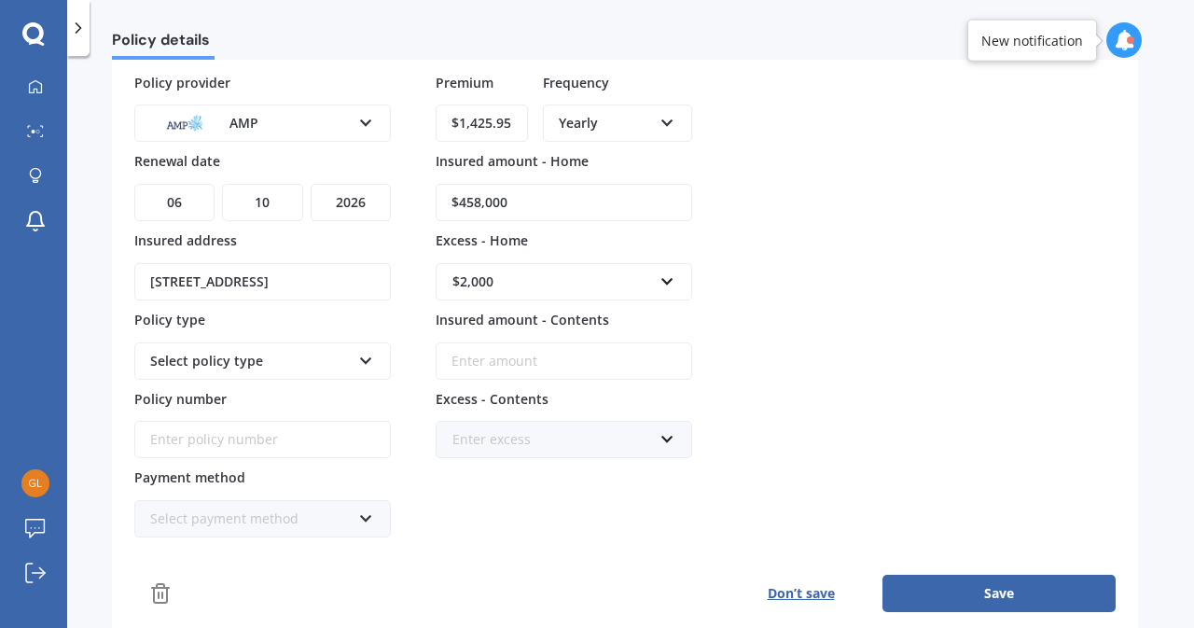
scroll to position [115, 0]
type input "$1,425.95"
click at [229, 429] on input "Policy number" at bounding box center [262, 438] width 257 height 37
paste input "HCL002428155"
type input "HCL002428155"
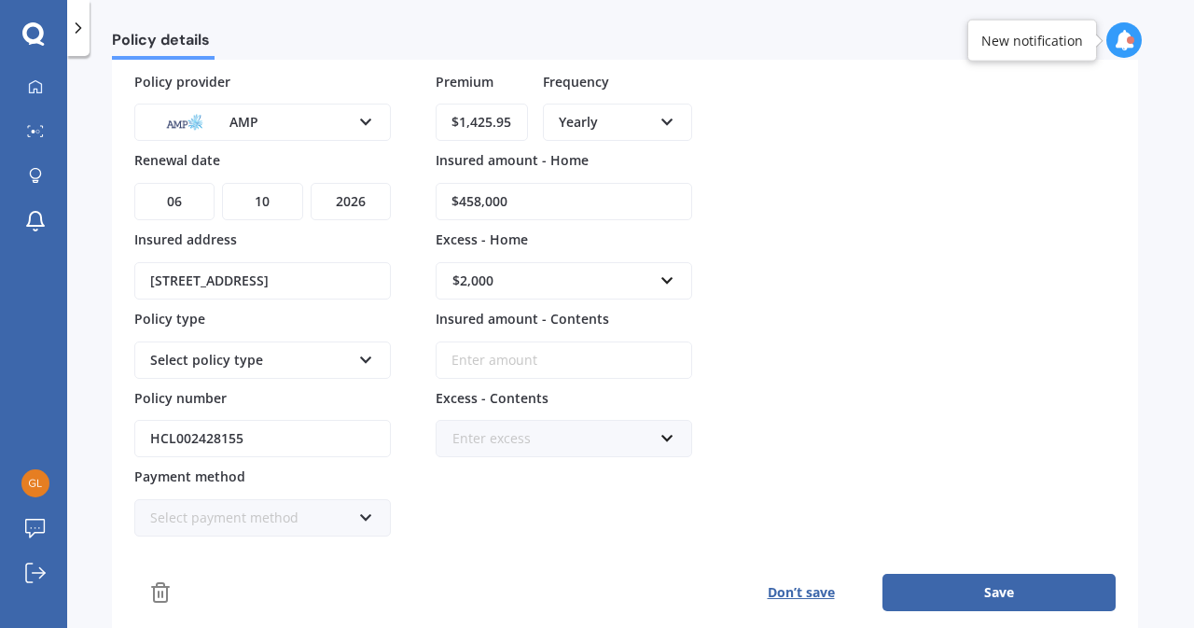
click at [295, 350] on div "Select policy type" at bounding box center [250, 360] width 201 height 21
click at [282, 386] on span "Everyday Plus Landlord" at bounding box center [224, 395] width 146 height 18
click at [361, 516] on icon at bounding box center [366, 513] width 16 height 13
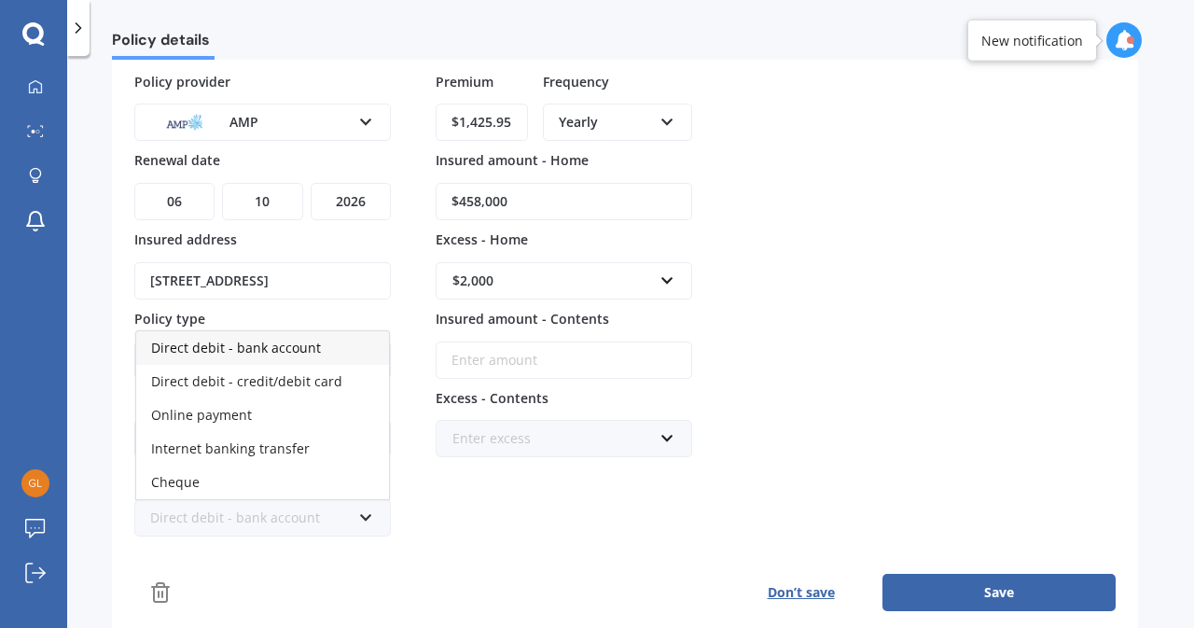
click at [336, 348] on div "Direct debit - bank account" at bounding box center [262, 348] width 253 height 34
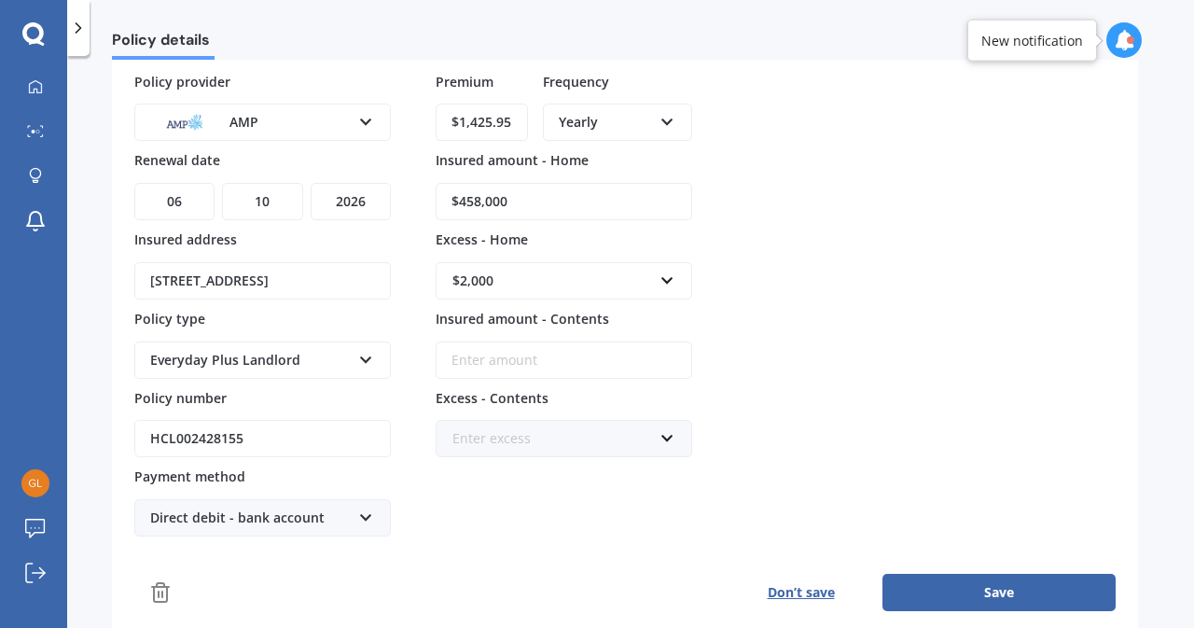
click at [982, 581] on button "Save" at bounding box center [998, 592] width 233 height 37
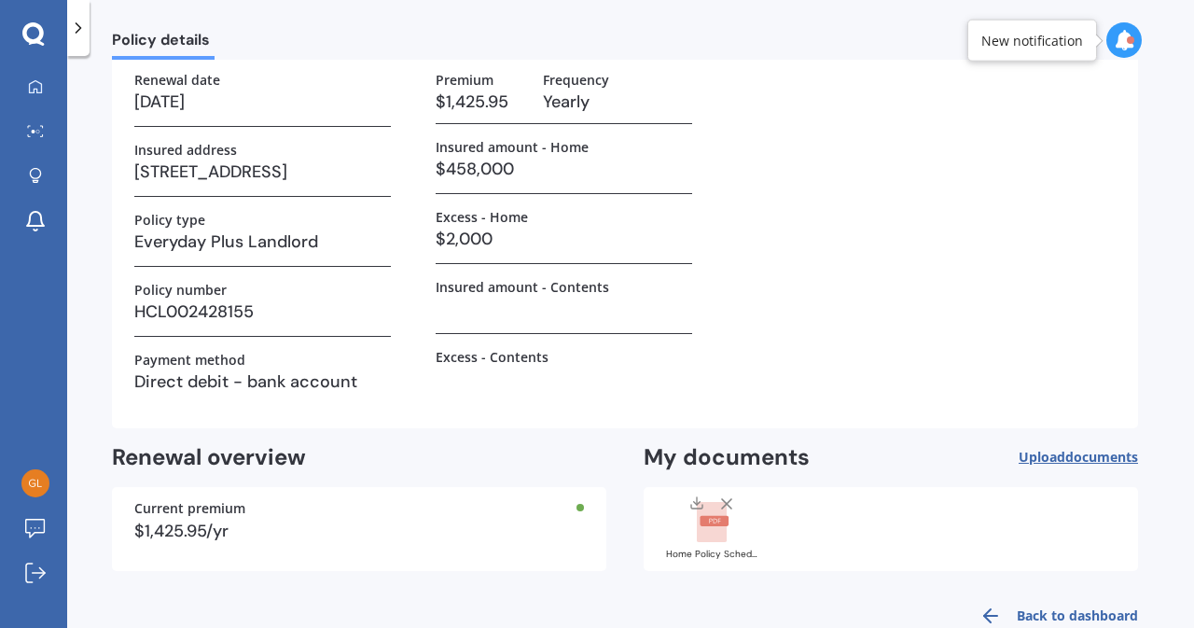
scroll to position [0, 0]
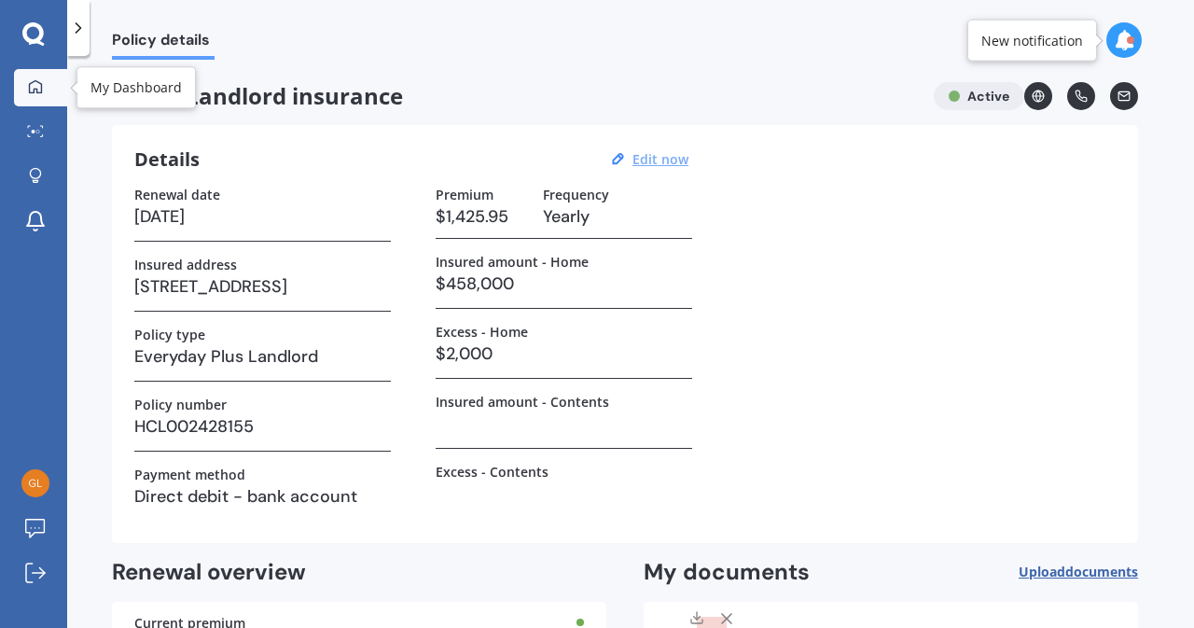
click at [34, 92] on icon at bounding box center [35, 86] width 15 height 15
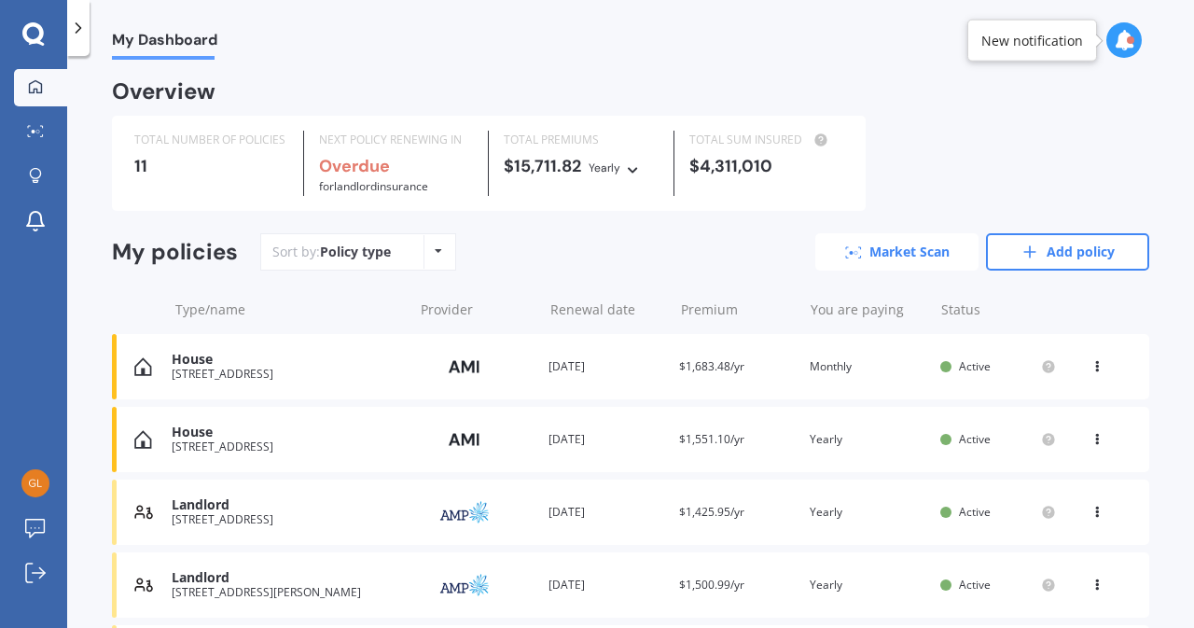
click at [901, 255] on link "Market Scan" at bounding box center [896, 251] width 163 height 37
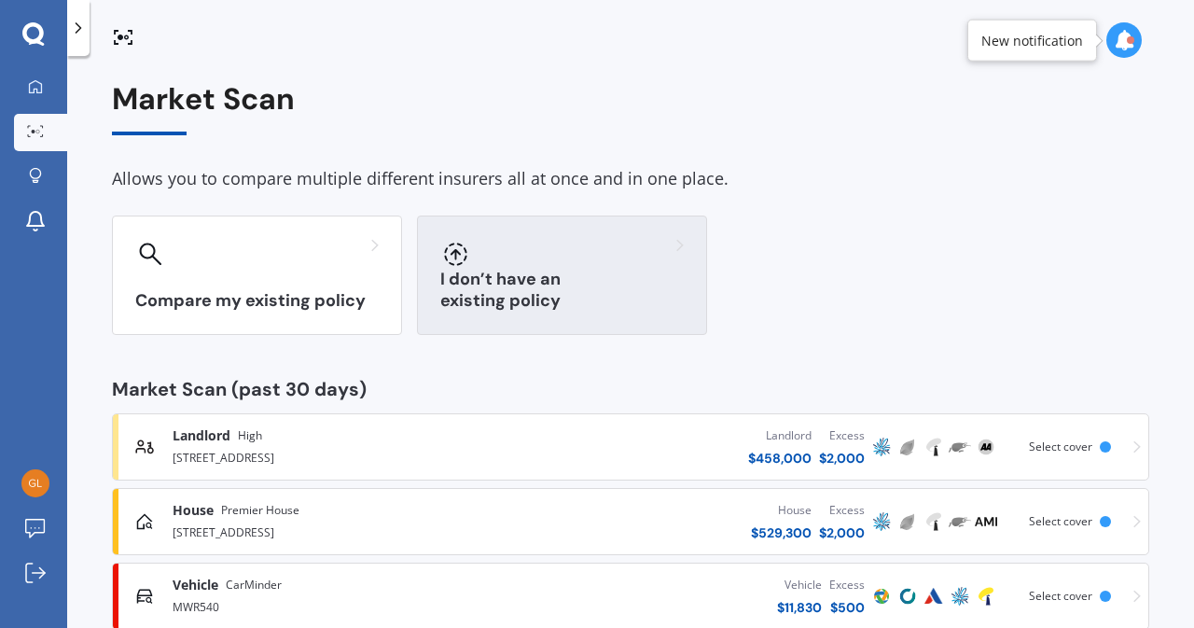
click at [543, 280] on div "I don’t have an existing policy" at bounding box center [562, 274] width 290 height 119
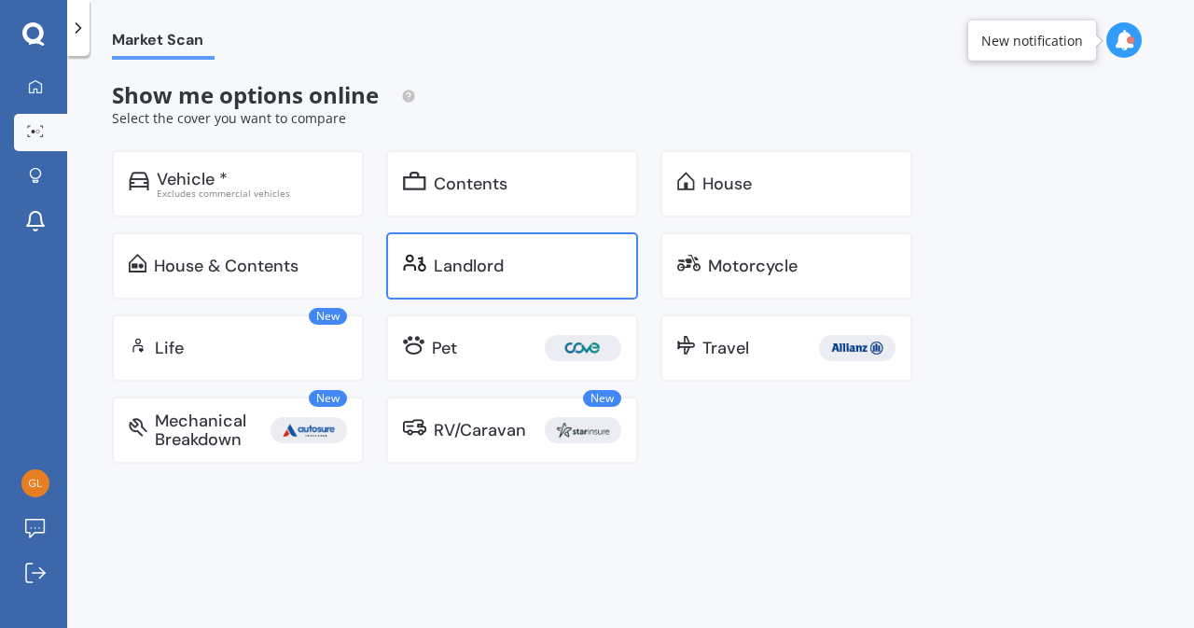
click at [541, 275] on div "Landlord" at bounding box center [512, 265] width 252 height 67
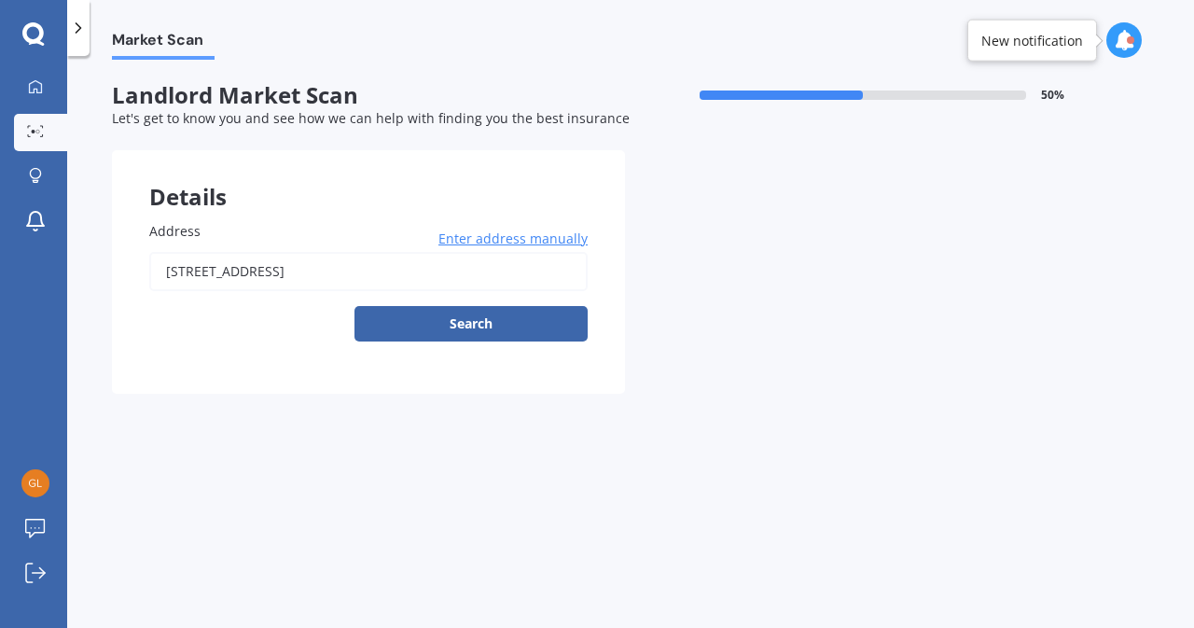
click at [179, 273] on input "[STREET_ADDRESS]" at bounding box center [368, 271] width 438 height 39
type input "[STREET_ADDRESS]"
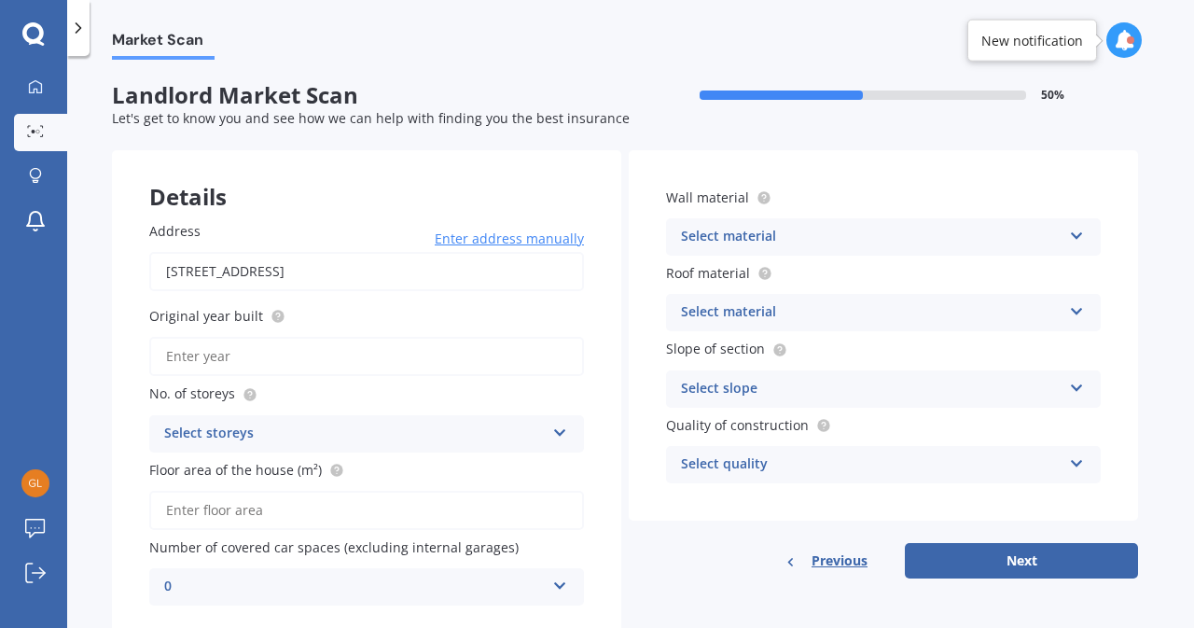
click at [319, 359] on input "Original year built" at bounding box center [366, 356] width 435 height 39
type input "2023"
click at [381, 432] on div "Select storeys" at bounding box center [354, 434] width 381 height 22
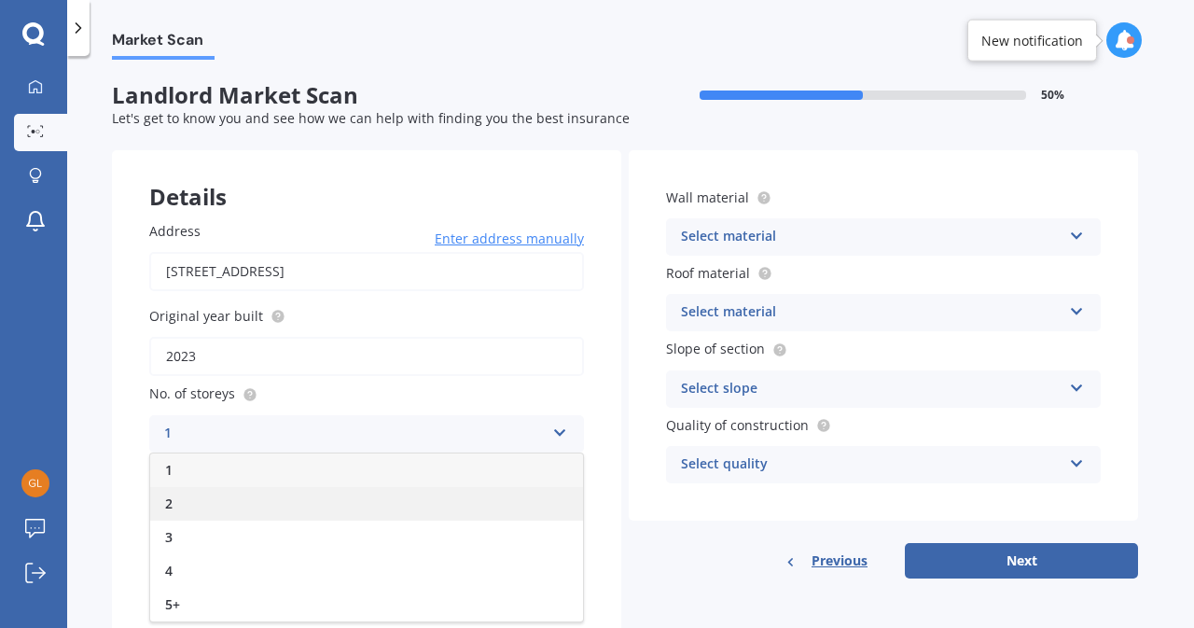
click at [322, 494] on div "2" at bounding box center [366, 504] width 433 height 34
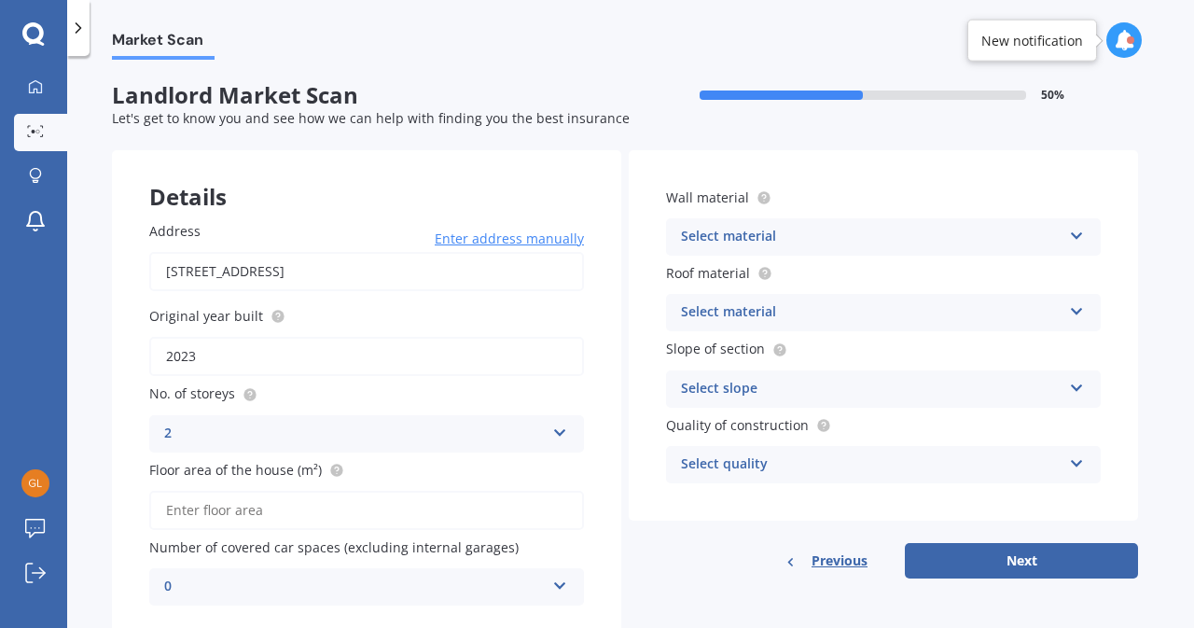
click at [350, 521] on input "Floor area of the house (m²)" at bounding box center [366, 510] width 435 height 39
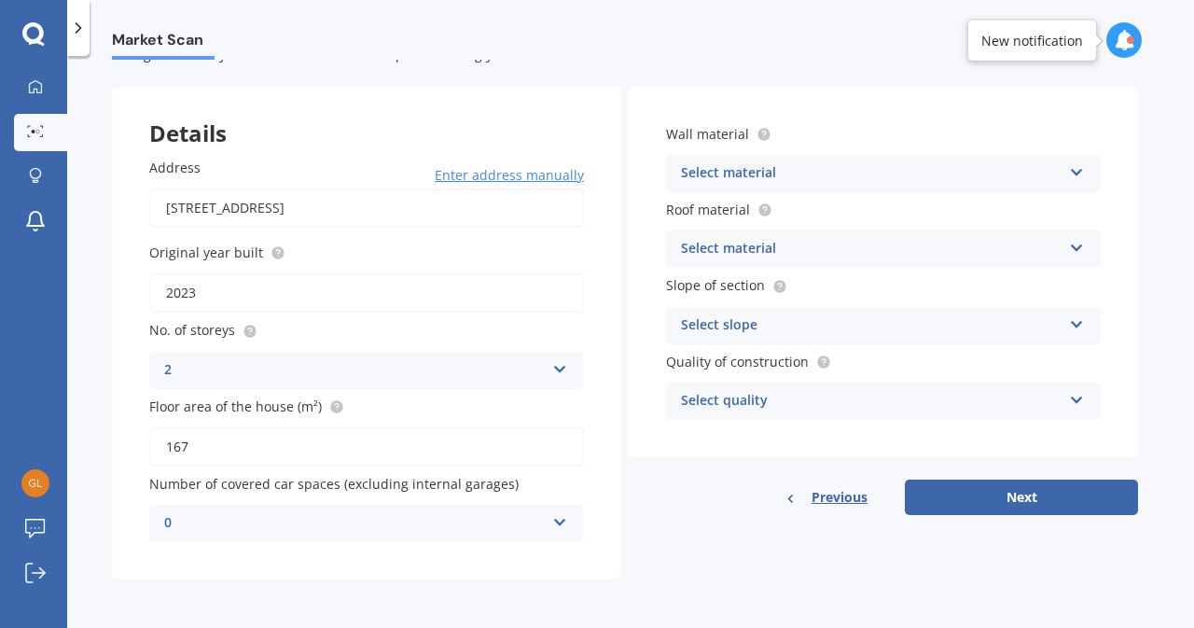
type input "167"
click at [541, 519] on div "0" at bounding box center [354, 523] width 381 height 22
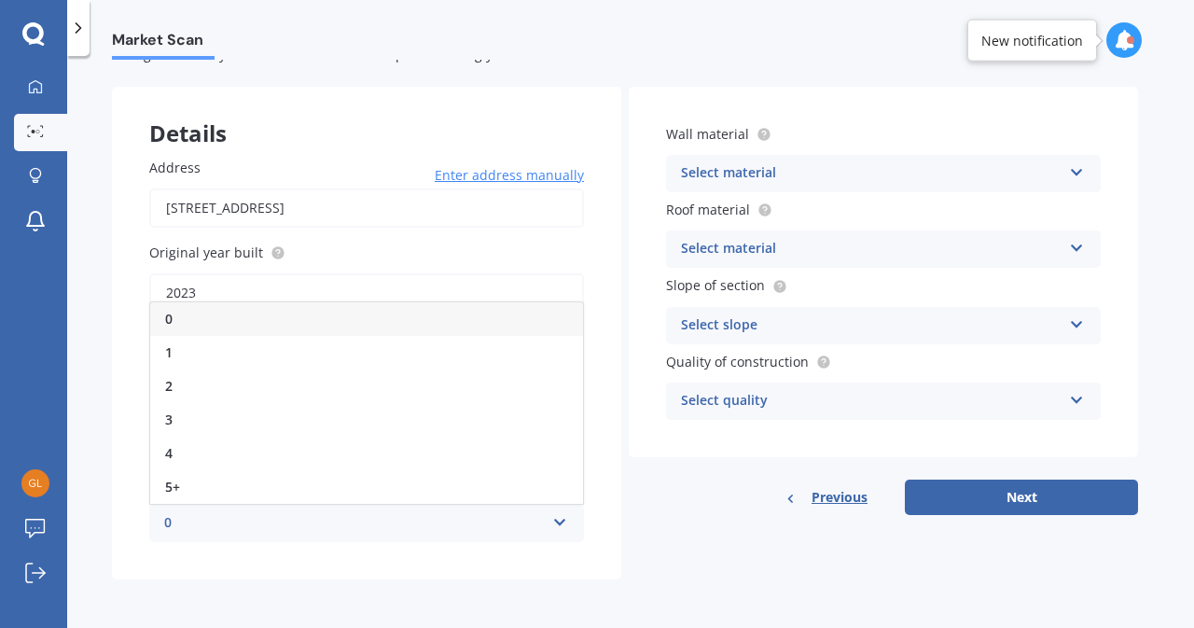
click at [397, 327] on div "0" at bounding box center [366, 319] width 433 height 34
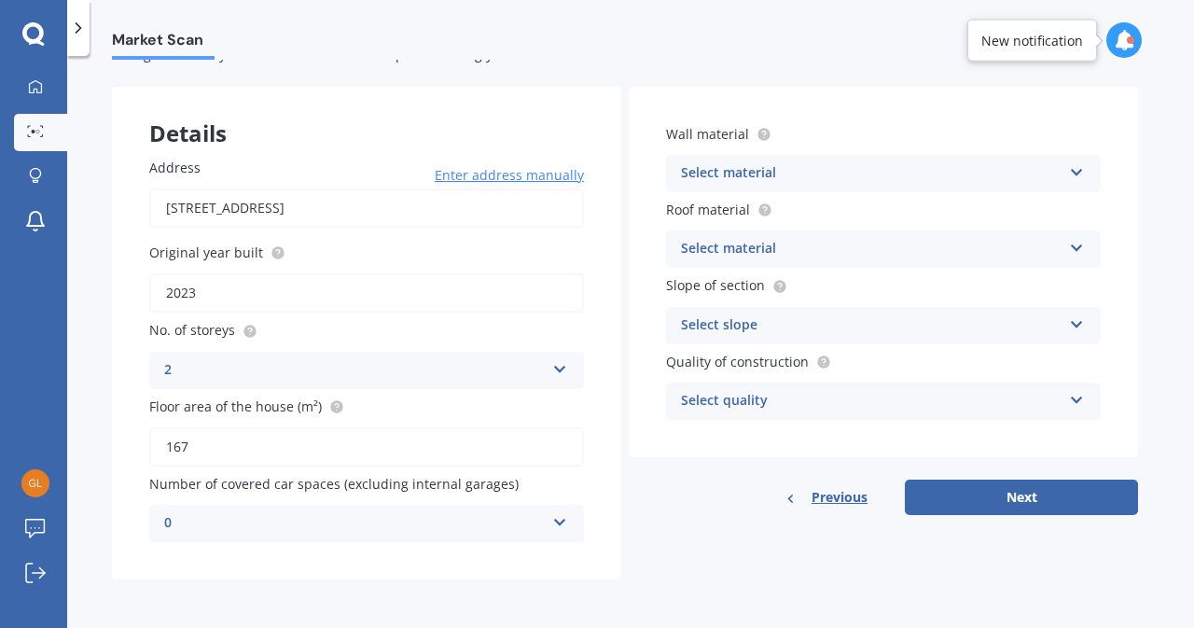
click at [961, 174] on div "Select material" at bounding box center [871, 173] width 381 height 22
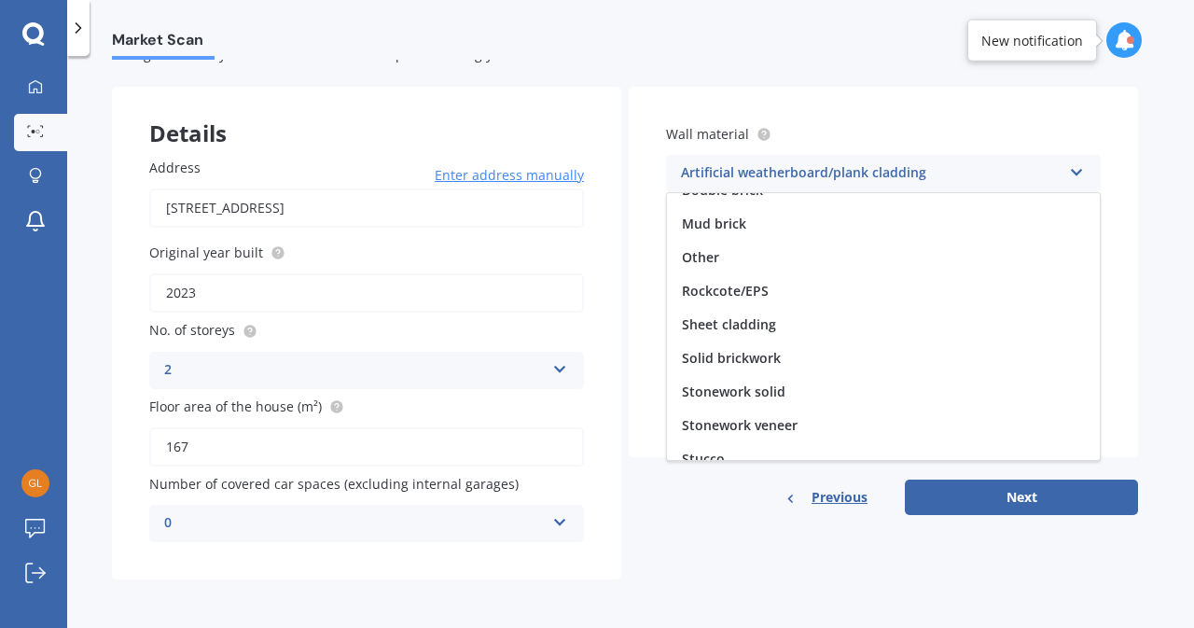
scroll to position [169, 0]
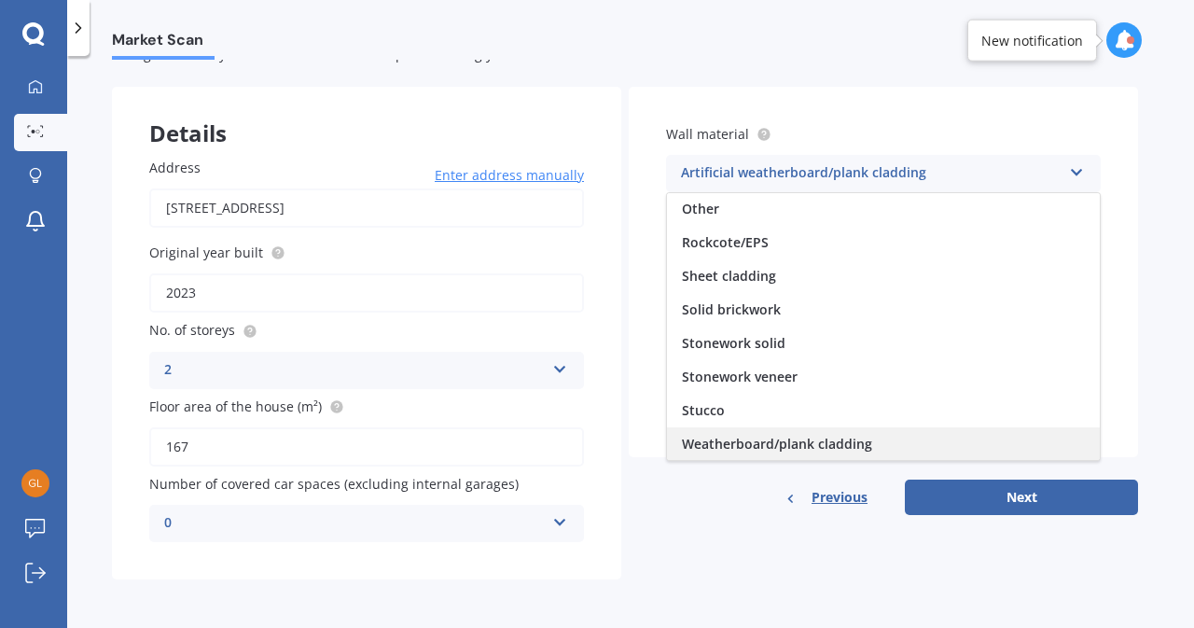
click at [899, 443] on div "Weatherboard/plank cladding" at bounding box center [883, 444] width 433 height 34
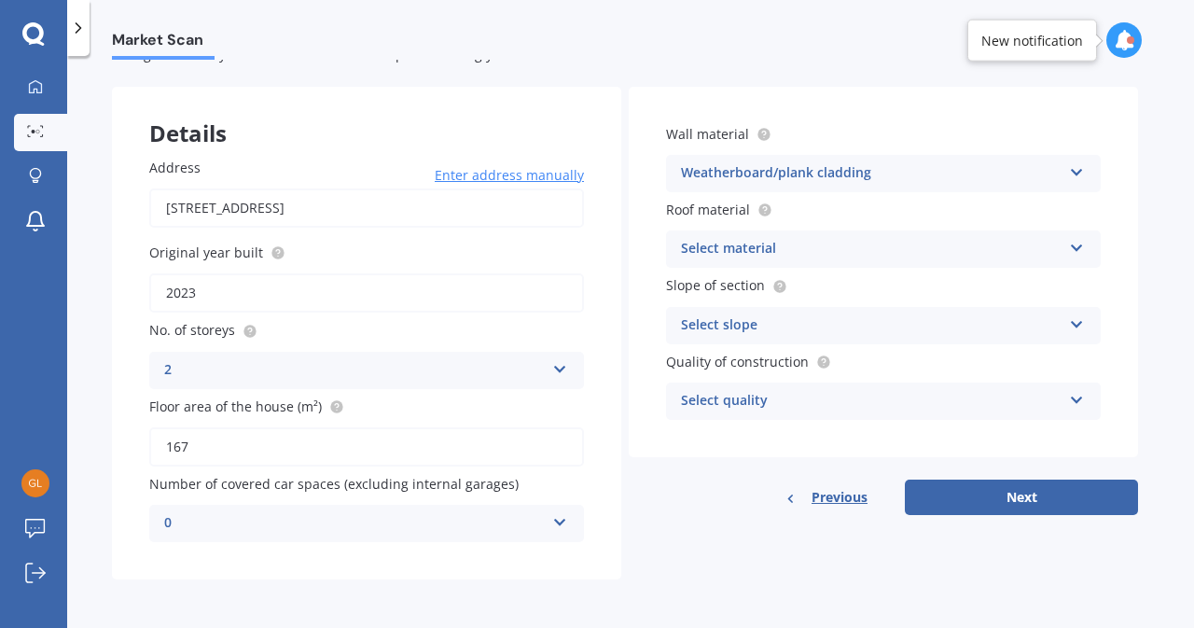
click at [1030, 253] on div "Select material" at bounding box center [871, 249] width 381 height 22
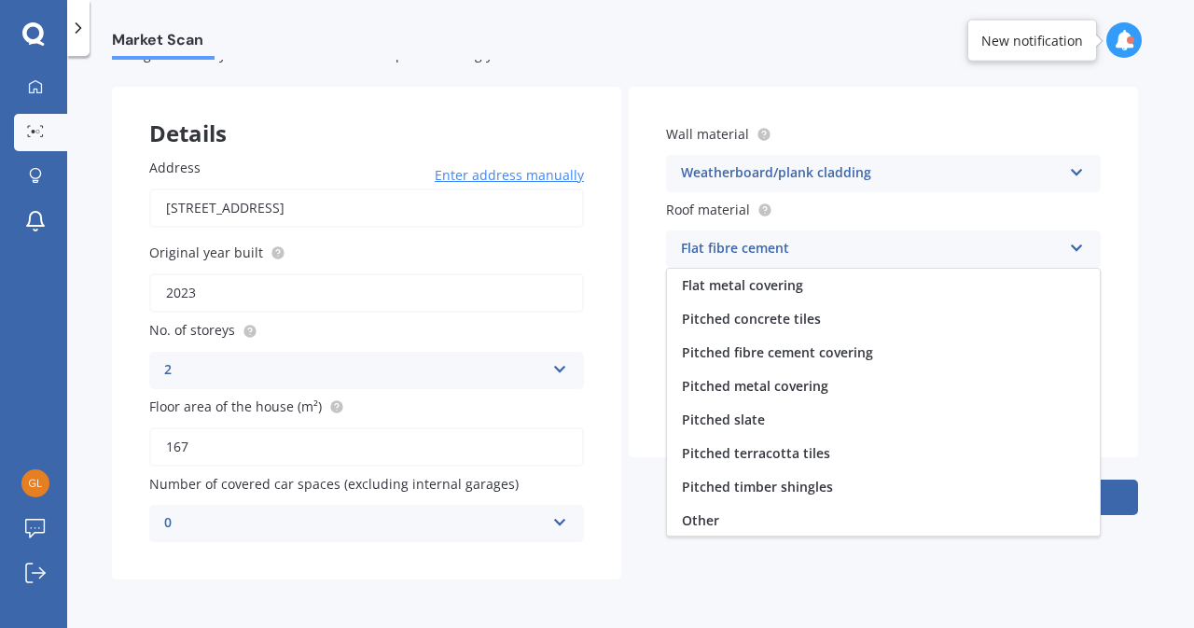
scroll to position [68, 0]
click at [705, 521] on span "Other" at bounding box center [700, 519] width 37 height 18
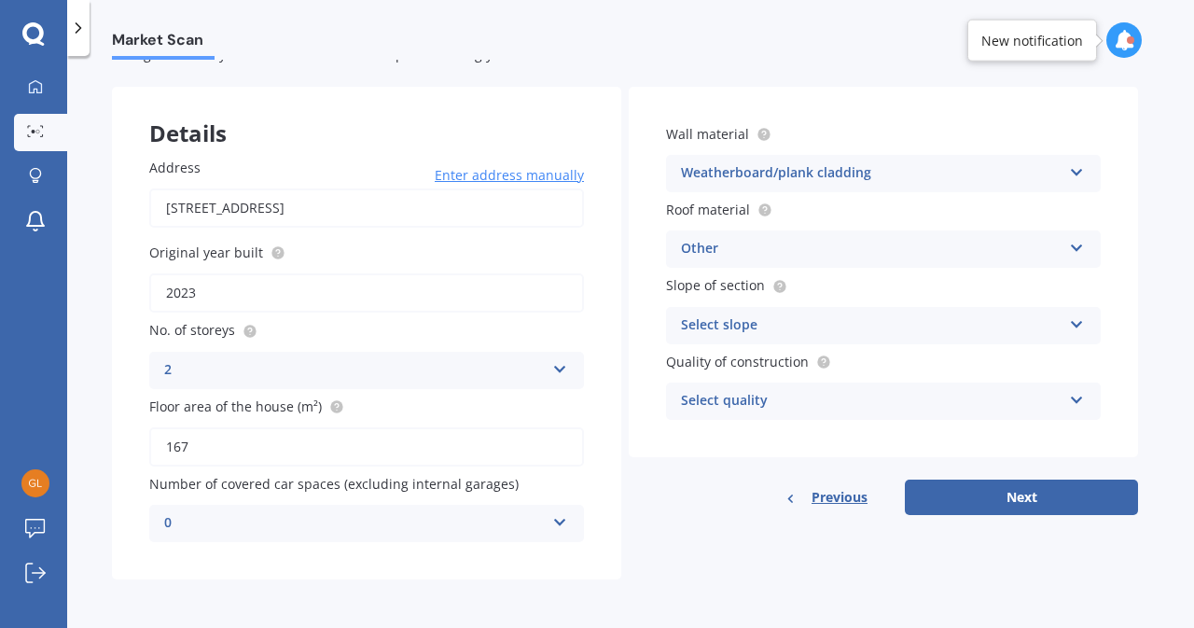
click at [896, 324] on div "Select slope" at bounding box center [871, 325] width 381 height 22
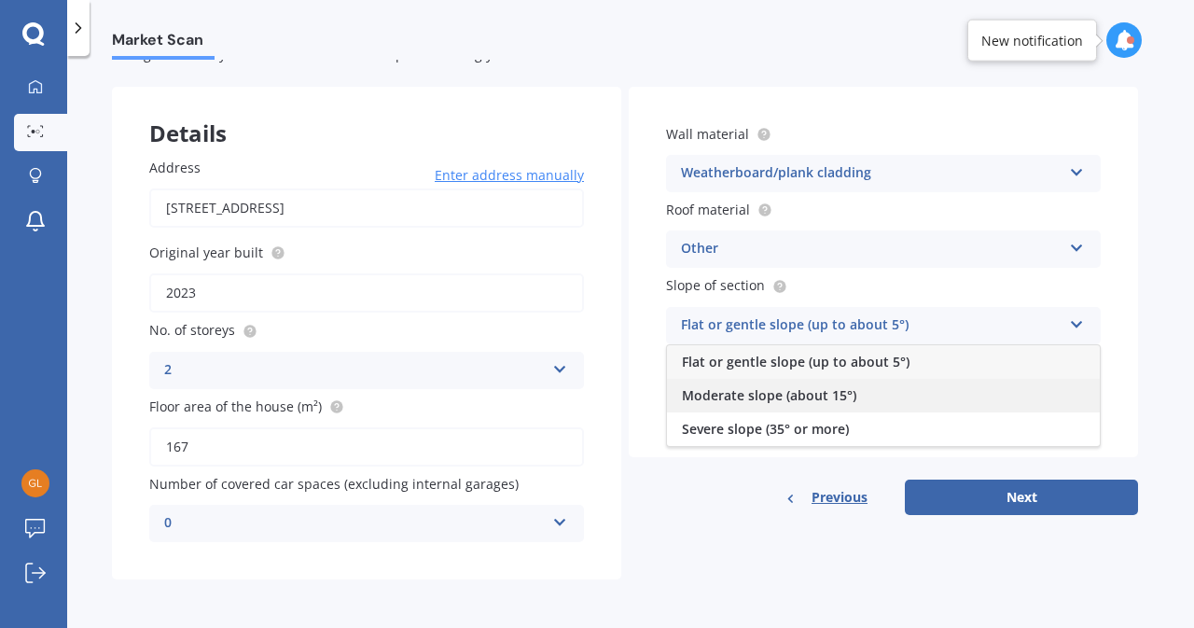
click at [853, 391] on div "Moderate slope (about 15°)" at bounding box center [883, 396] width 433 height 34
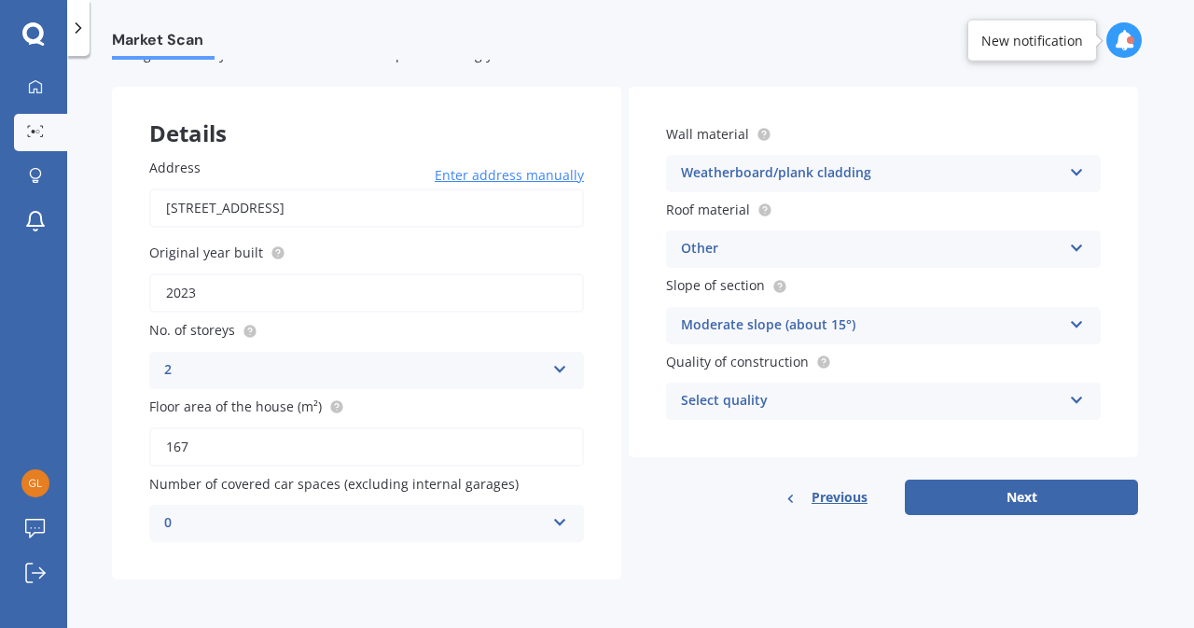
click at [897, 413] on div "Select quality Standard High Prestige" at bounding box center [883, 400] width 435 height 37
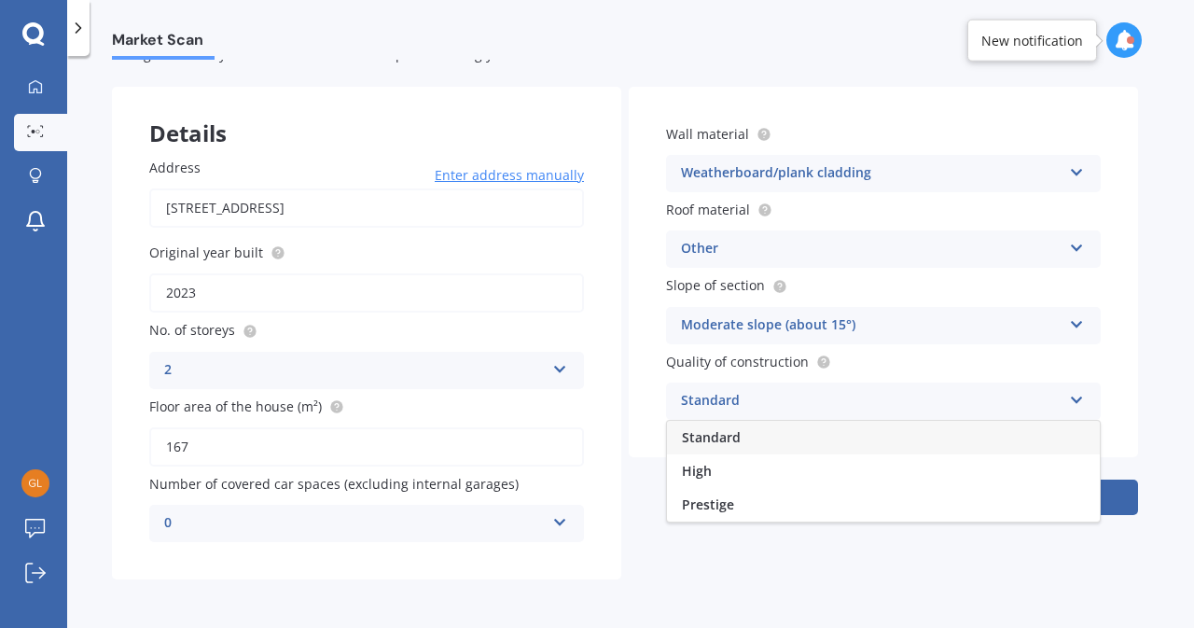
click at [834, 432] on div "Standard" at bounding box center [883, 438] width 433 height 34
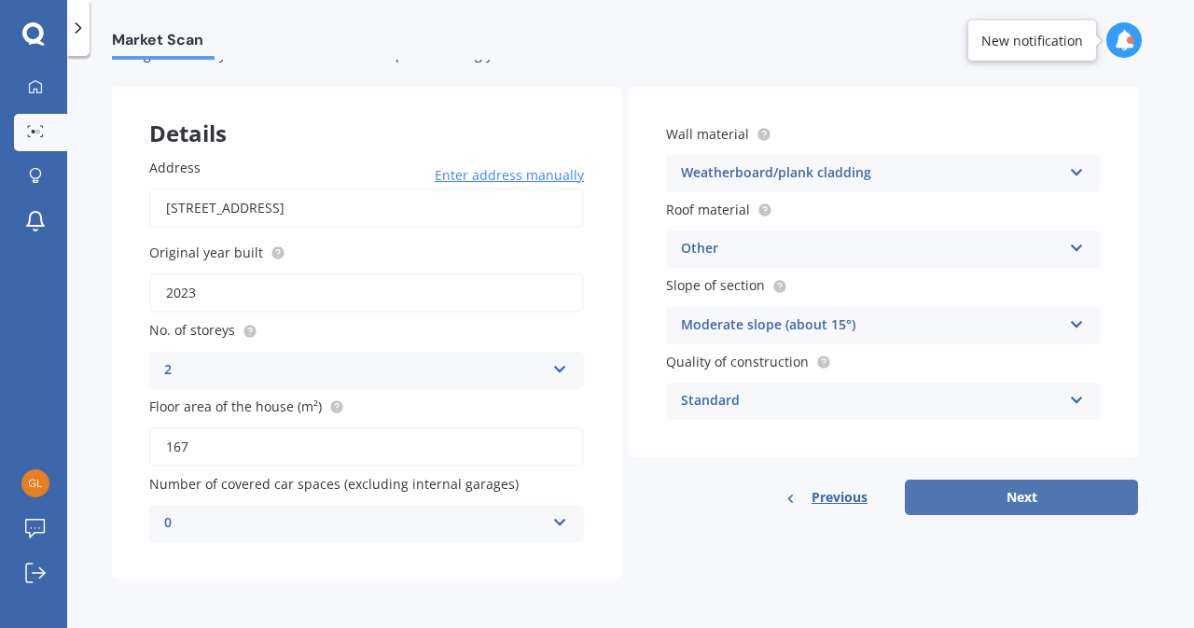
click at [981, 497] on button "Next" at bounding box center [1021, 496] width 233 height 35
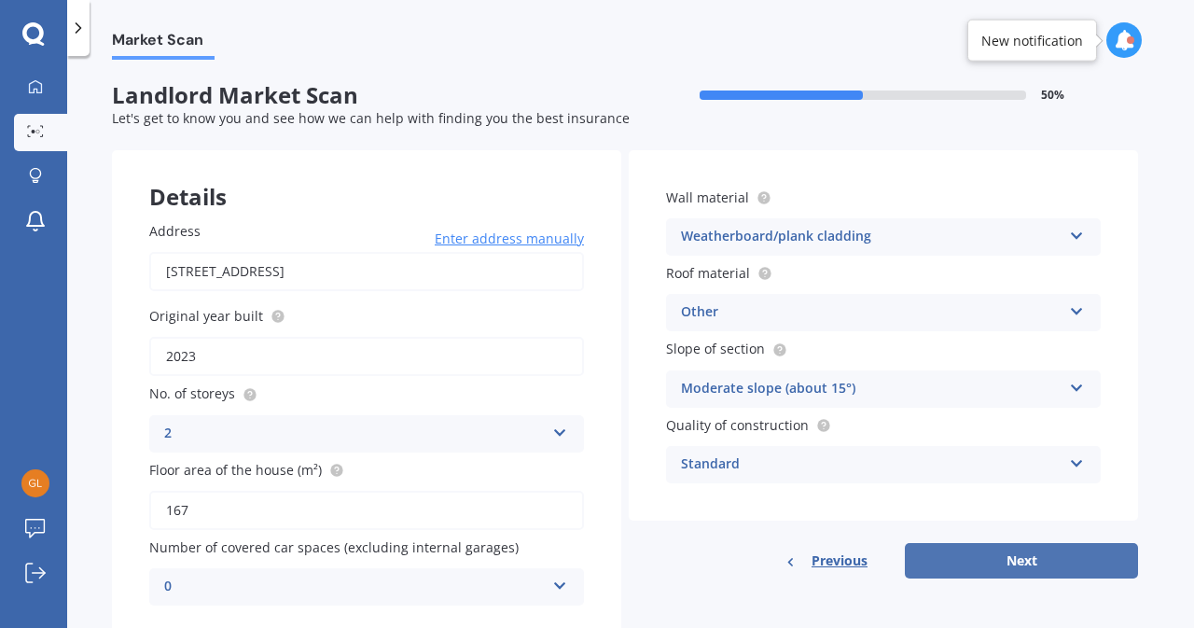
select select "02"
select select "07"
select select "1967"
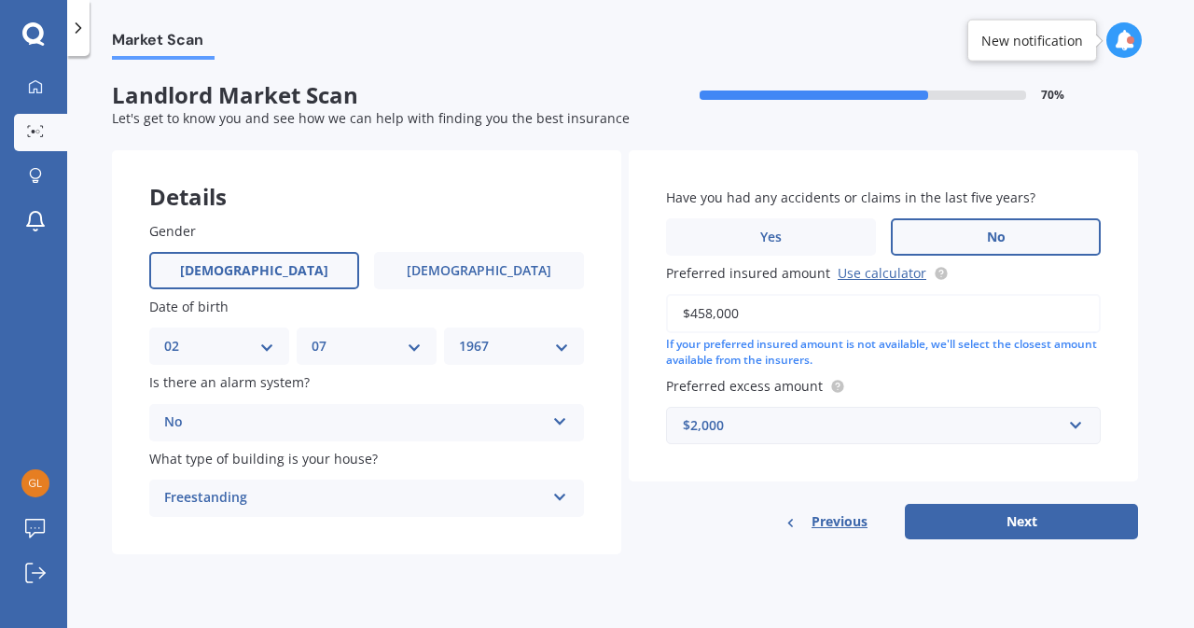
click at [563, 424] on icon at bounding box center [560, 417] width 16 height 13
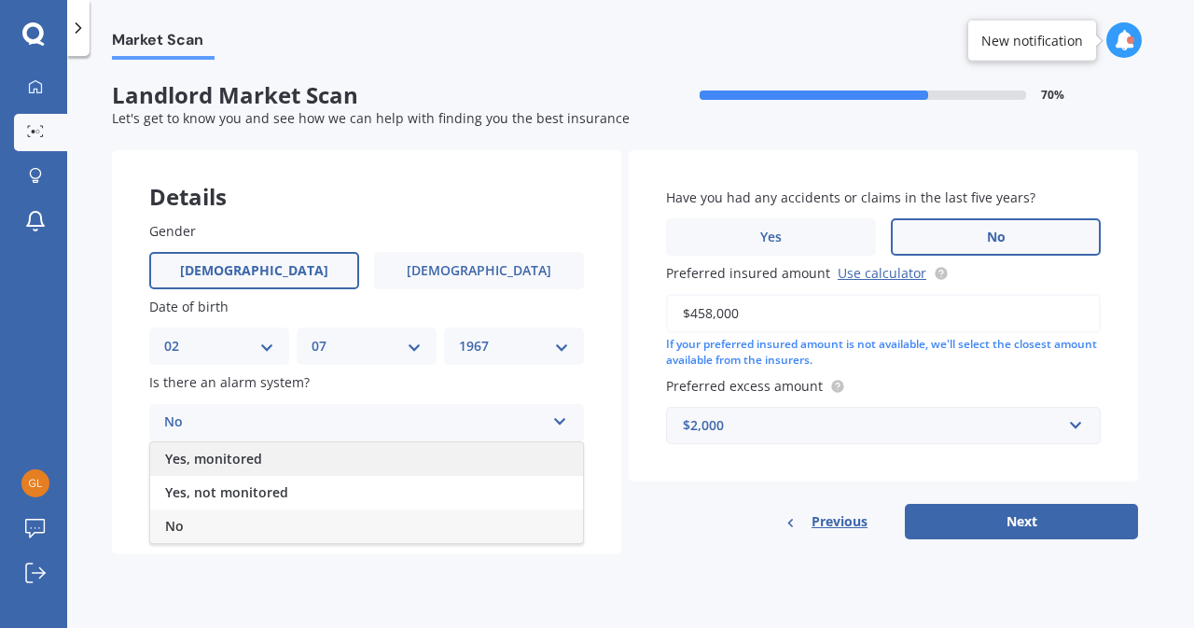
click at [438, 467] on div "Yes, monitored" at bounding box center [366, 459] width 433 height 34
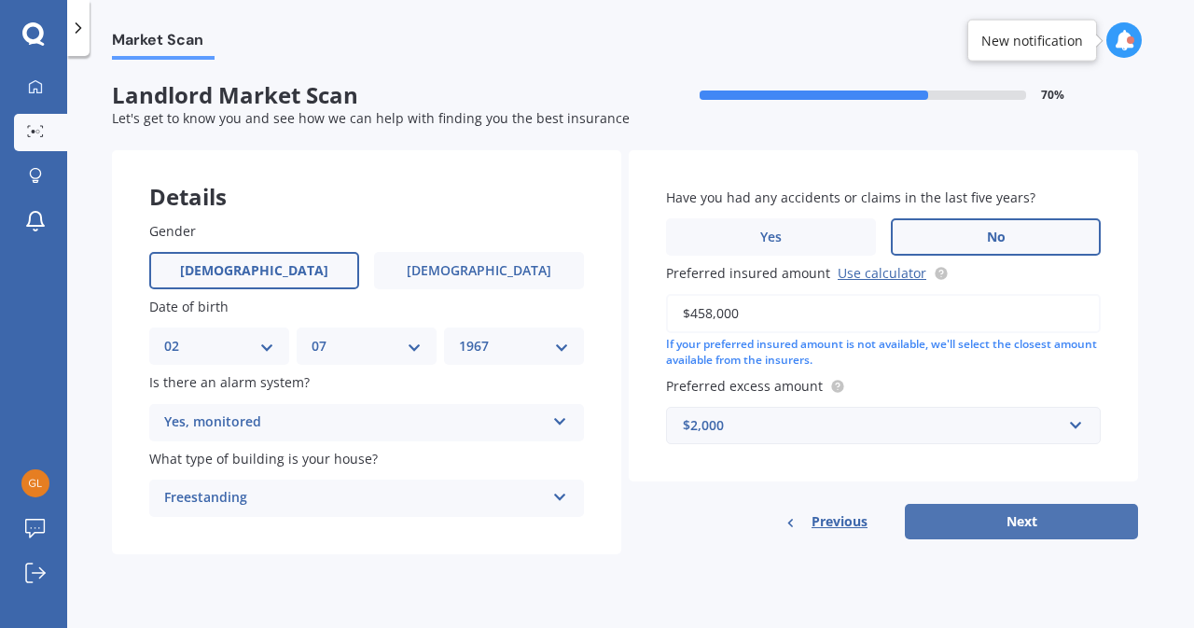
click at [978, 522] on button "Next" at bounding box center [1021, 521] width 233 height 35
type input "$467,600"
click at [978, 522] on button "Next" at bounding box center [1021, 521] width 233 height 35
select select "02"
select select "07"
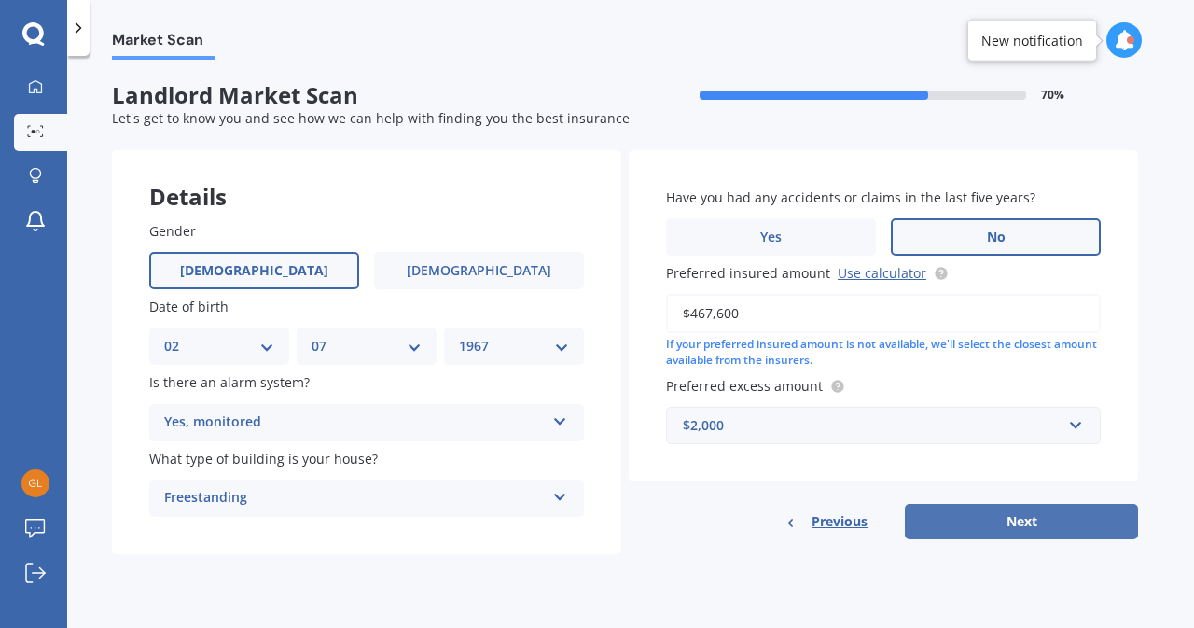
select select "1967"
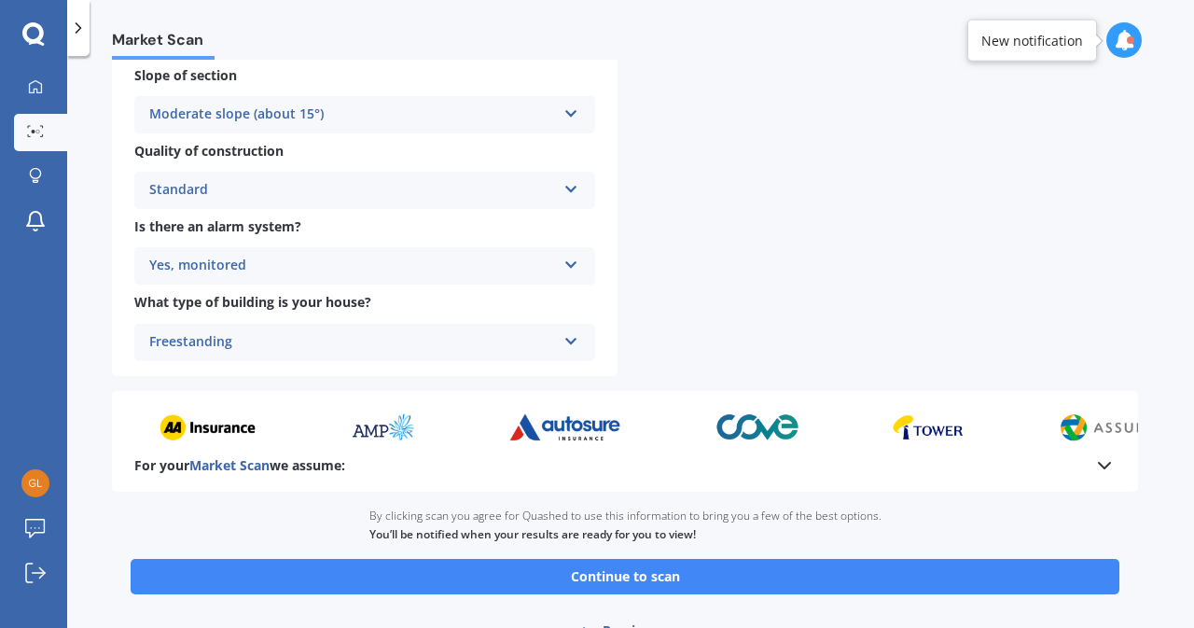
scroll to position [640, 0]
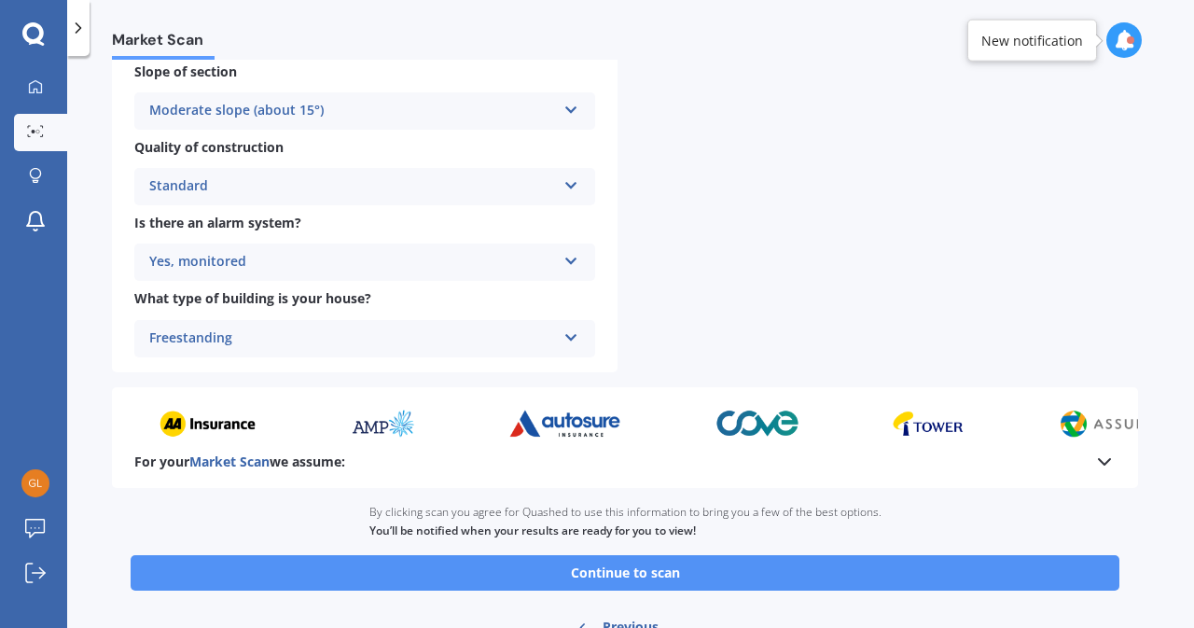
click at [913, 583] on button "Continue to scan" at bounding box center [625, 572] width 989 height 35
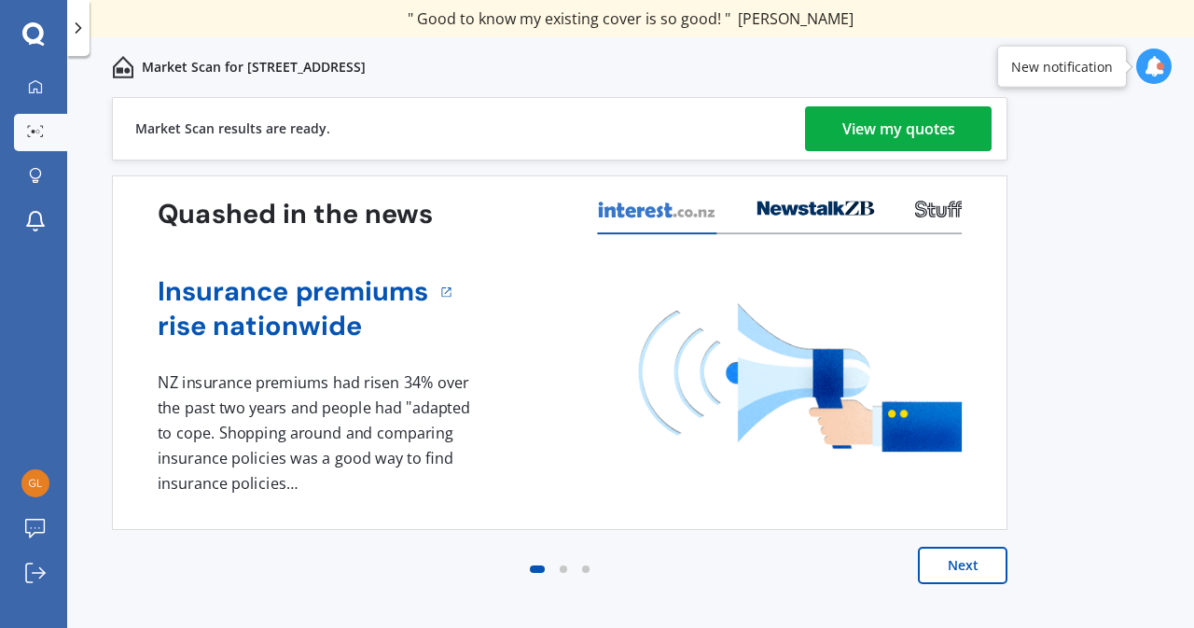
click at [879, 140] on div "View my quotes" at bounding box center [898, 128] width 113 height 45
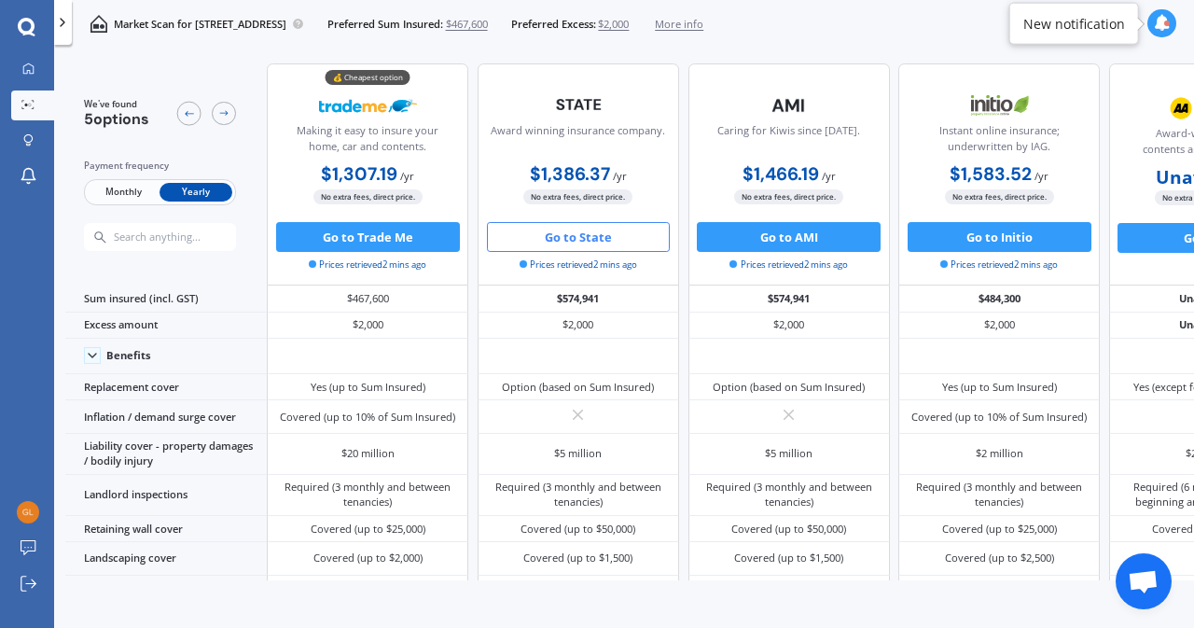
click at [598, 237] on button "Go to State" at bounding box center [579, 237] width 184 height 30
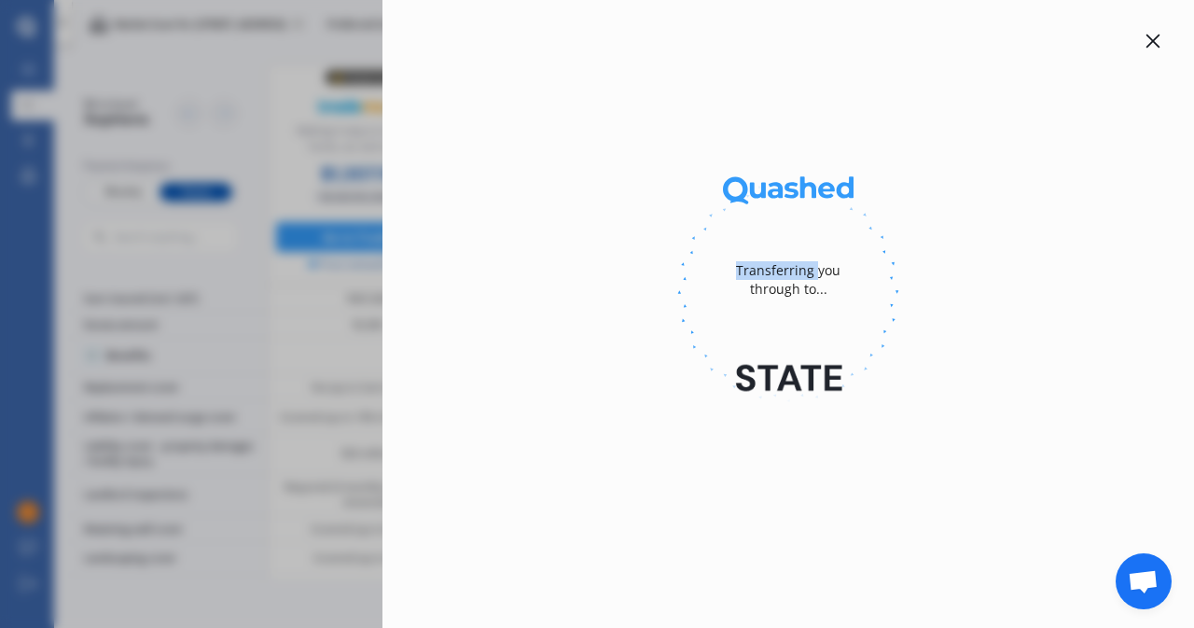
click at [598, 237] on div at bounding box center [788, 292] width 752 height 256
